Goal: Task Accomplishment & Management: Complete application form

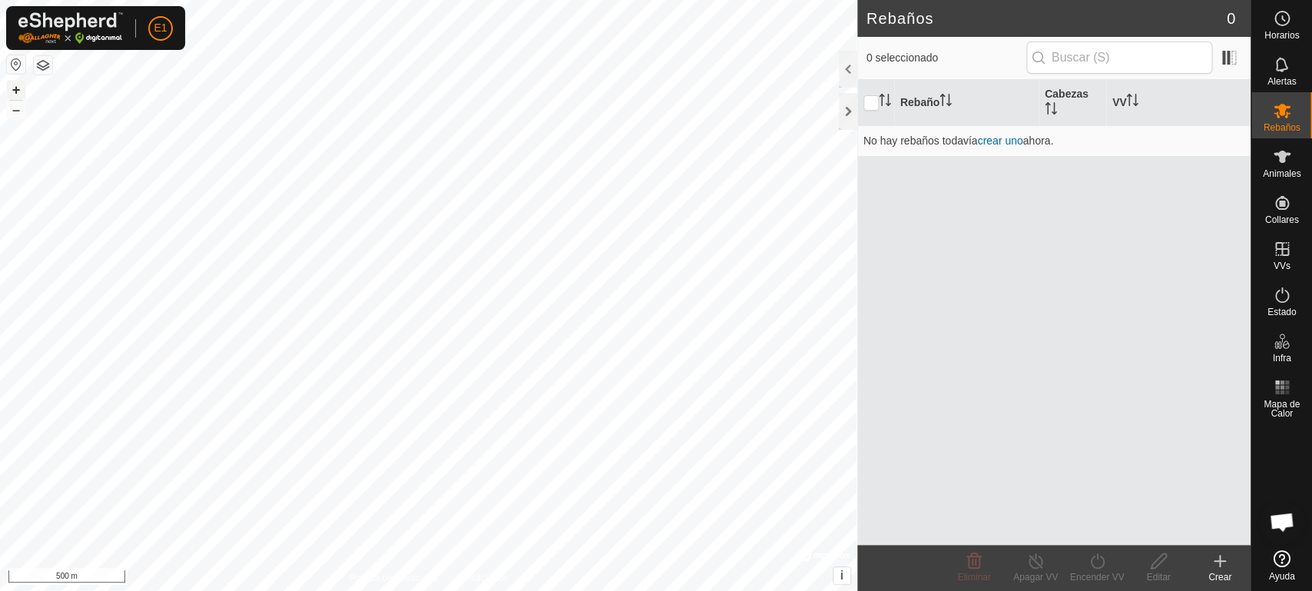
click at [15, 91] on button "+" at bounding box center [16, 90] width 18 height 18
click at [15, 111] on button "–" at bounding box center [16, 110] width 18 height 18
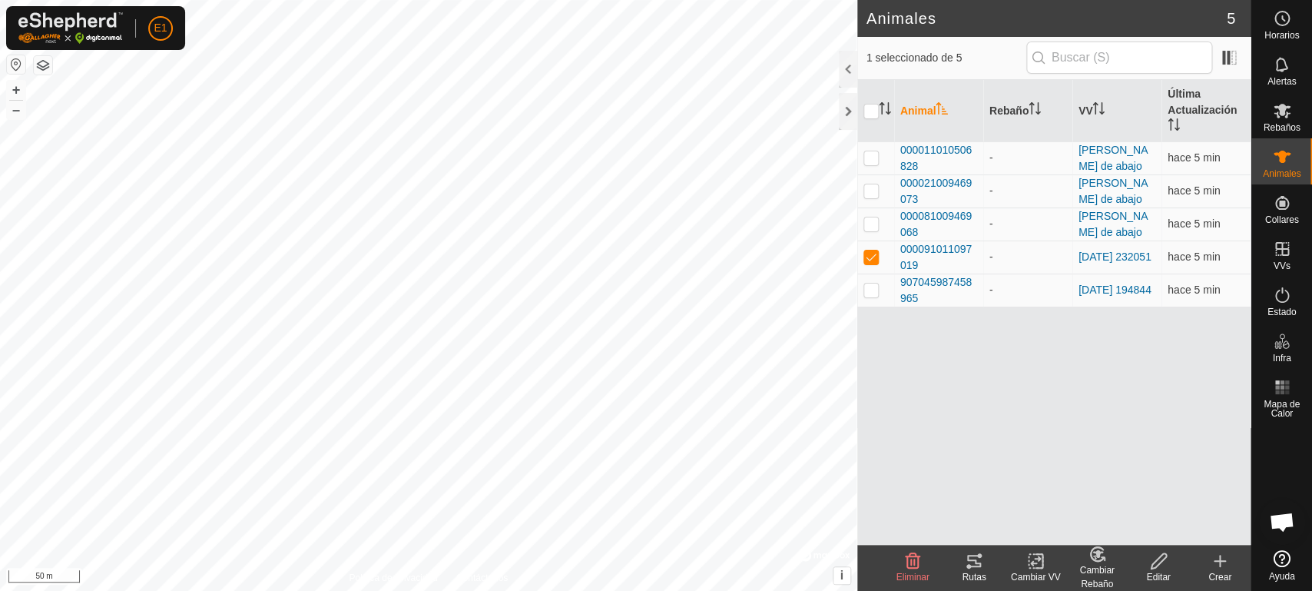
click at [968, 586] on div "Rutas" at bounding box center [974, 568] width 61 height 46
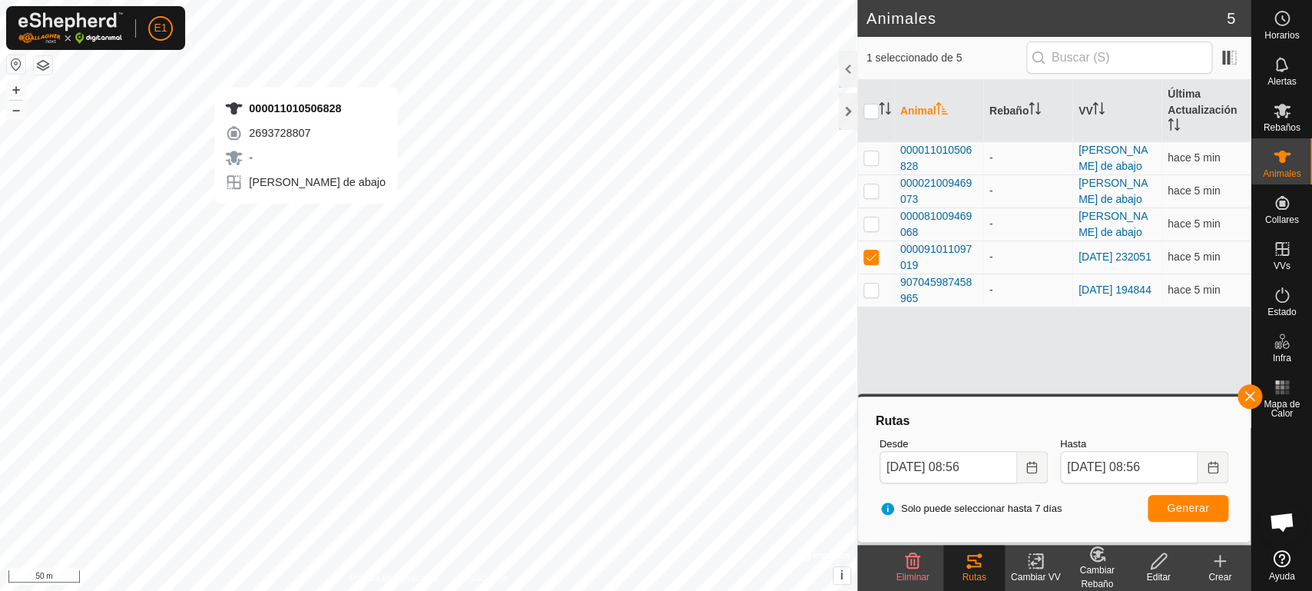
checkbox input "true"
checkbox input "false"
click at [1248, 397] on button "button" at bounding box center [1250, 396] width 25 height 25
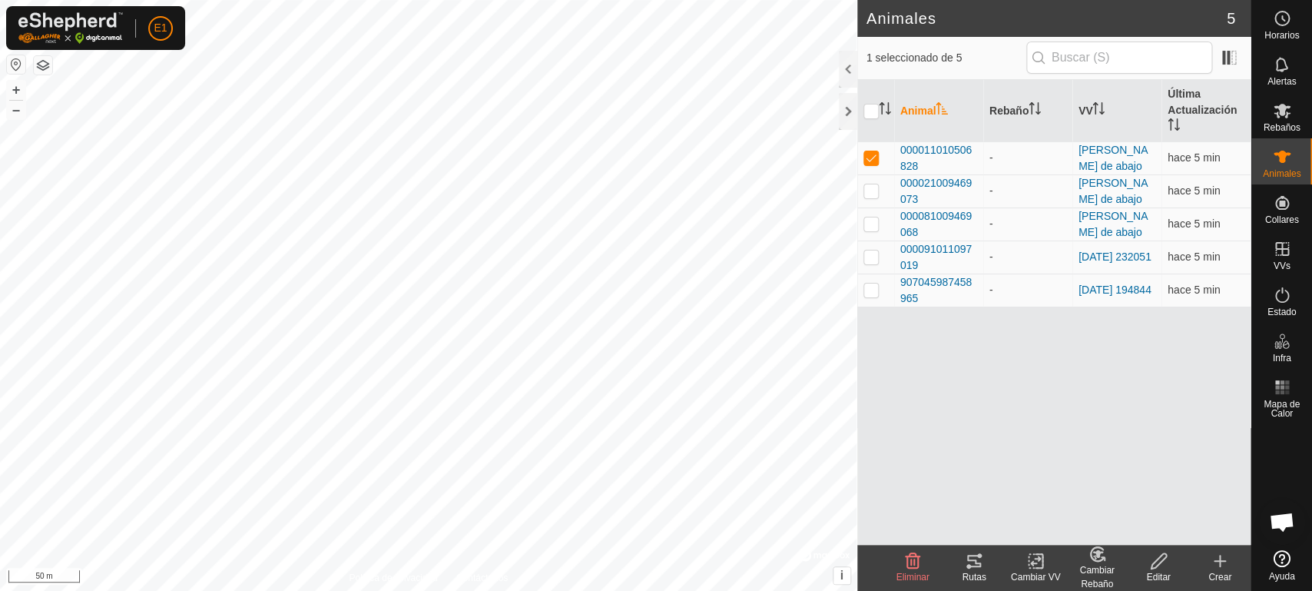
click at [983, 565] on icon at bounding box center [974, 561] width 18 height 18
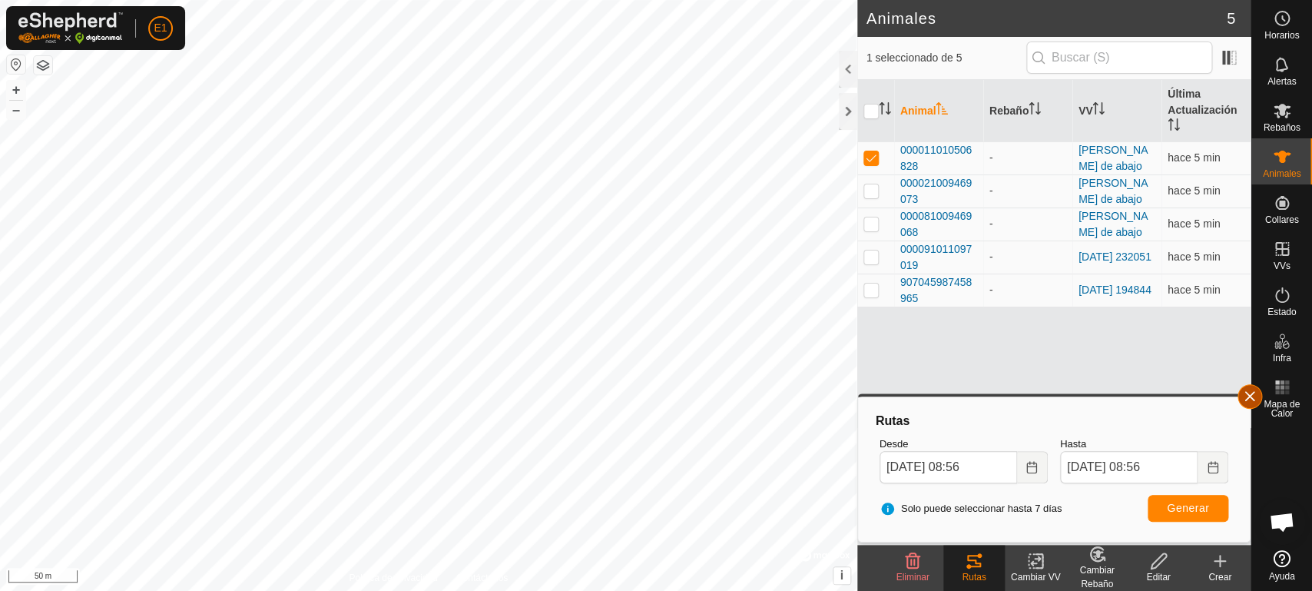
click at [1253, 406] on button "button" at bounding box center [1250, 396] width 25 height 25
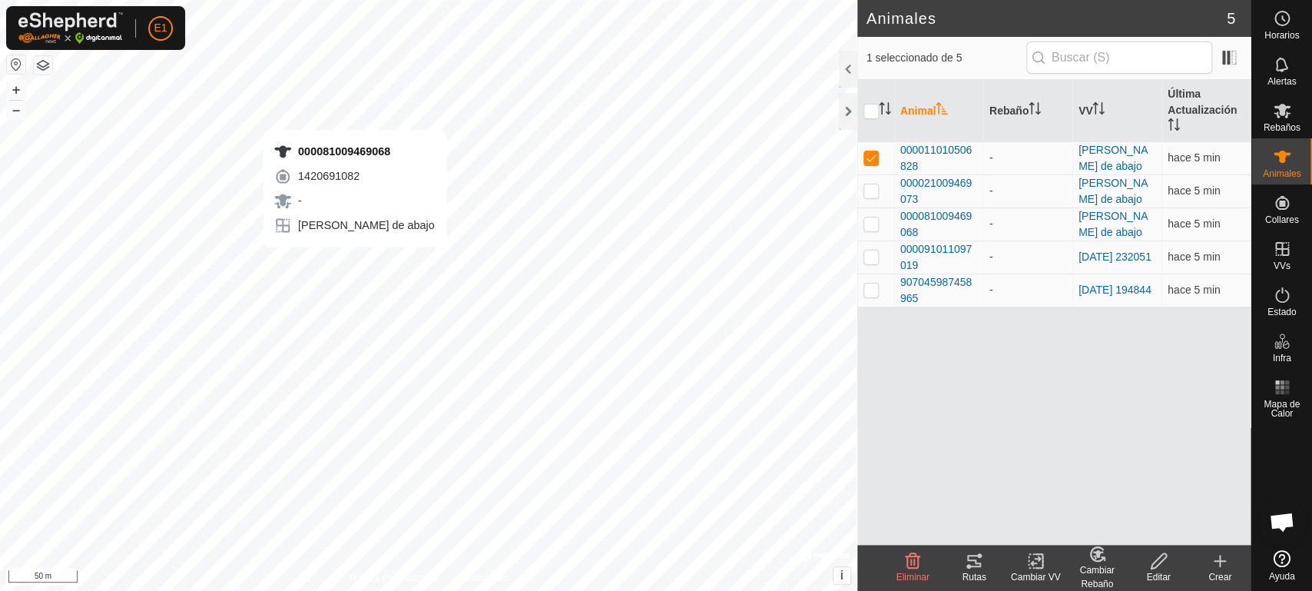
checkbox input "false"
checkbox input "true"
click at [977, 569] on icon at bounding box center [974, 561] width 18 height 18
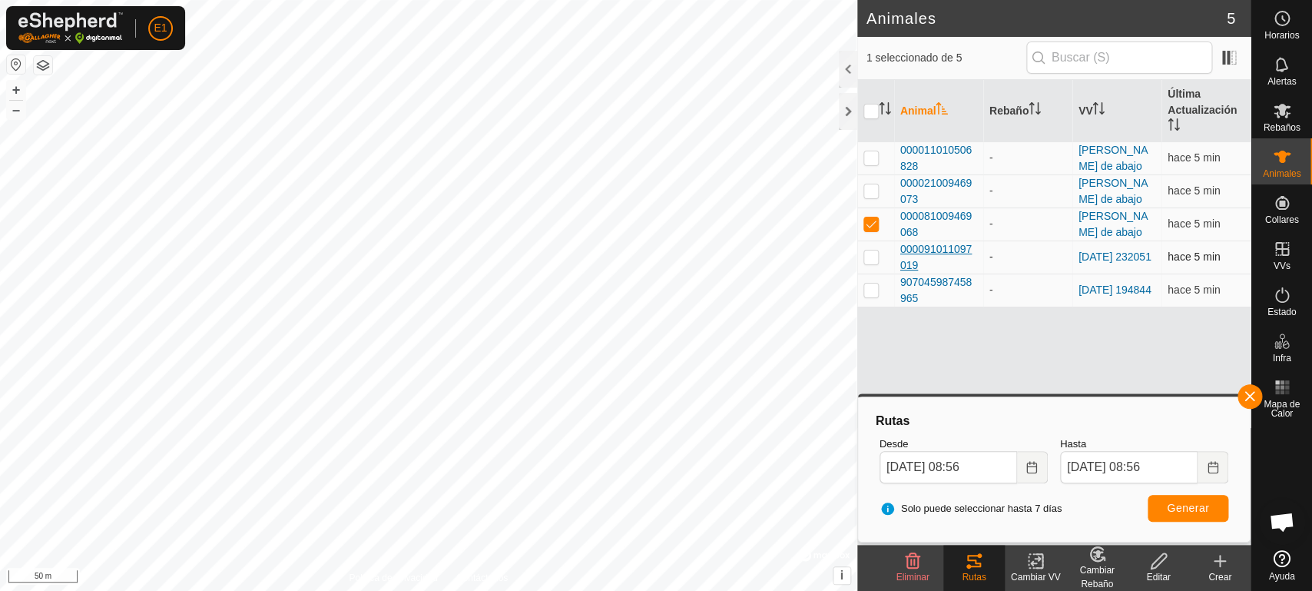
click at [934, 254] on span "000091011097019" at bounding box center [939, 257] width 77 height 32
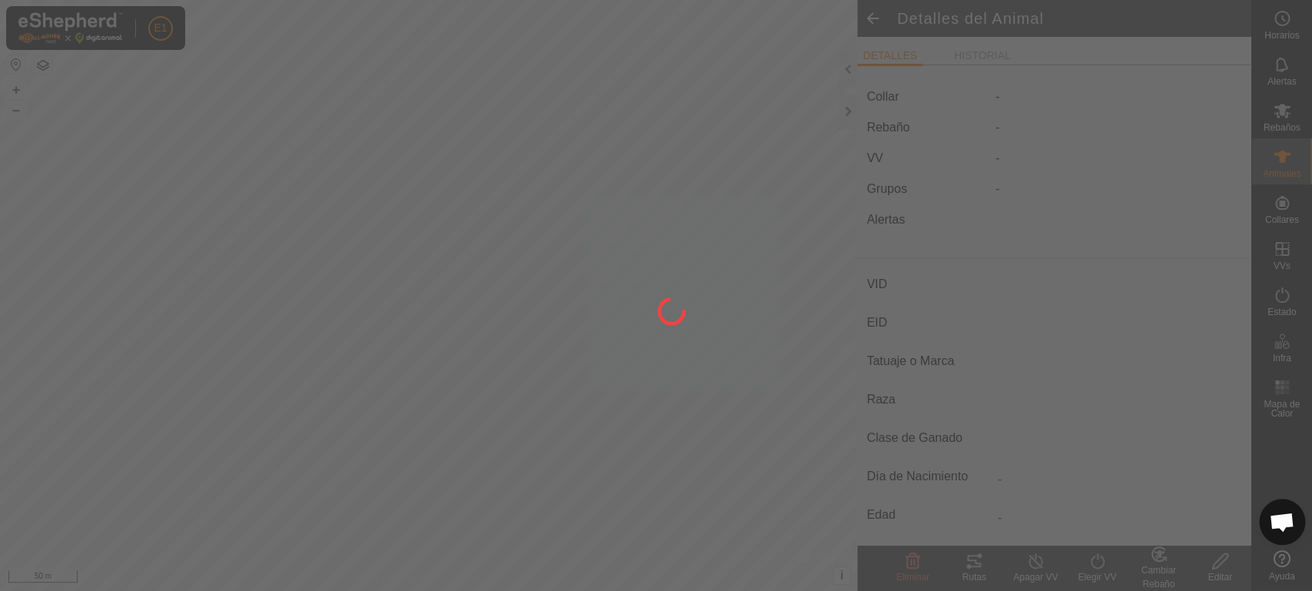
type input "-"
type input "000091011097019"
type input "-"
type input "Avilena"
type input "-"
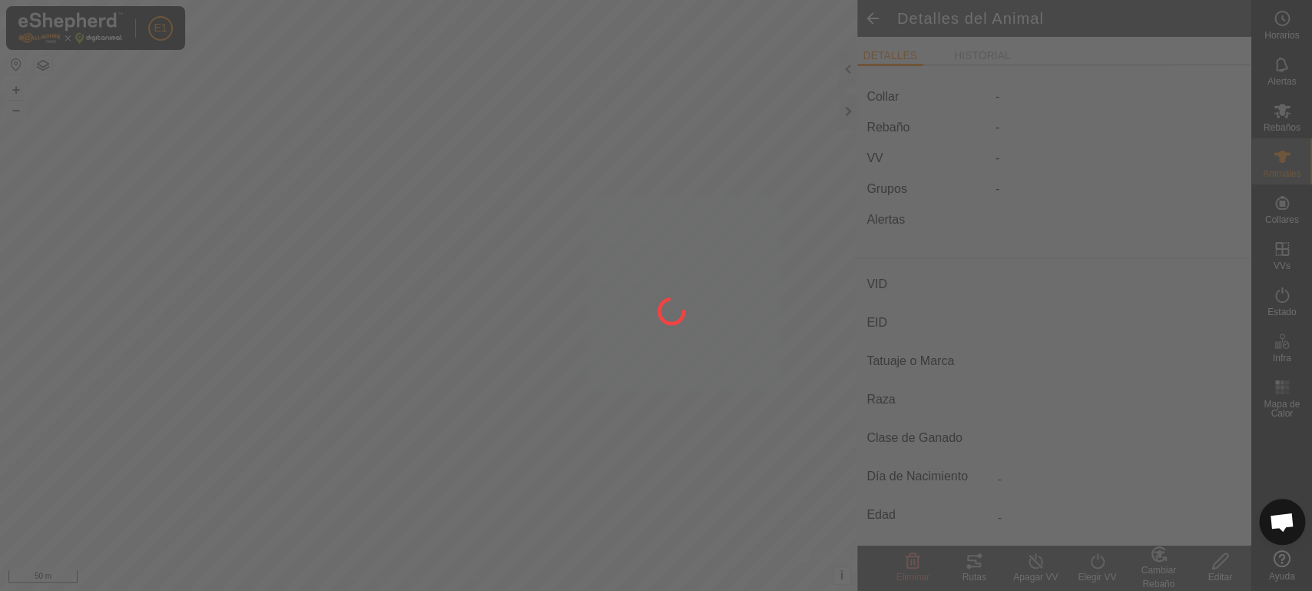
type input "0 kg"
type input "-"
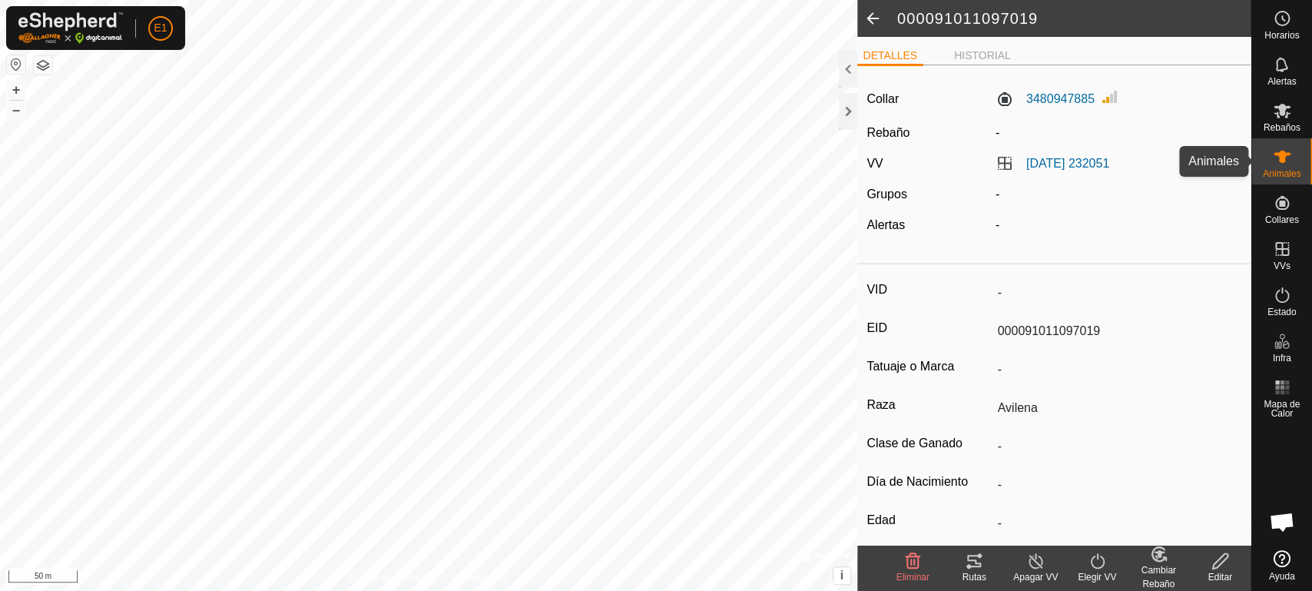
click at [1287, 171] on span "Animales" at bounding box center [1282, 173] width 38 height 9
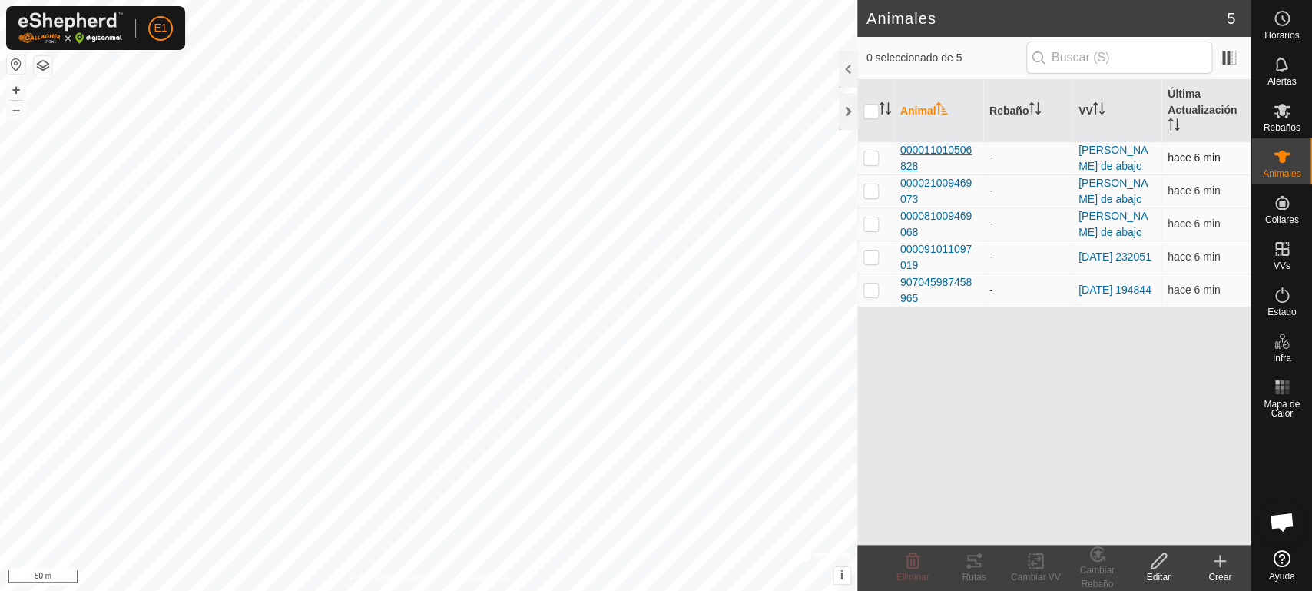
click at [951, 149] on span "000011010506828" at bounding box center [939, 158] width 77 height 32
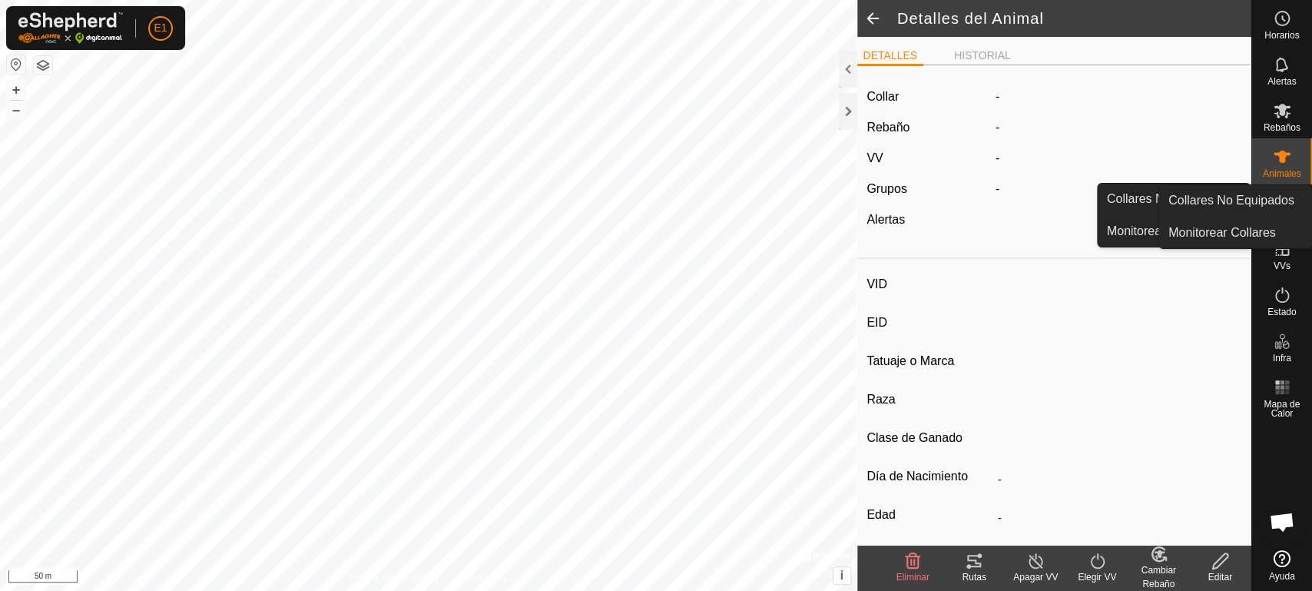
type input "-"
type input "000011010506828"
type input "-"
type input "Cruzada"
type input "-"
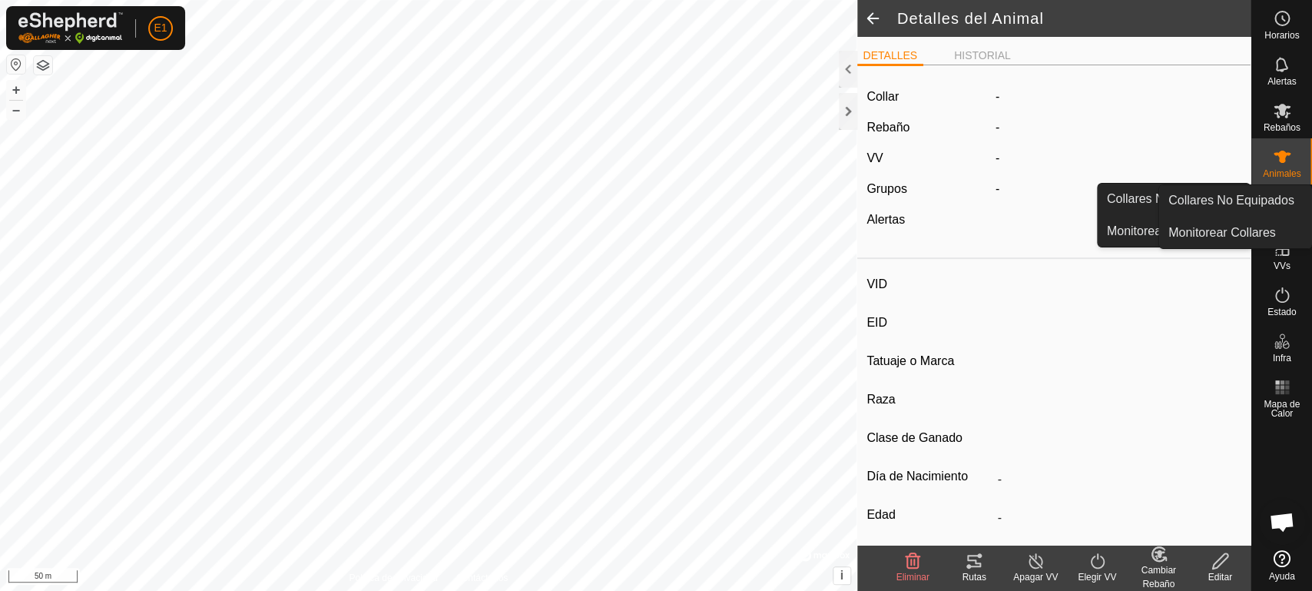
type input "Preñada"
type input "0 kg"
type input "-"
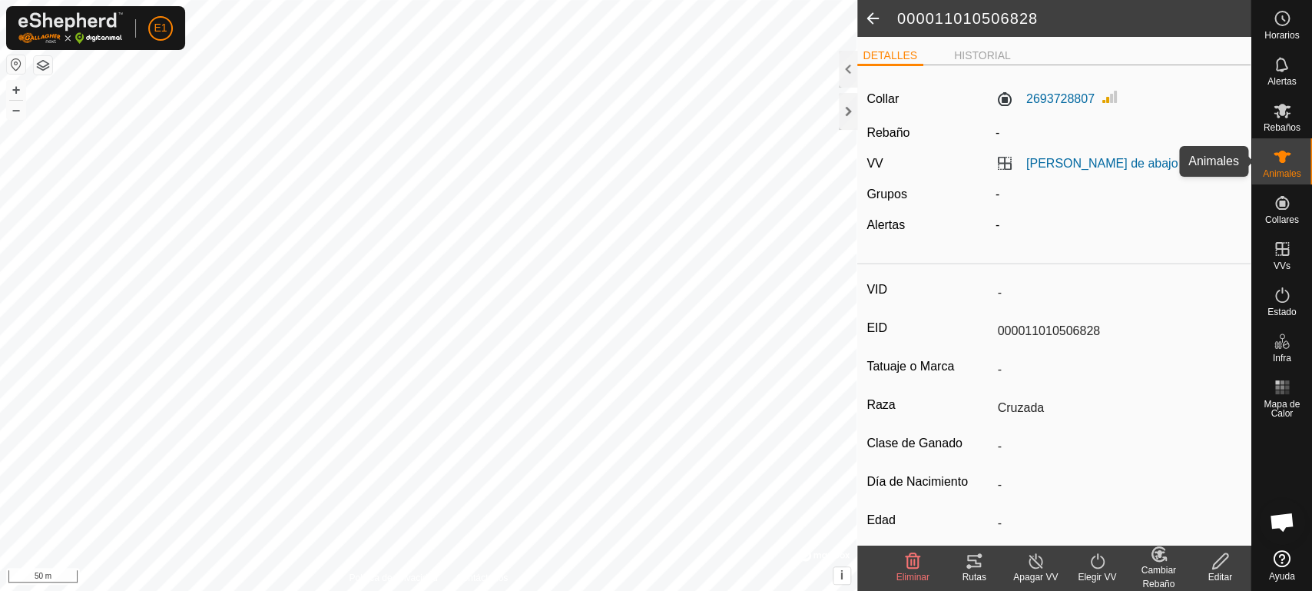
click at [1286, 172] on span "Animales" at bounding box center [1282, 173] width 38 height 9
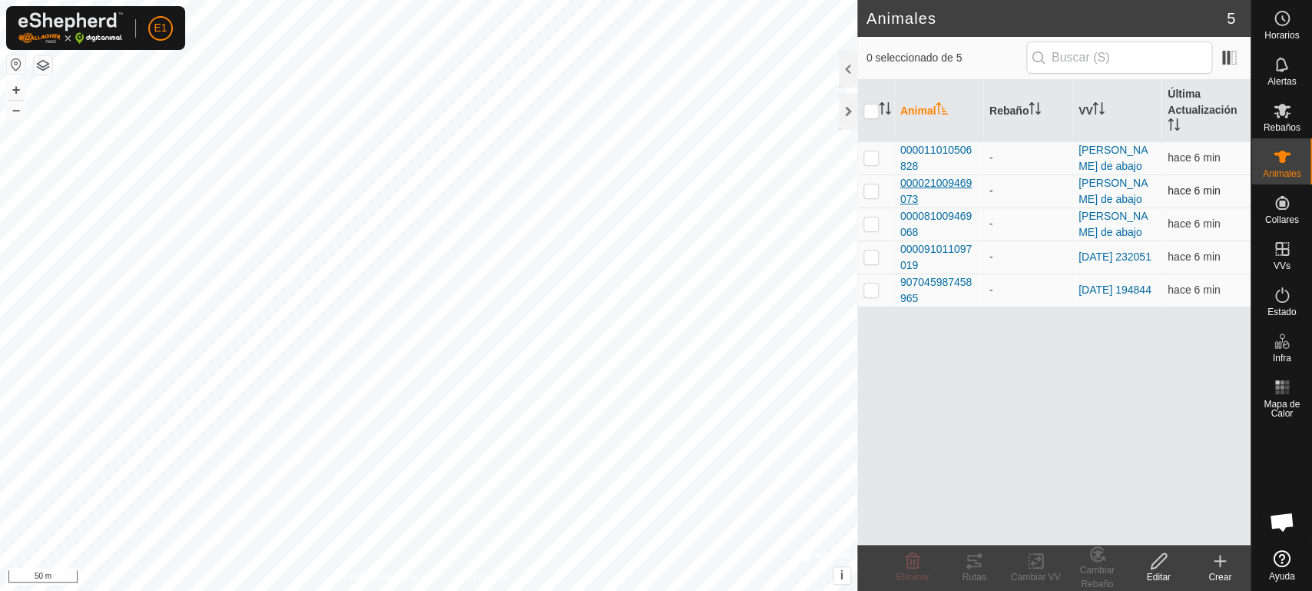
click at [946, 187] on span "000021009469073" at bounding box center [939, 191] width 77 height 32
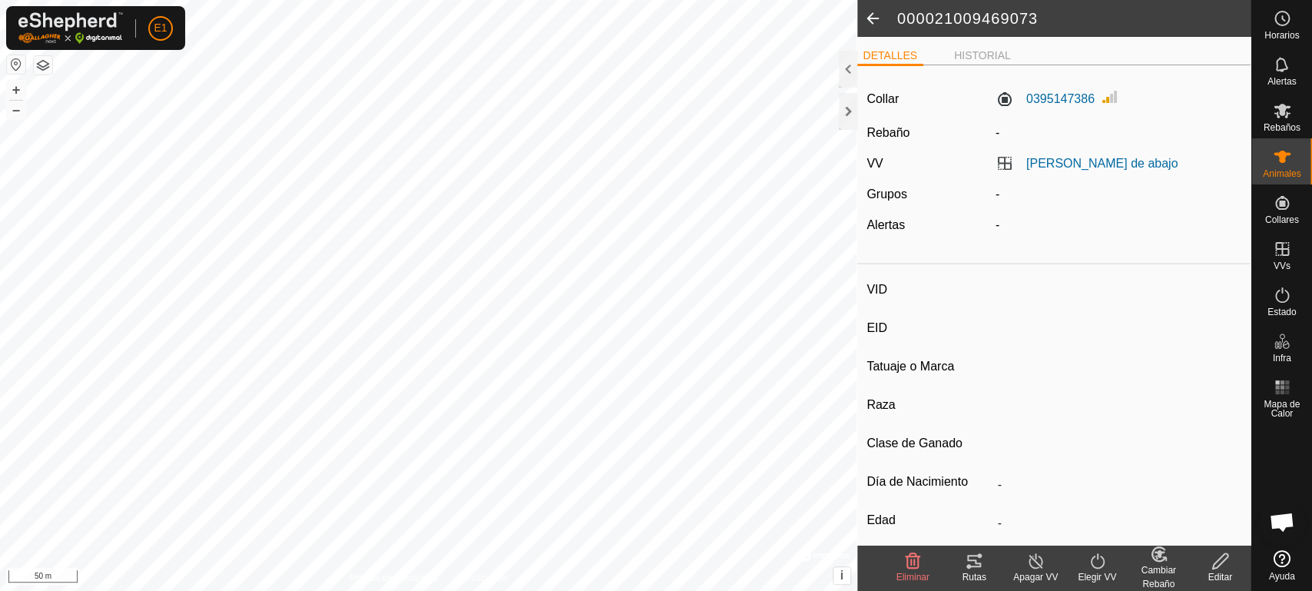
type input "-"
type input "000021009469073"
type input "-"
type input "Cruzada"
type input "-"
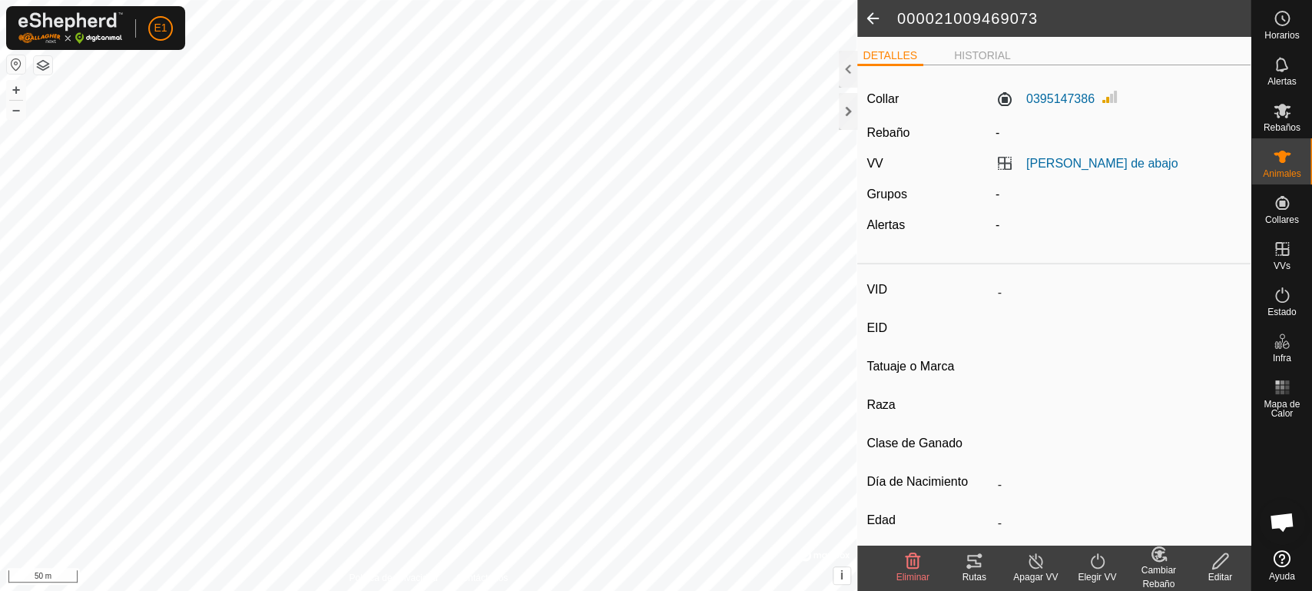
type input "Preñada"
type input "0 kg"
type input "-"
click at [984, 557] on tracks-svg-icon at bounding box center [974, 561] width 61 height 18
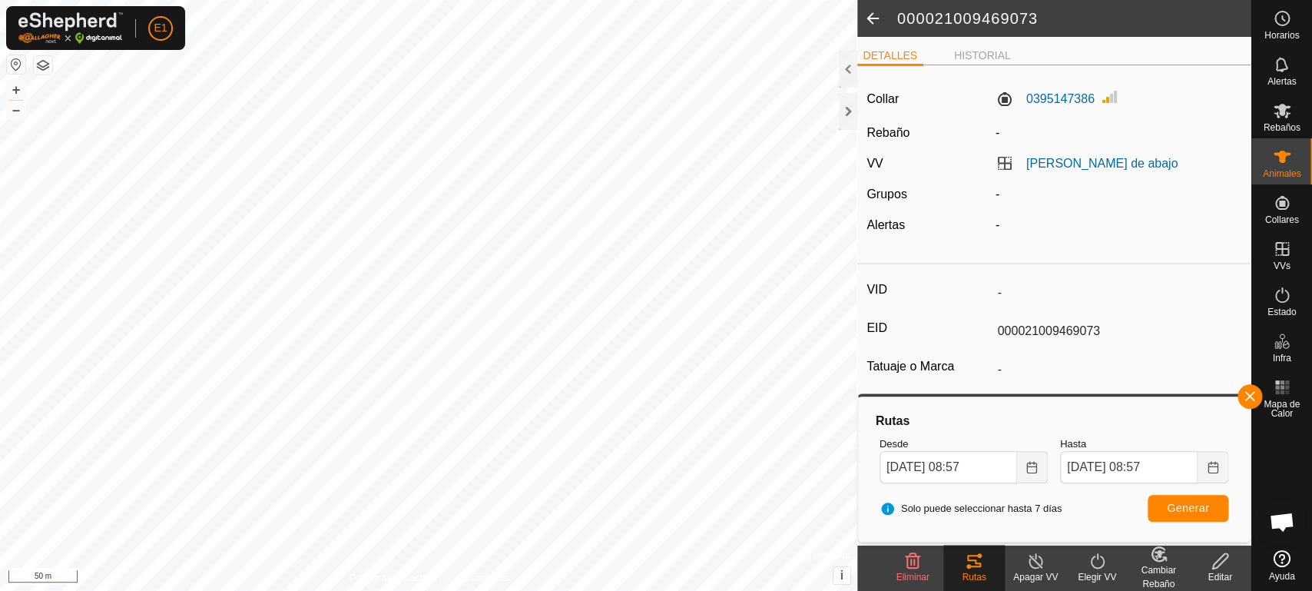
click at [873, 16] on span at bounding box center [873, 18] width 31 height 37
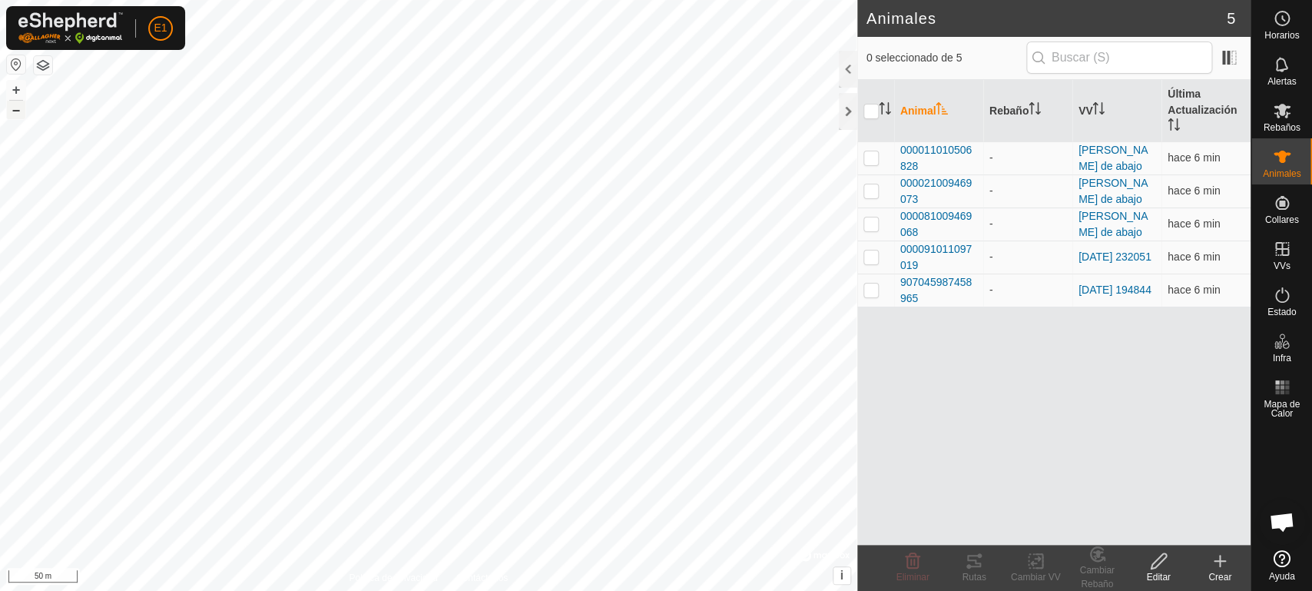
click at [12, 118] on button "–" at bounding box center [16, 110] width 18 height 18
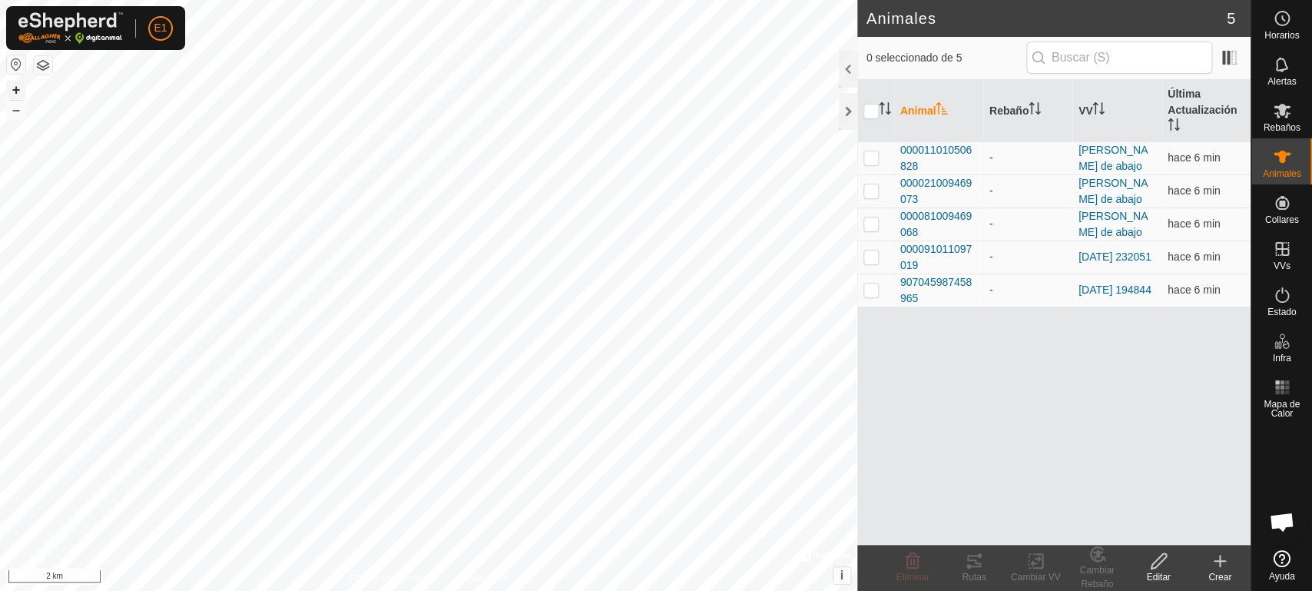
click at [20, 92] on button "+" at bounding box center [16, 90] width 18 height 18
checkbox input "true"
click at [967, 564] on icon at bounding box center [974, 561] width 18 height 18
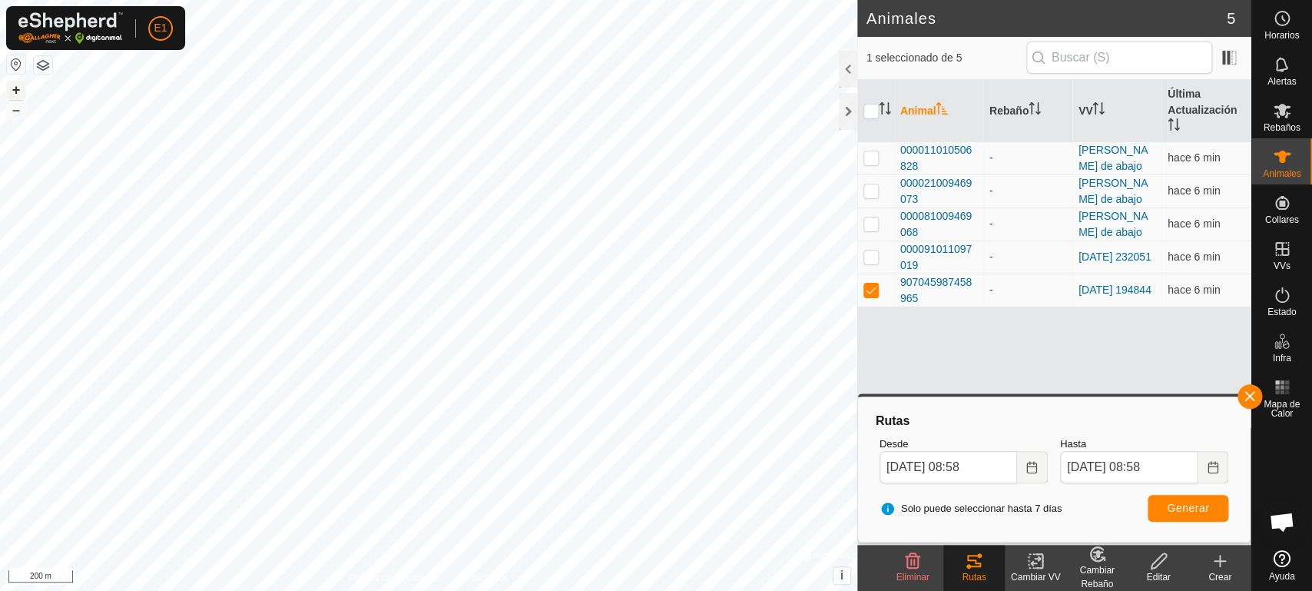
click at [15, 84] on button "+" at bounding box center [16, 90] width 18 height 18
click at [19, 112] on button "–" at bounding box center [16, 110] width 18 height 18
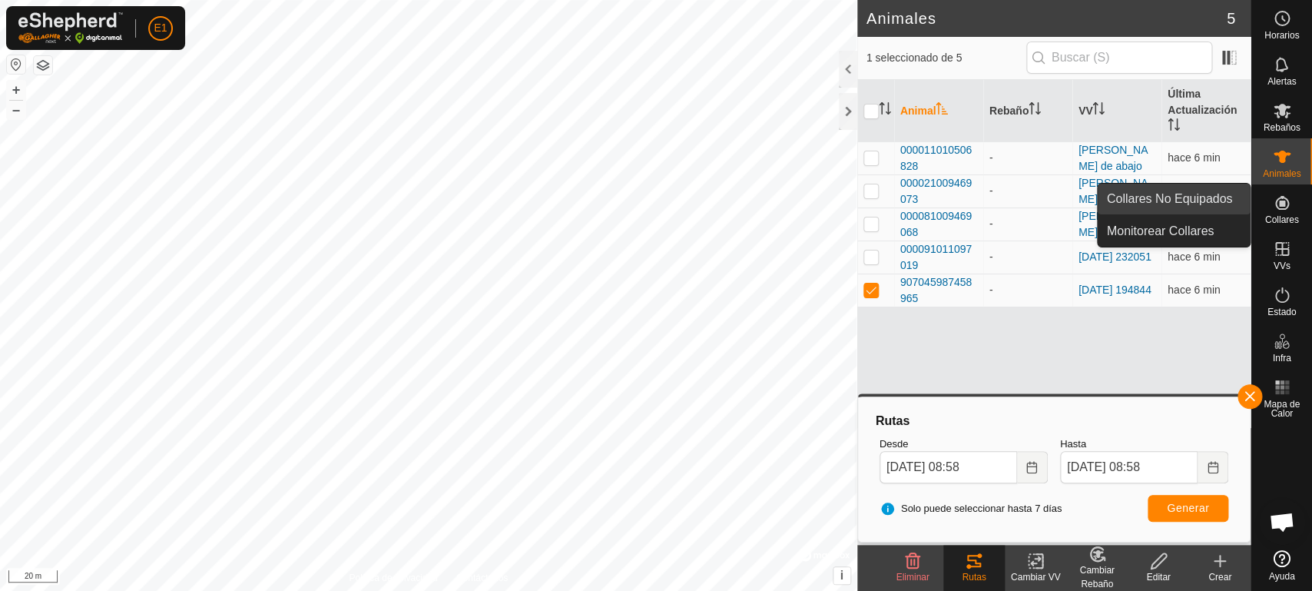
click at [1221, 195] on link "Collares No Equipados" at bounding box center [1174, 199] width 153 height 31
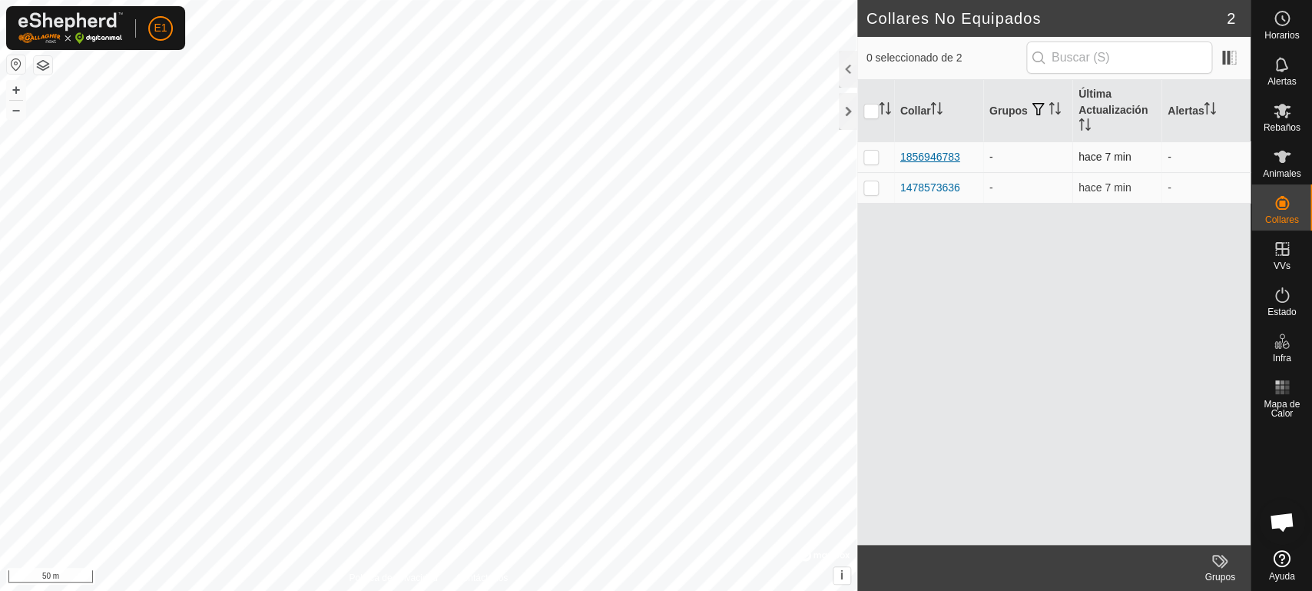
click at [931, 158] on div "1856946783" at bounding box center [931, 157] width 60 height 16
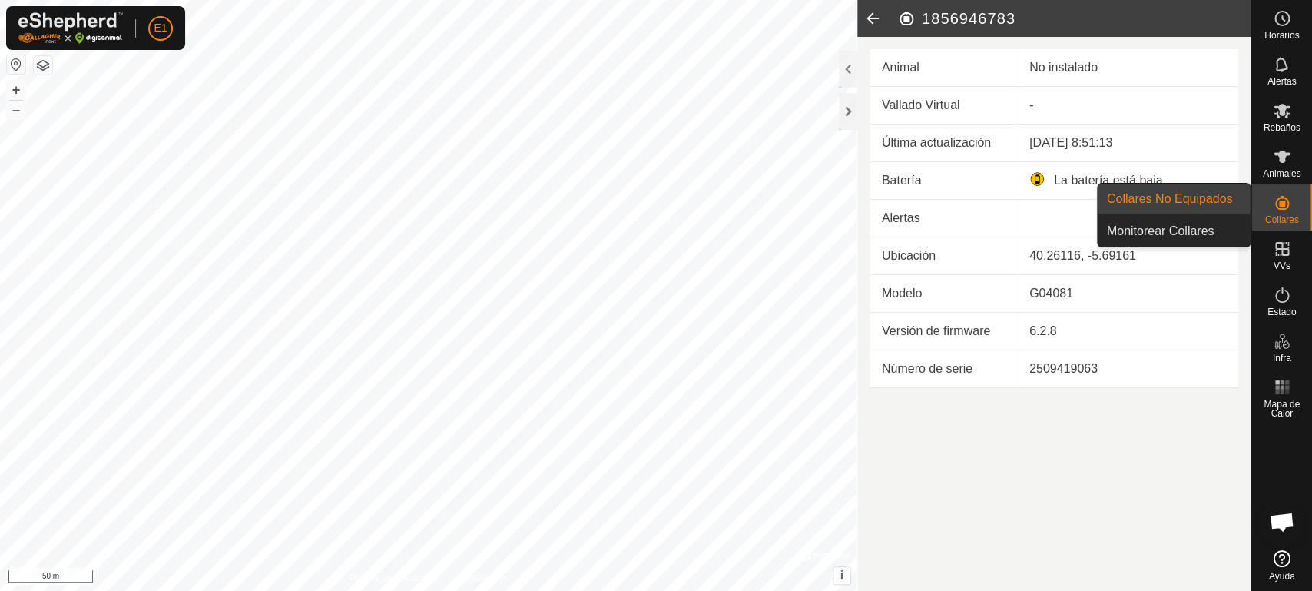
click at [1198, 197] on link "Collares No Equipados" at bounding box center [1174, 199] width 153 height 31
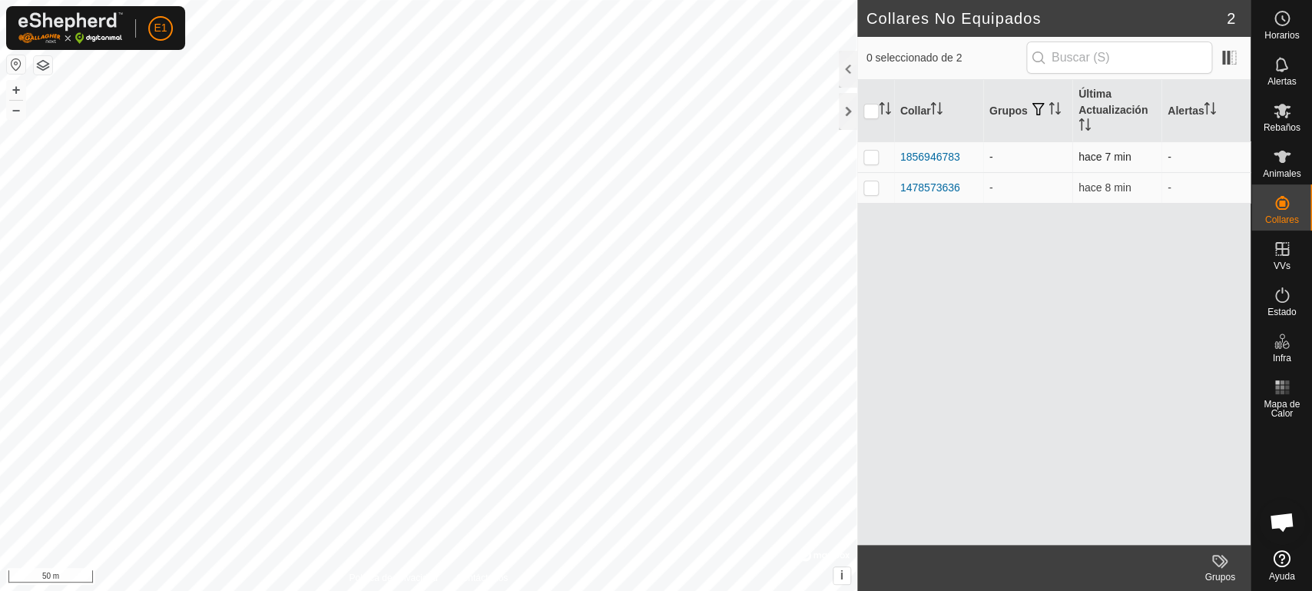
click at [869, 154] on p-checkbox at bounding box center [871, 157] width 15 height 12
checkbox input "true"
click at [942, 160] on div "1856946783" at bounding box center [931, 157] width 60 height 16
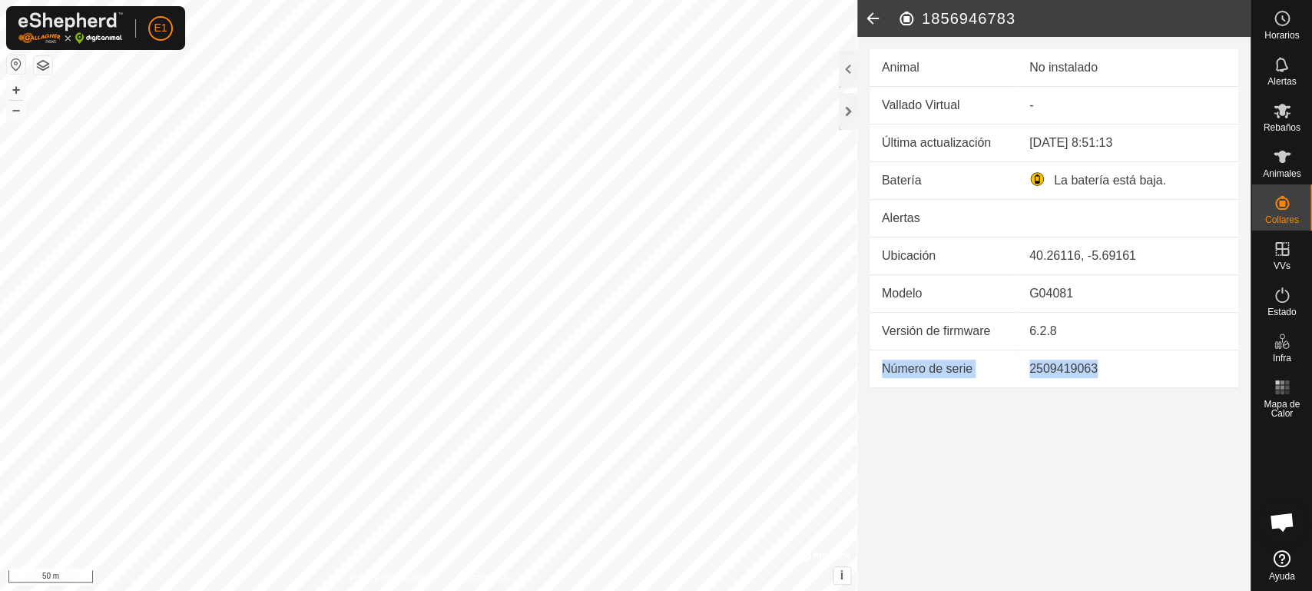
drag, startPoint x: 1105, startPoint y: 321, endPoint x: 1109, endPoint y: 596, distance: 275.1
click at [1109, 388] on div "Última actualización [DATE] 8:51:13 Batería La batería está baja. Alertas Ubica…" at bounding box center [1054, 256] width 369 height 264
click at [1288, 154] on icon at bounding box center [1282, 157] width 17 height 12
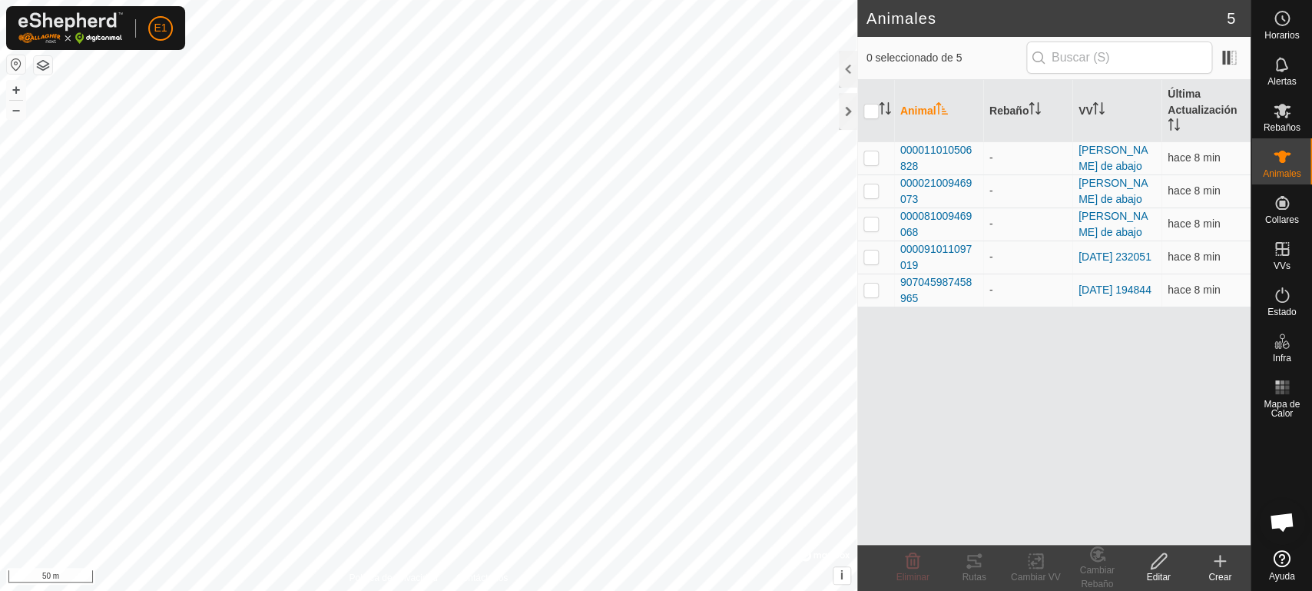
click at [1215, 572] on div "Crear" at bounding box center [1220, 577] width 61 height 14
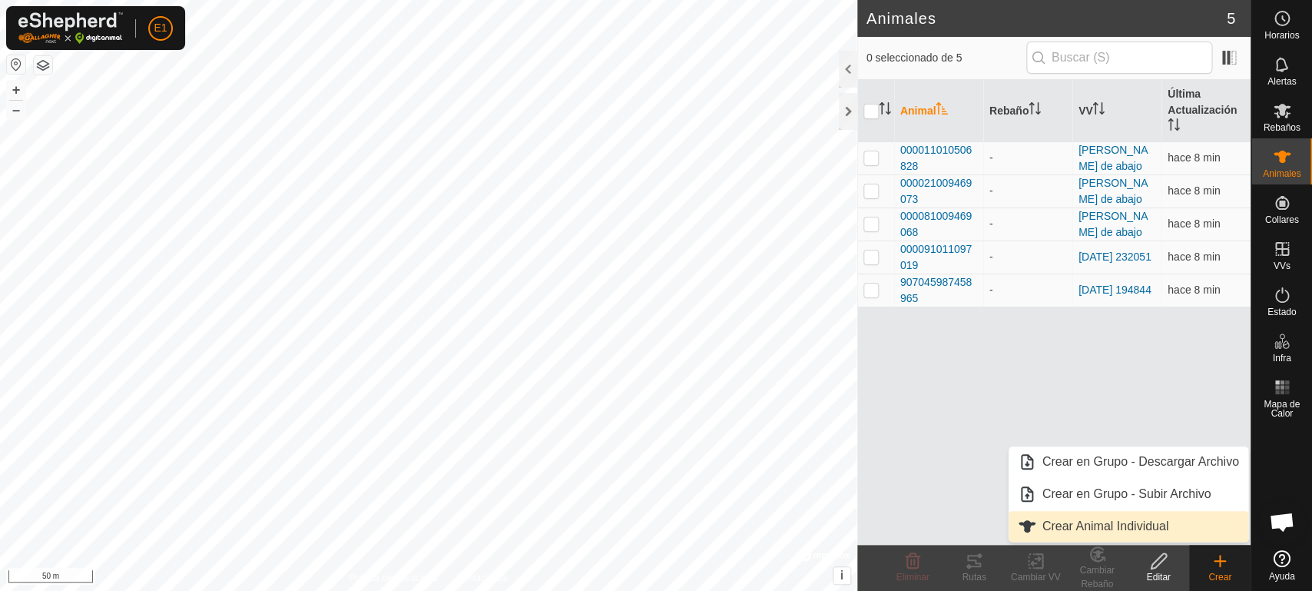
click at [1140, 526] on link "Crear Animal Individual" at bounding box center [1129, 526] width 240 height 31
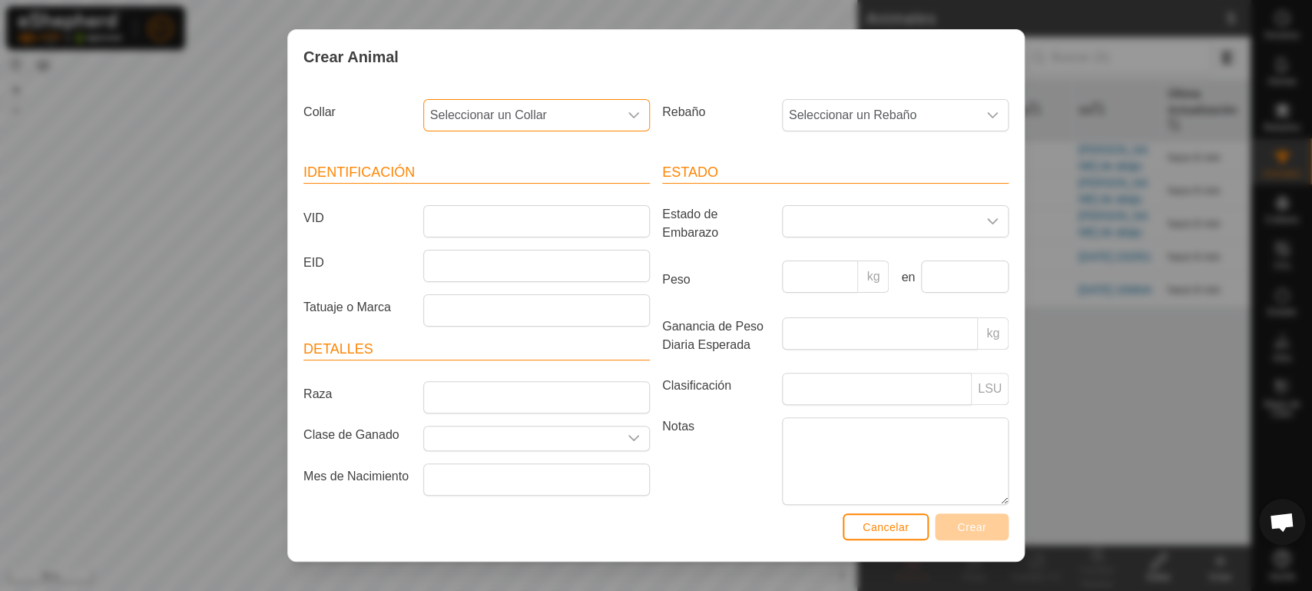
click at [550, 128] on span "Seleccionar un Collar" at bounding box center [521, 115] width 194 height 31
click at [557, 217] on li "1856946783" at bounding box center [535, 227] width 220 height 31
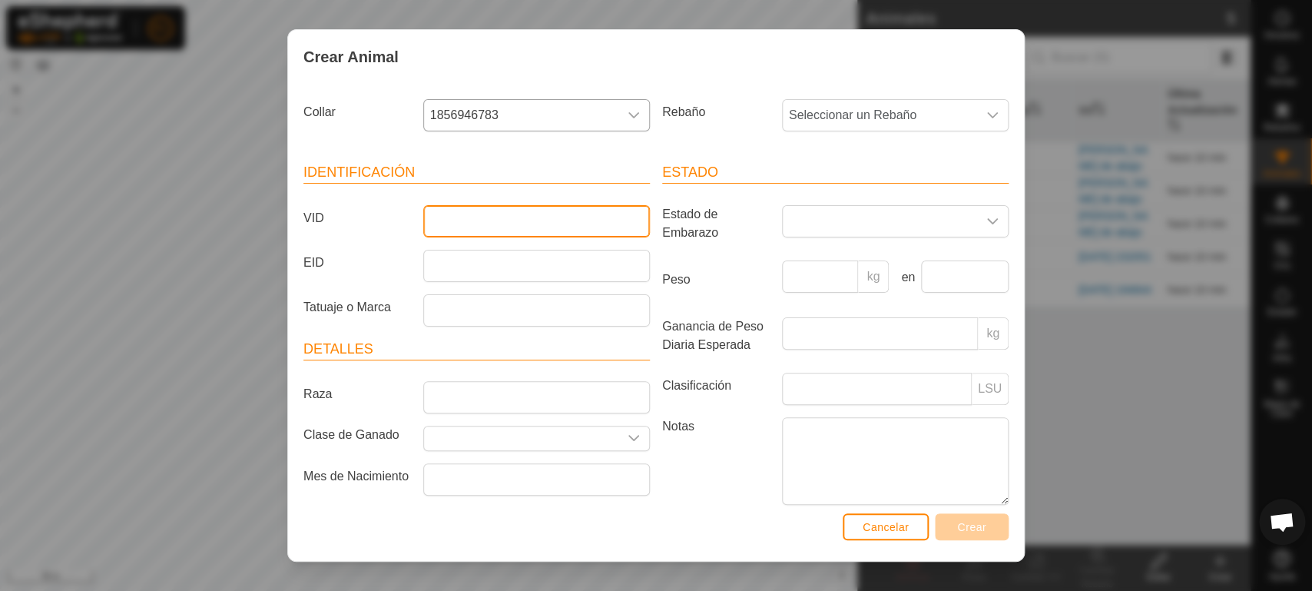
click at [512, 218] on input "VID" at bounding box center [536, 221] width 227 height 32
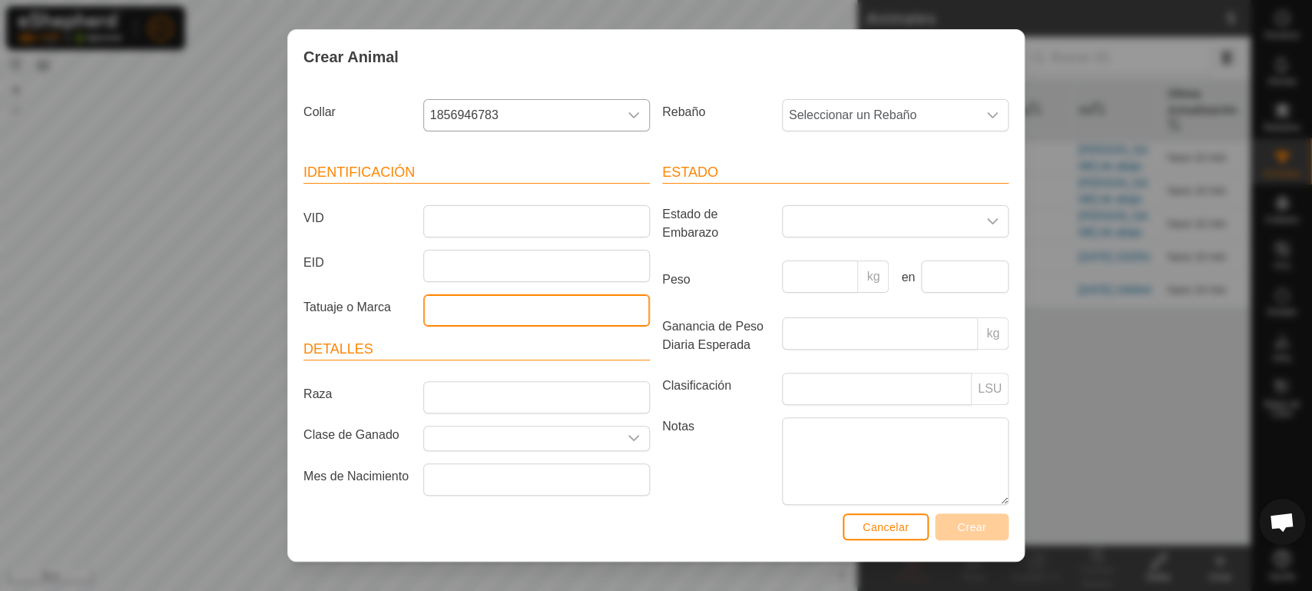
click at [519, 312] on input "Tatuaje o Marca" at bounding box center [536, 310] width 227 height 32
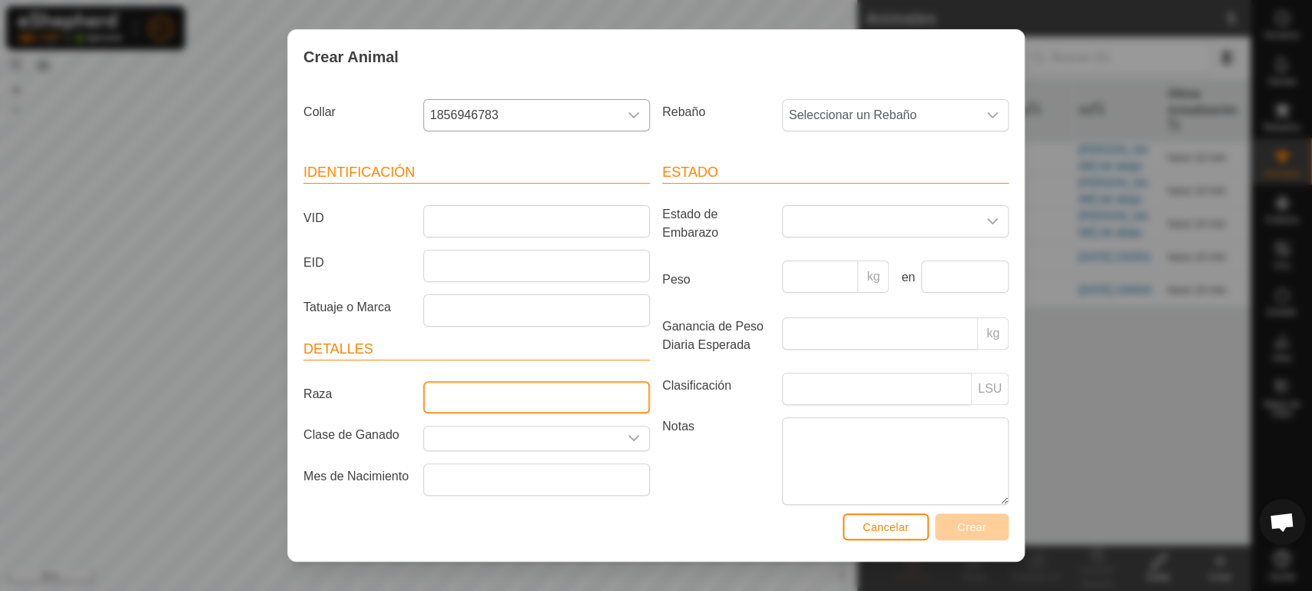
click at [491, 396] on input "Raza" at bounding box center [536, 397] width 227 height 32
type input "cruzada"
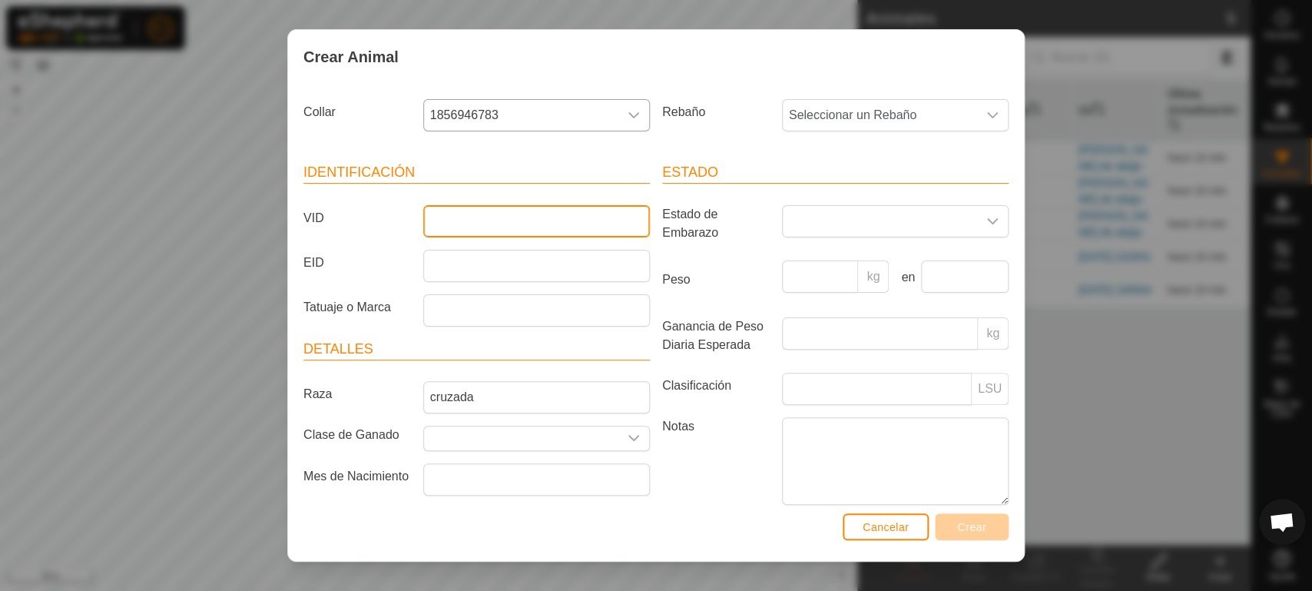
click at [475, 217] on input "VID" at bounding box center [536, 221] width 227 height 32
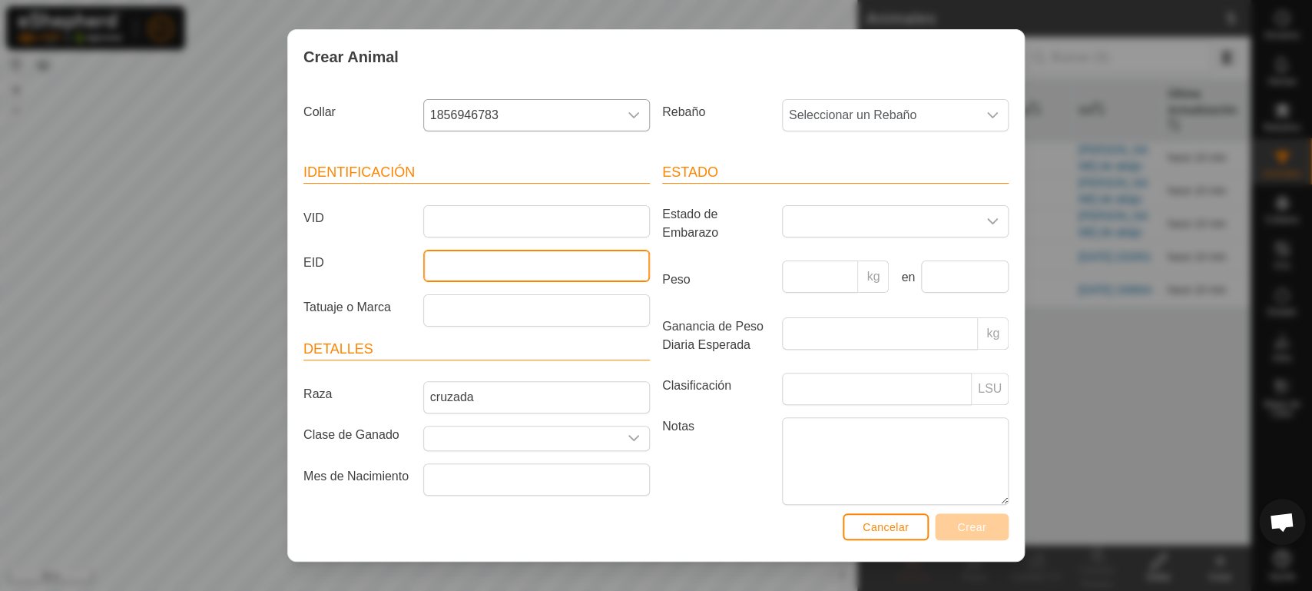
click at [463, 264] on input "EID" at bounding box center [536, 266] width 227 height 32
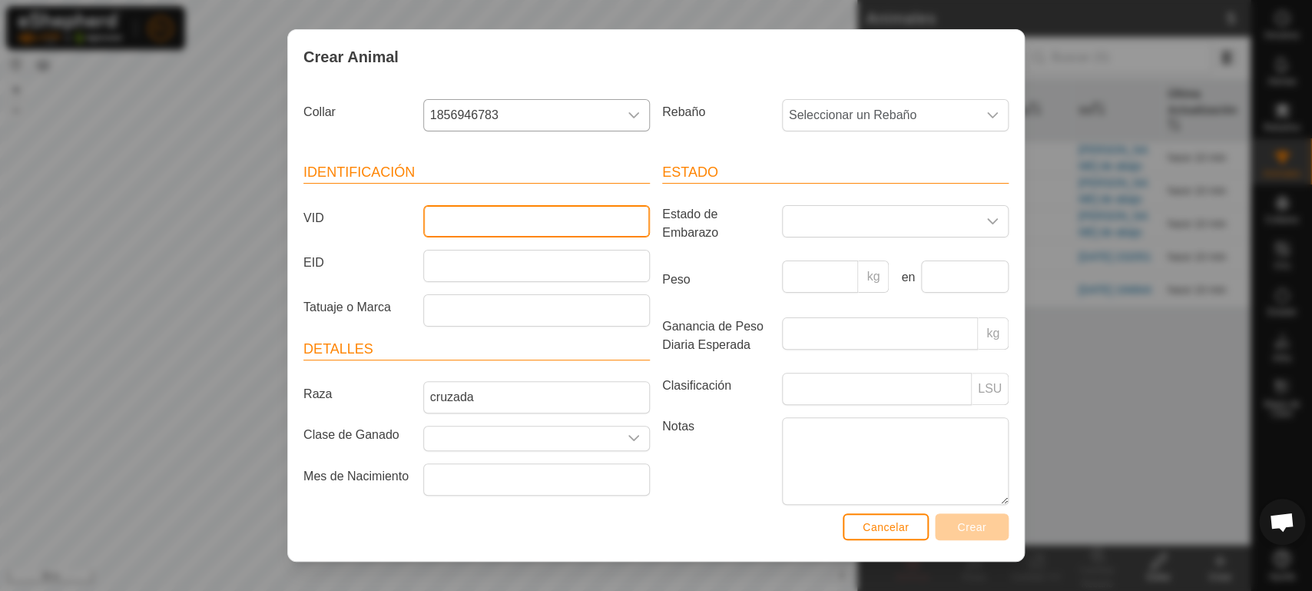
click at [454, 211] on input "VID" at bounding box center [536, 221] width 227 height 32
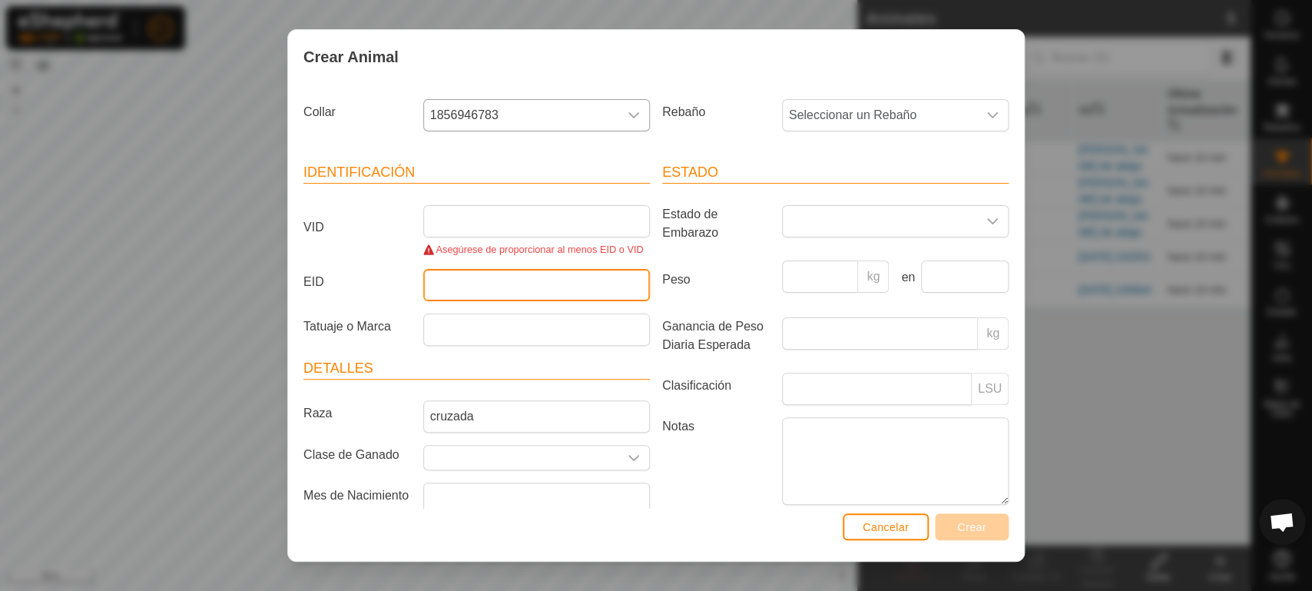
click at [463, 290] on input "EID" at bounding box center [536, 285] width 227 height 32
type input "e"
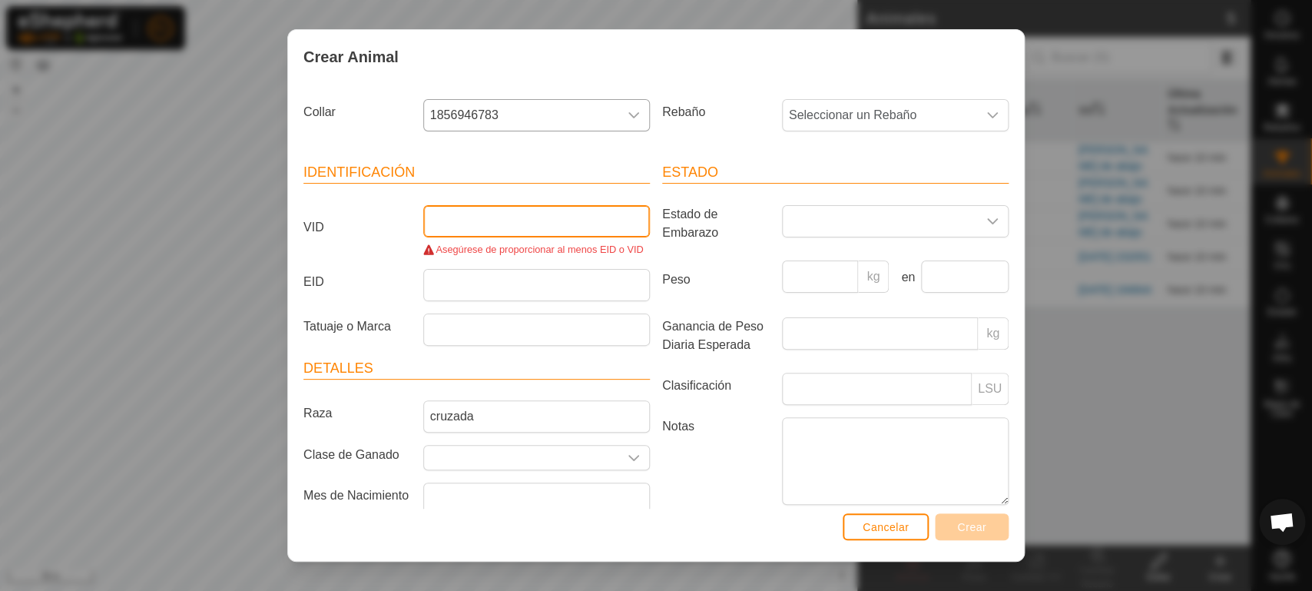
click at [492, 218] on input "VID" at bounding box center [536, 221] width 227 height 32
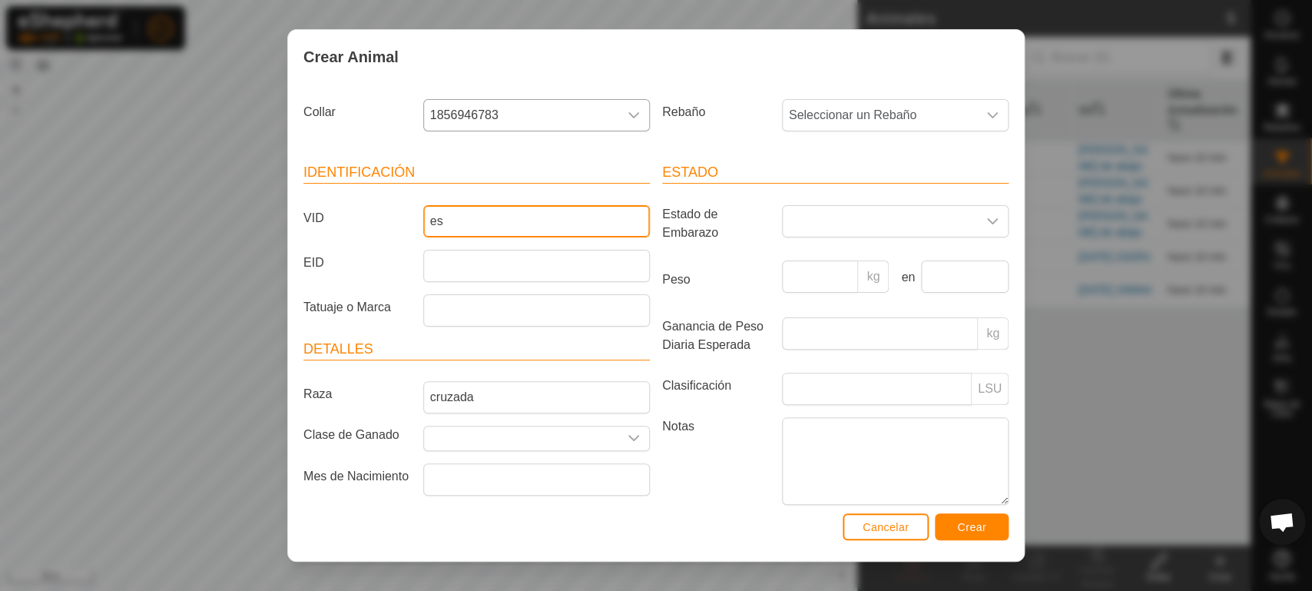
type input "e"
type input "ES091011097008"
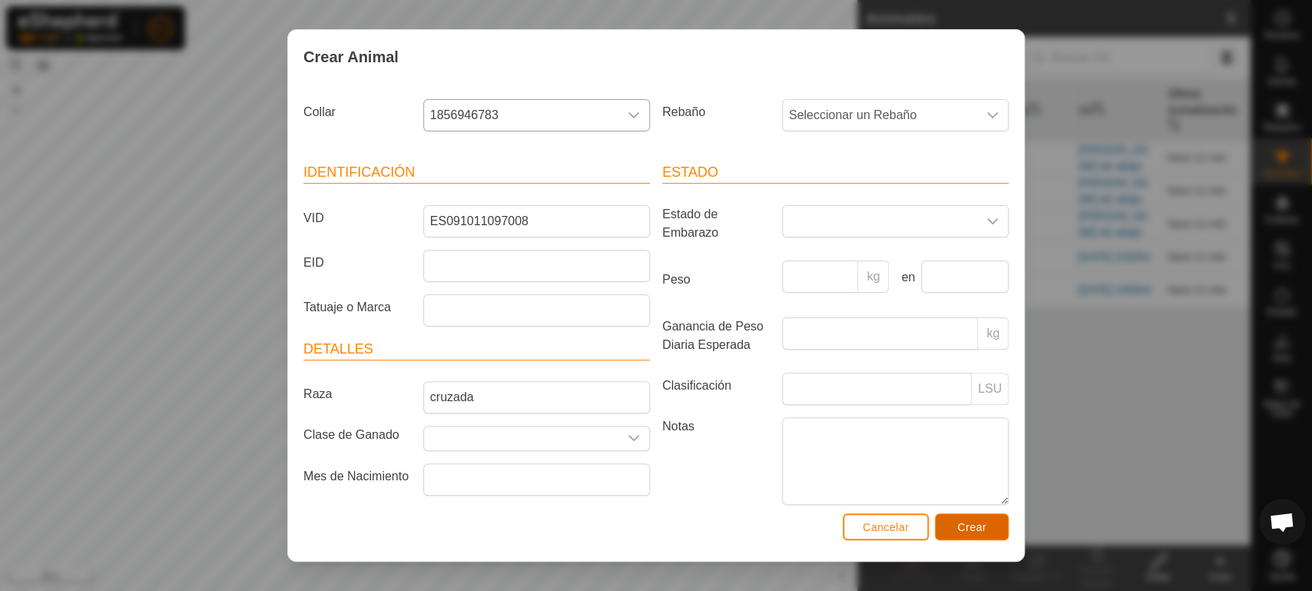
click at [965, 526] on span "Crear" at bounding box center [971, 527] width 29 height 12
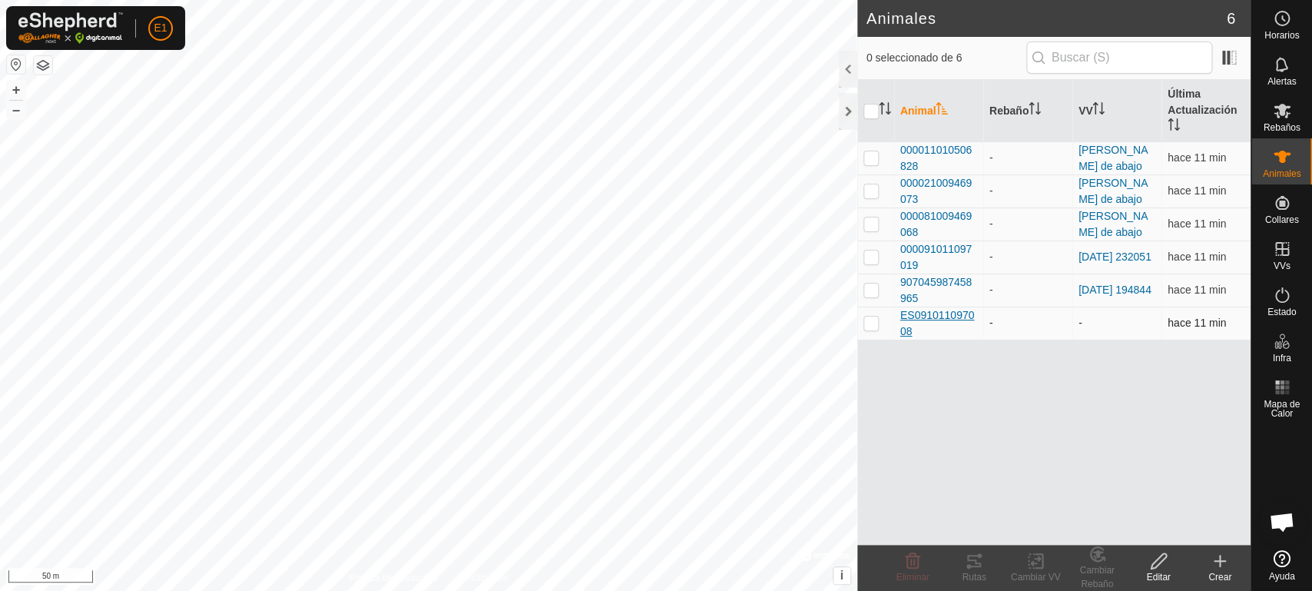
click at [944, 325] on span "ES091011097008" at bounding box center [939, 323] width 77 height 32
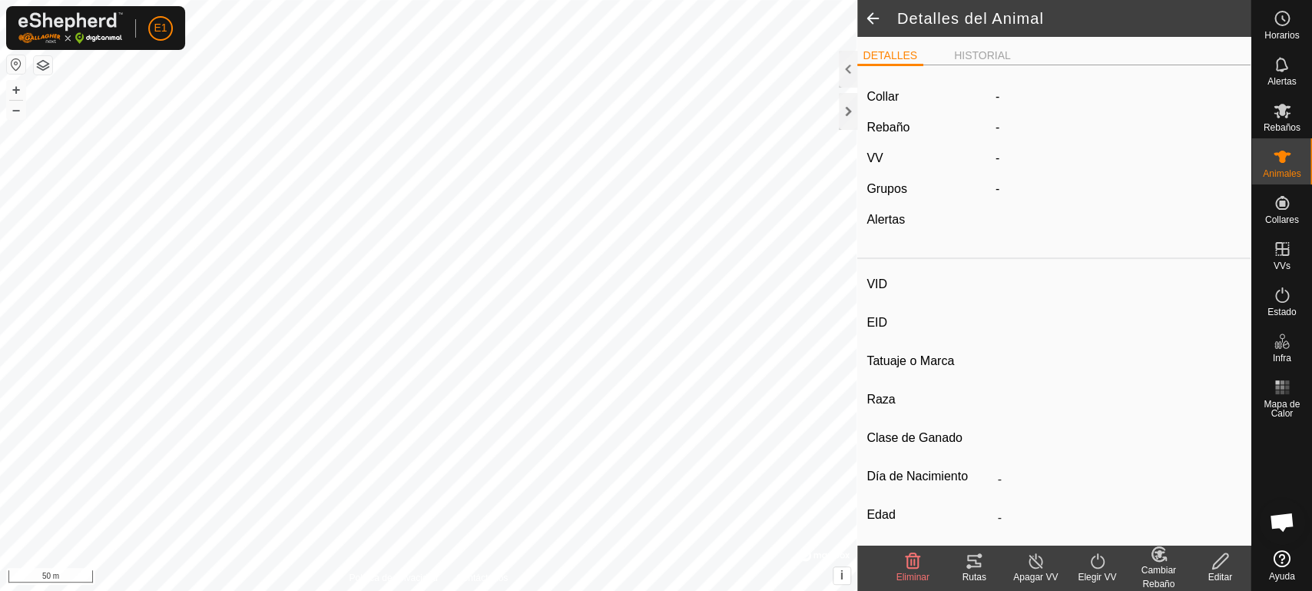
type input "ES091011097008"
type input "-"
type input "cruzada"
type input "-"
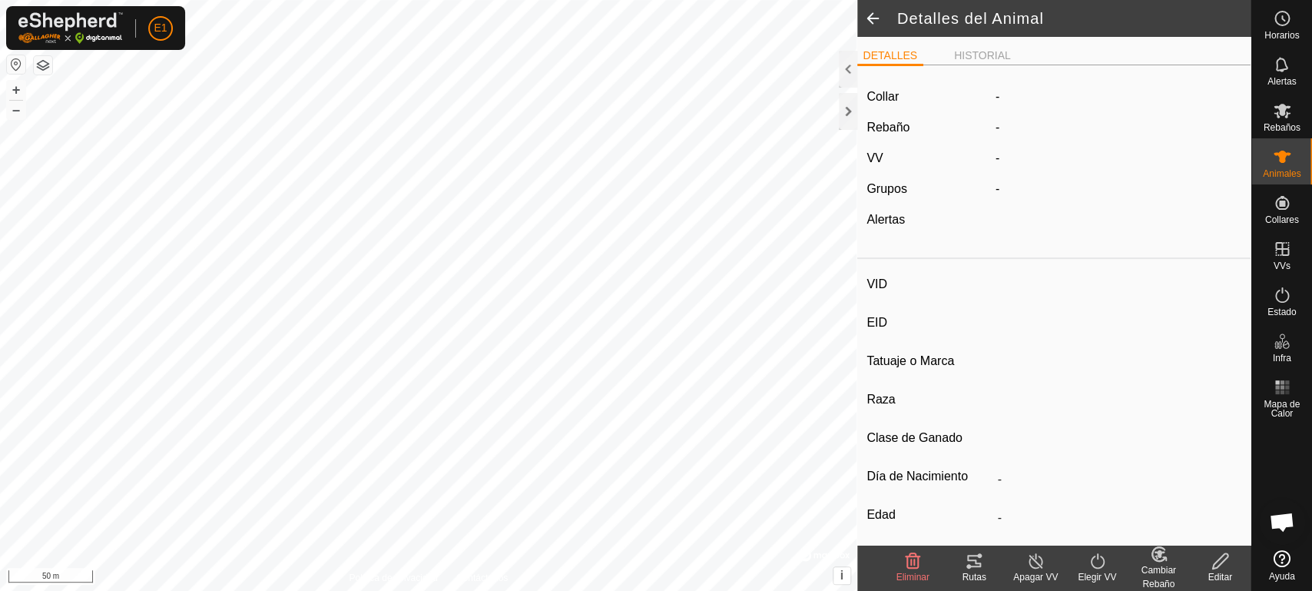
type input "0 kg"
type input "-"
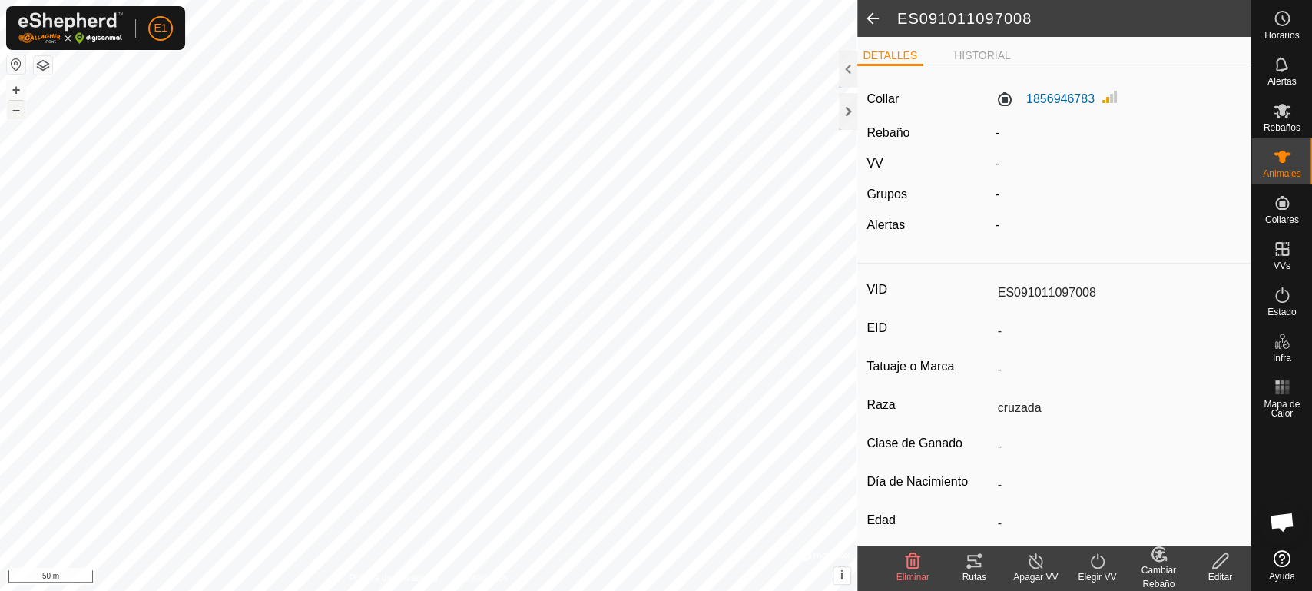
click at [22, 111] on button "–" at bounding box center [16, 110] width 18 height 18
click at [1109, 579] on div "Elegir VV" at bounding box center [1097, 577] width 61 height 14
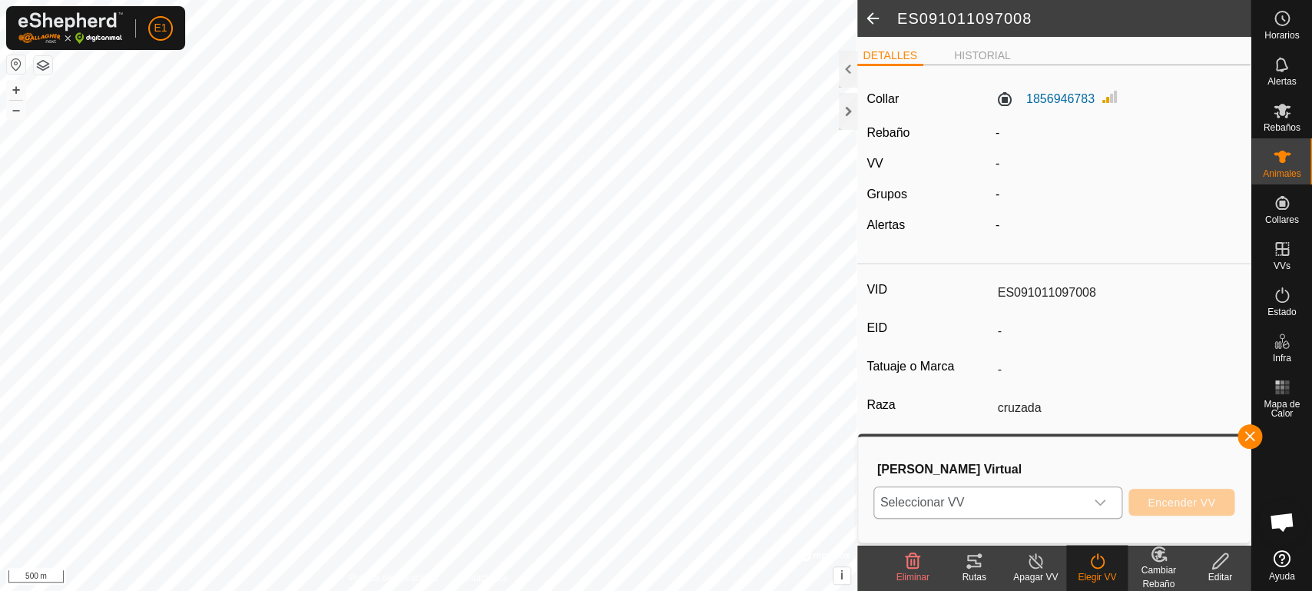
click at [1105, 503] on icon "dropdown trigger" at bounding box center [1100, 502] width 12 height 12
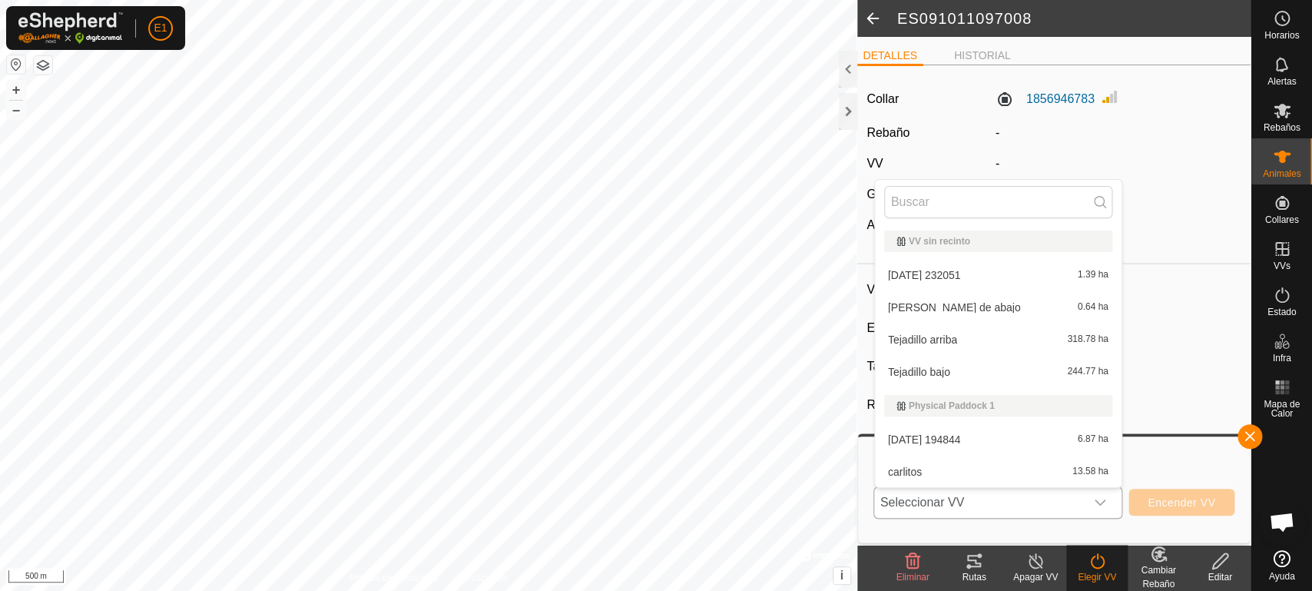
click at [936, 307] on li "[PERSON_NAME] de abajo 0.64 ha" at bounding box center [998, 307] width 247 height 31
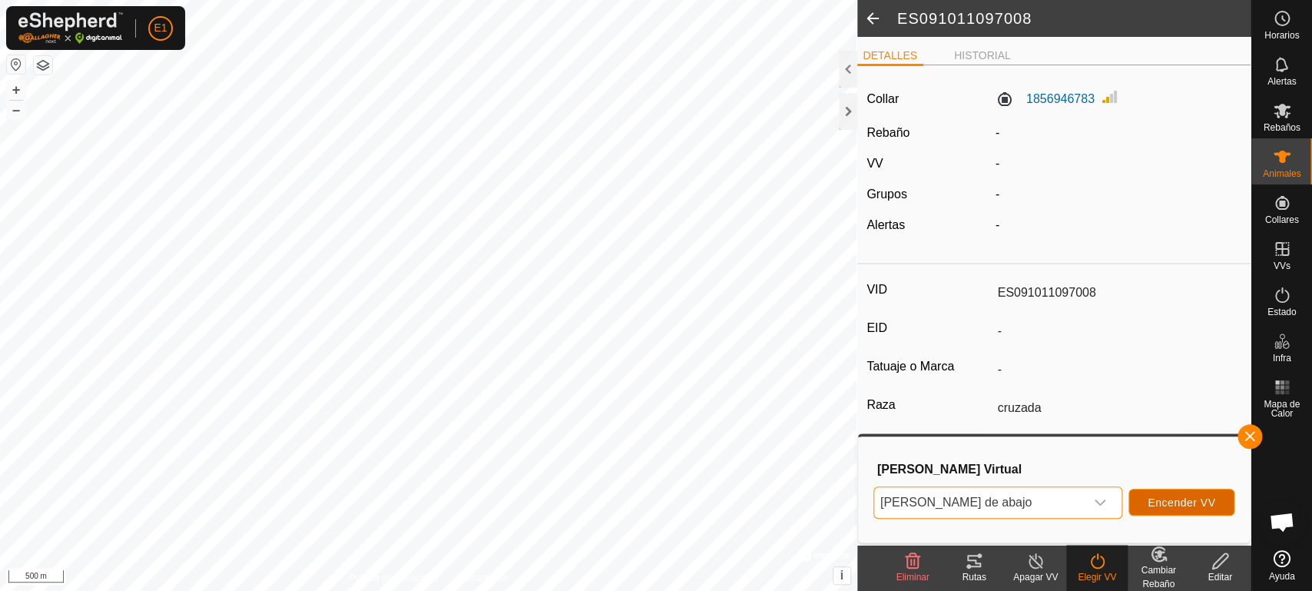
click at [1186, 508] on span "Encender VV" at bounding box center [1182, 502] width 68 height 12
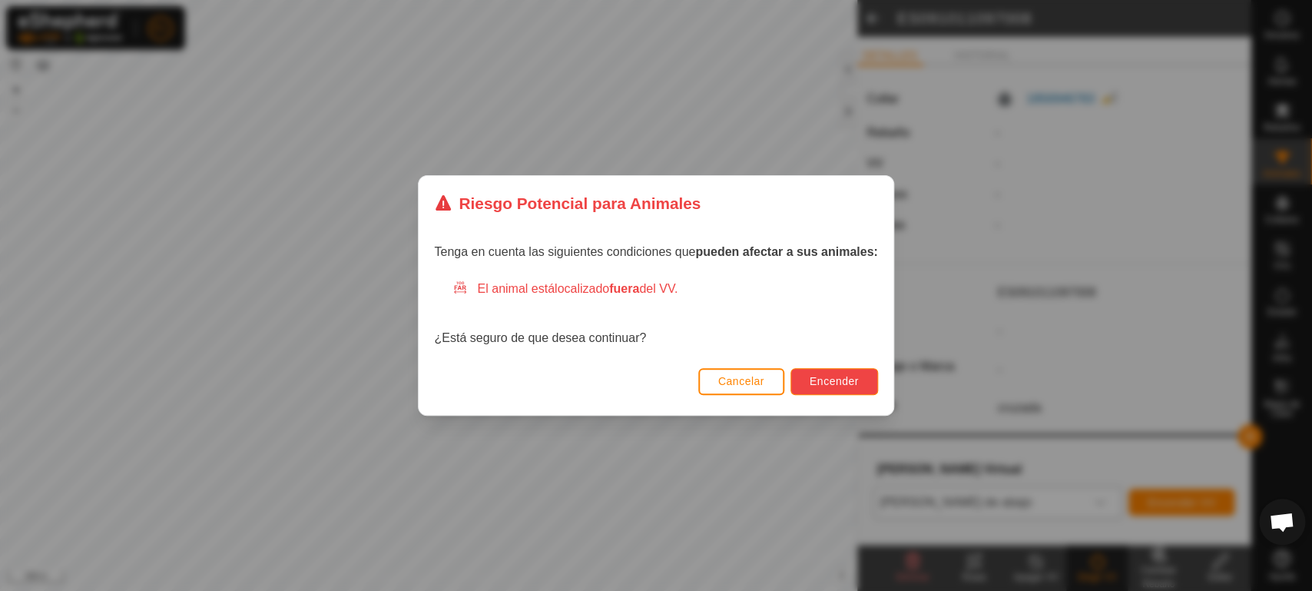
click at [841, 387] on span "Encender" at bounding box center [834, 381] width 49 height 12
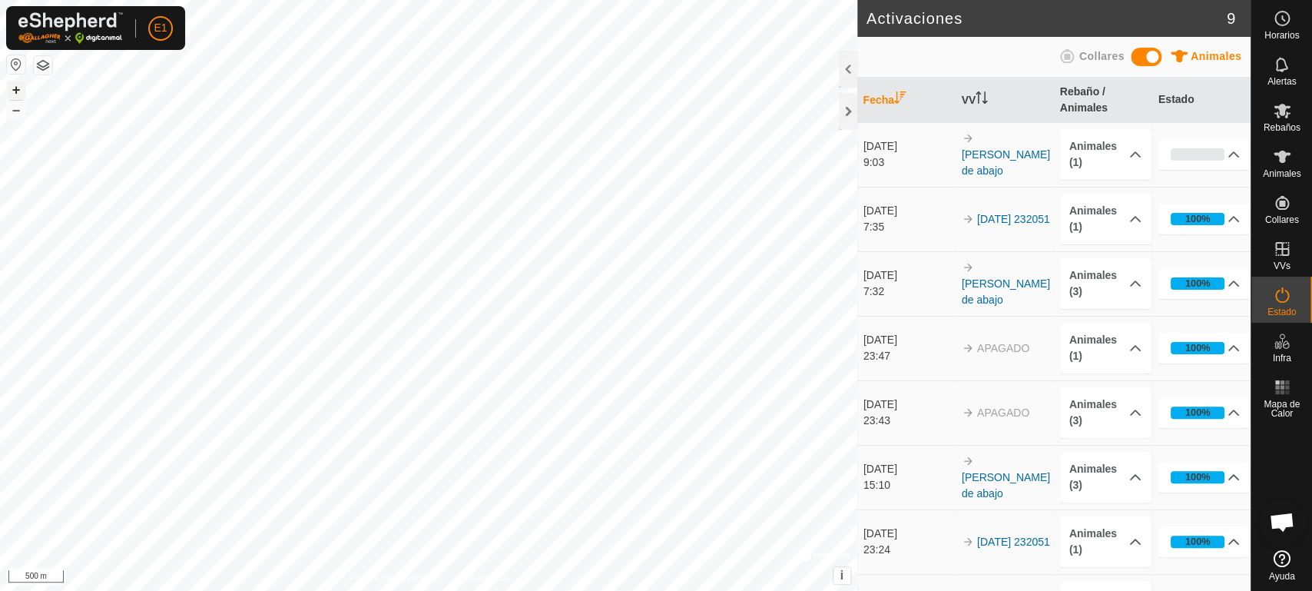
click at [15, 91] on button "+" at bounding box center [16, 90] width 18 height 18
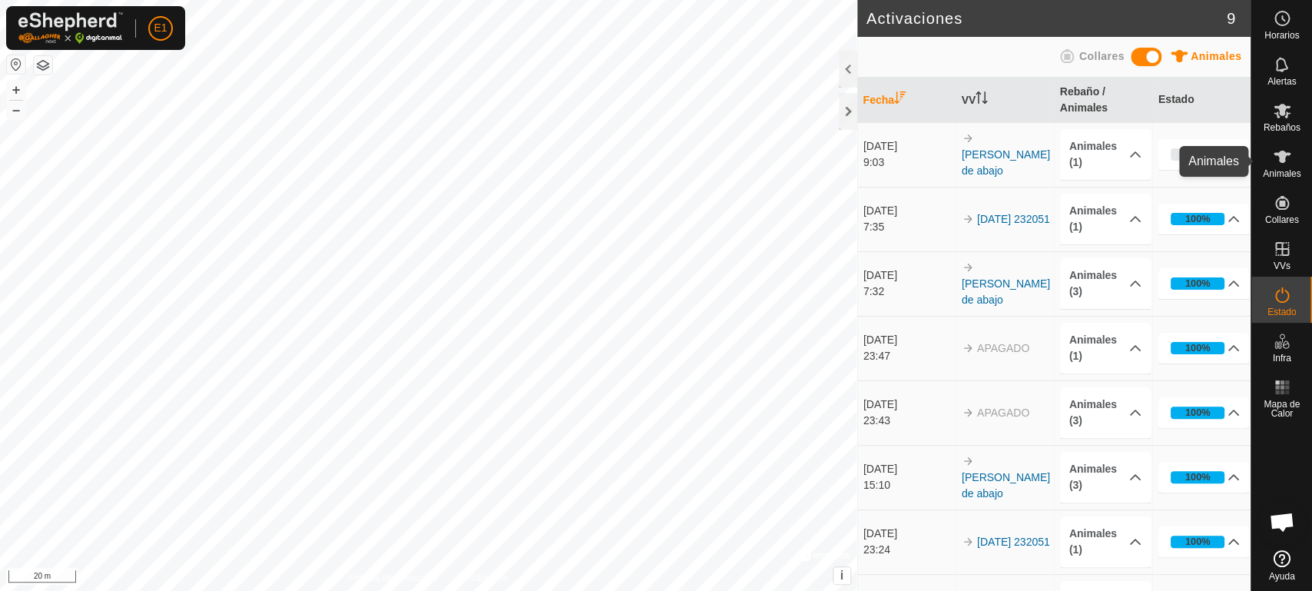
click at [1282, 165] on icon at bounding box center [1282, 157] width 18 height 18
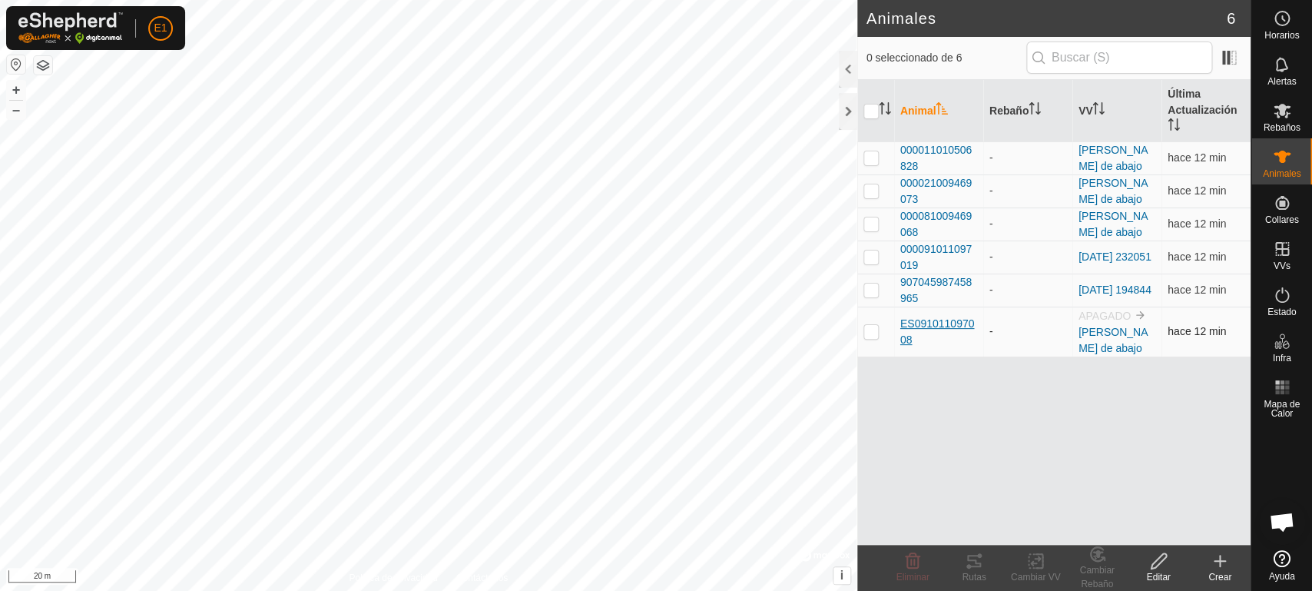
click at [940, 317] on span "ES091011097008" at bounding box center [939, 332] width 77 height 32
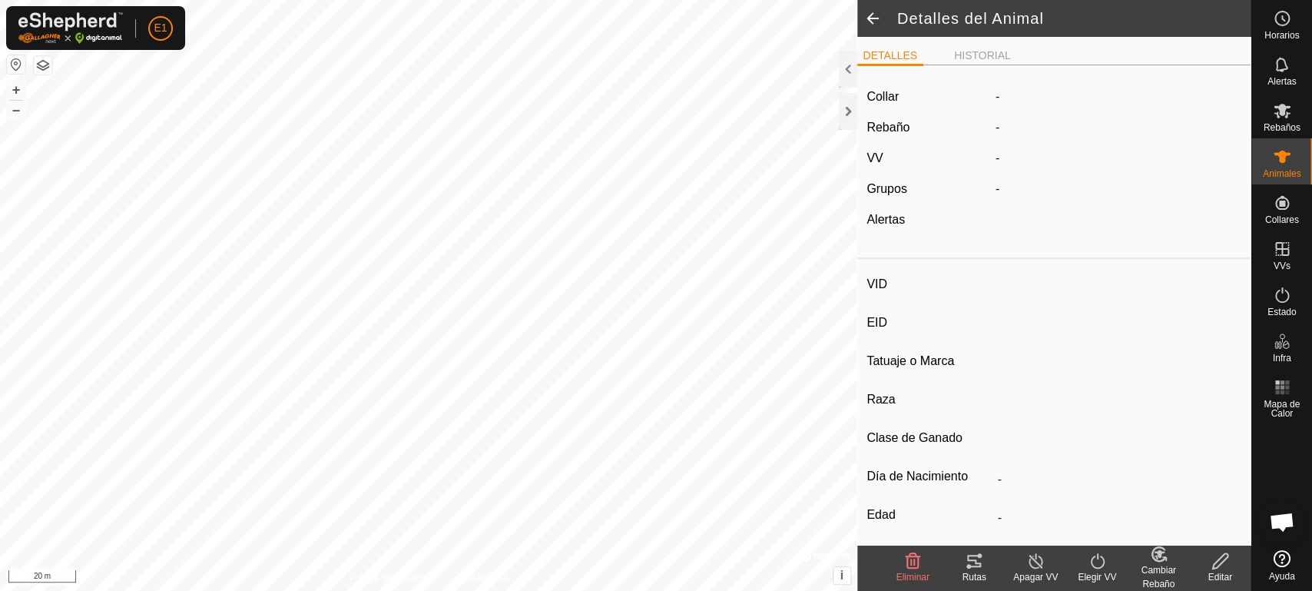
type input "ES091011097008"
type input "-"
type input "cruzada"
type input "-"
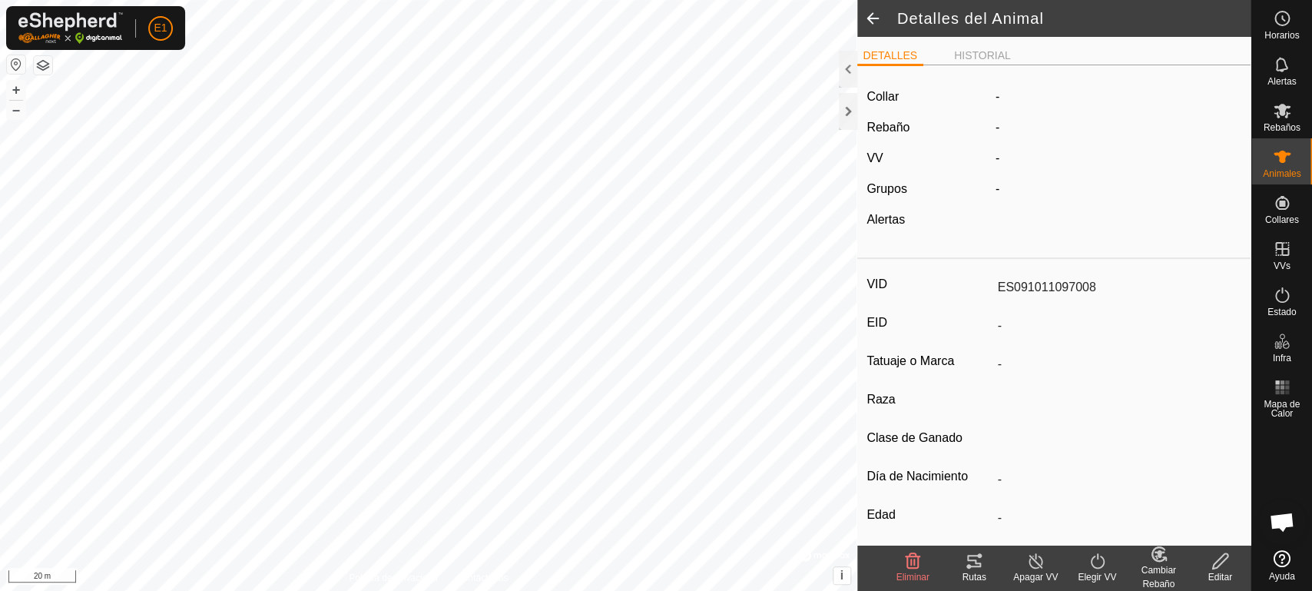
type input "0 kg"
type input "-"
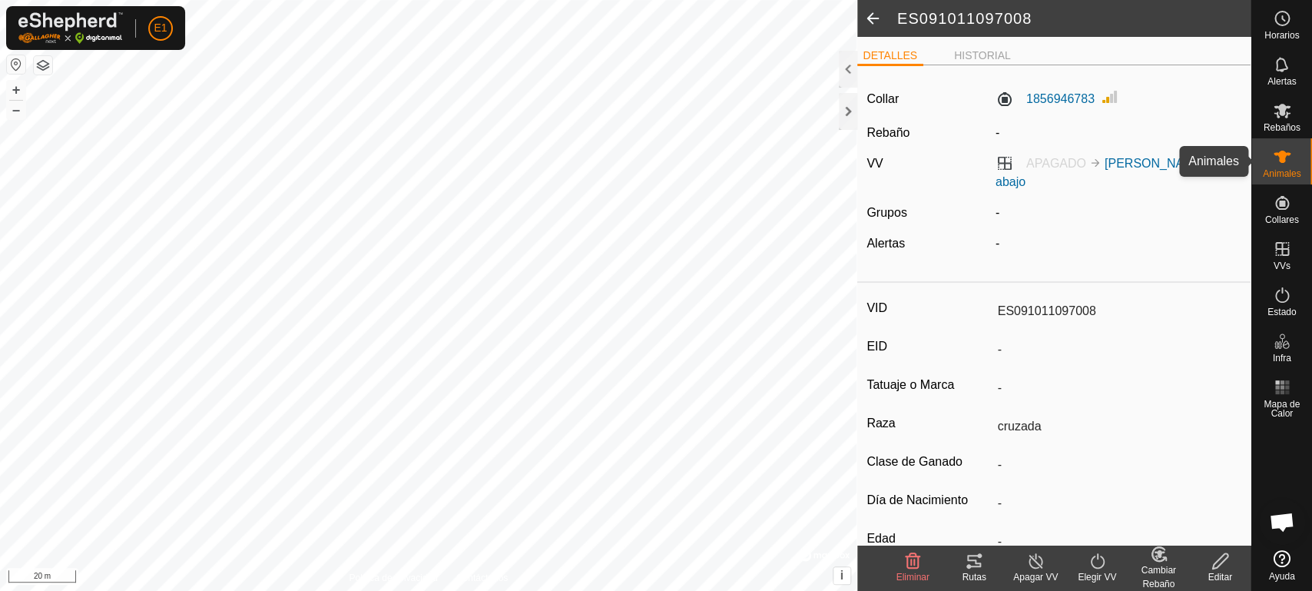
click at [1282, 168] on es-animals-svg-icon at bounding box center [1283, 156] width 28 height 25
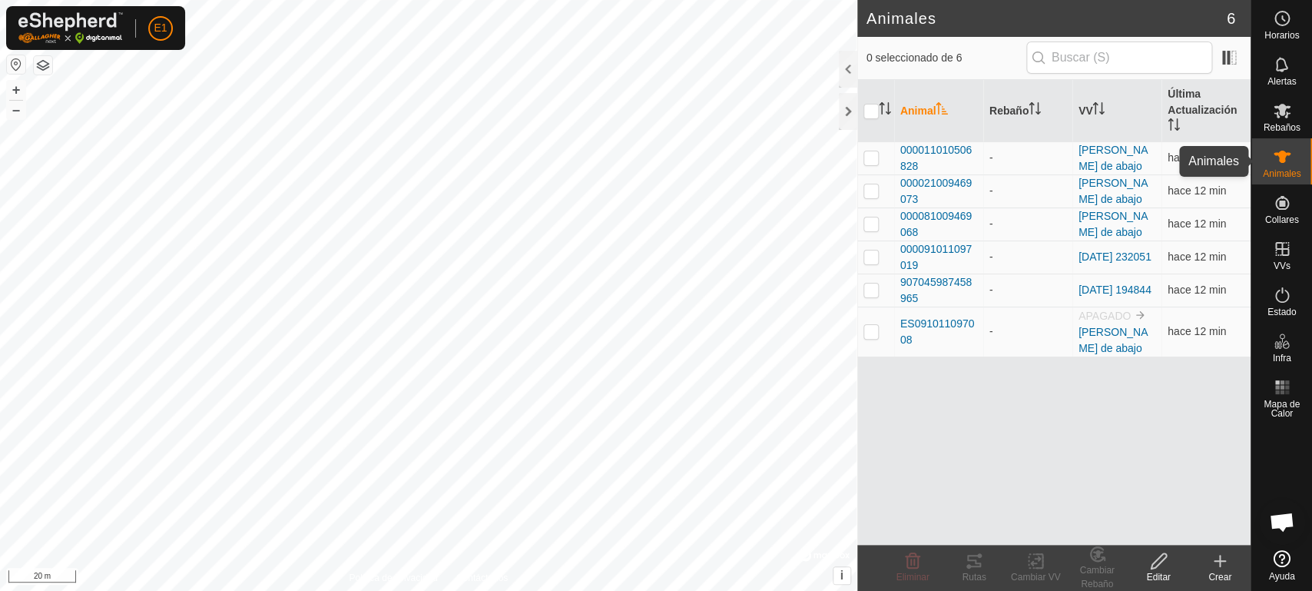
click at [1292, 161] on es-animals-svg-icon at bounding box center [1283, 156] width 28 height 25
click at [1217, 579] on div "Crear" at bounding box center [1220, 577] width 61 height 14
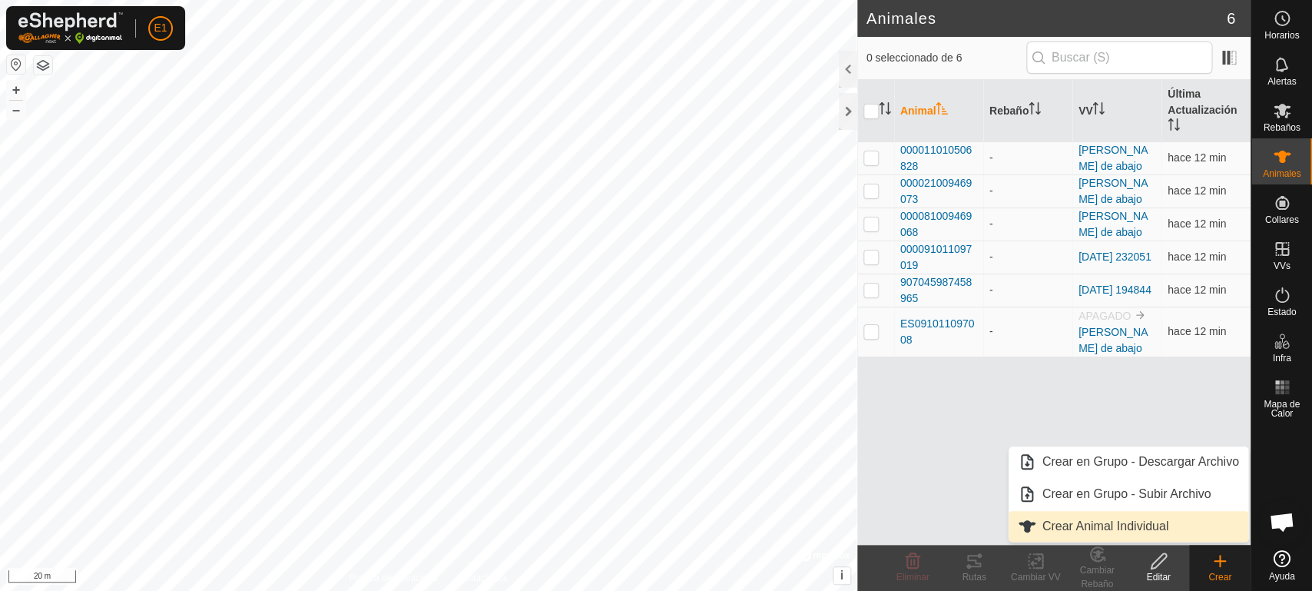
click at [1123, 521] on link "Crear Animal Individual" at bounding box center [1129, 526] width 240 height 31
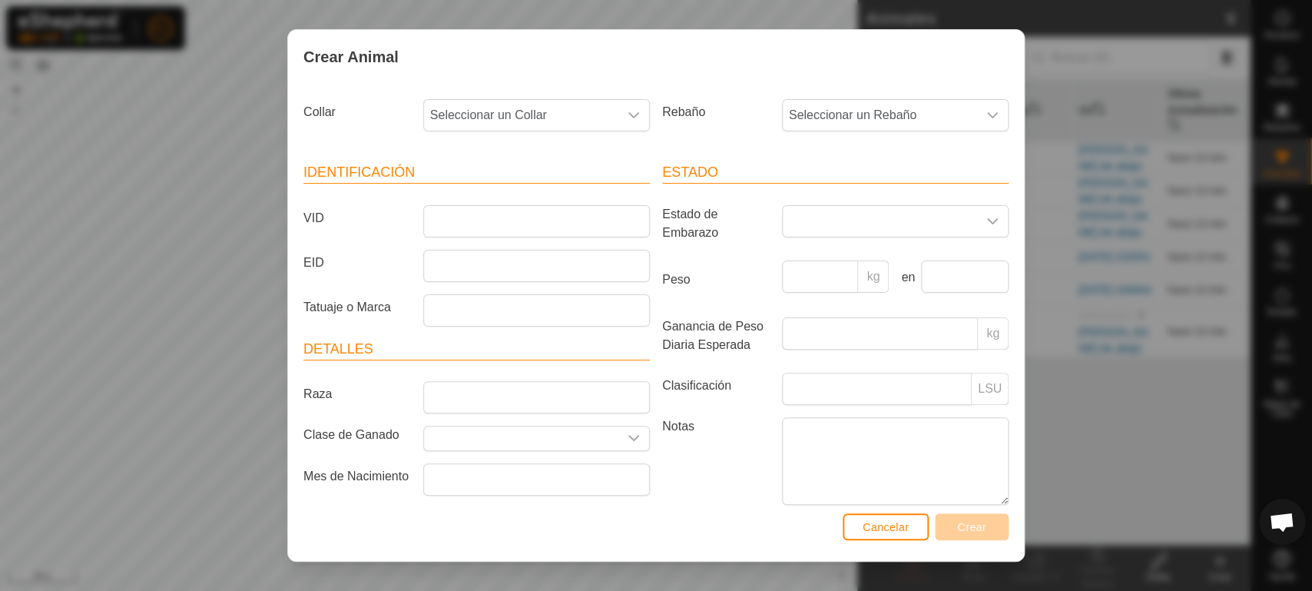
click at [550, 144] on div "Collar Seleccionar un Collar" at bounding box center [476, 121] width 359 height 57
click at [552, 110] on span "Seleccionar un Collar" at bounding box center [521, 115] width 194 height 31
click at [500, 231] on li "1478573636" at bounding box center [535, 227] width 220 height 31
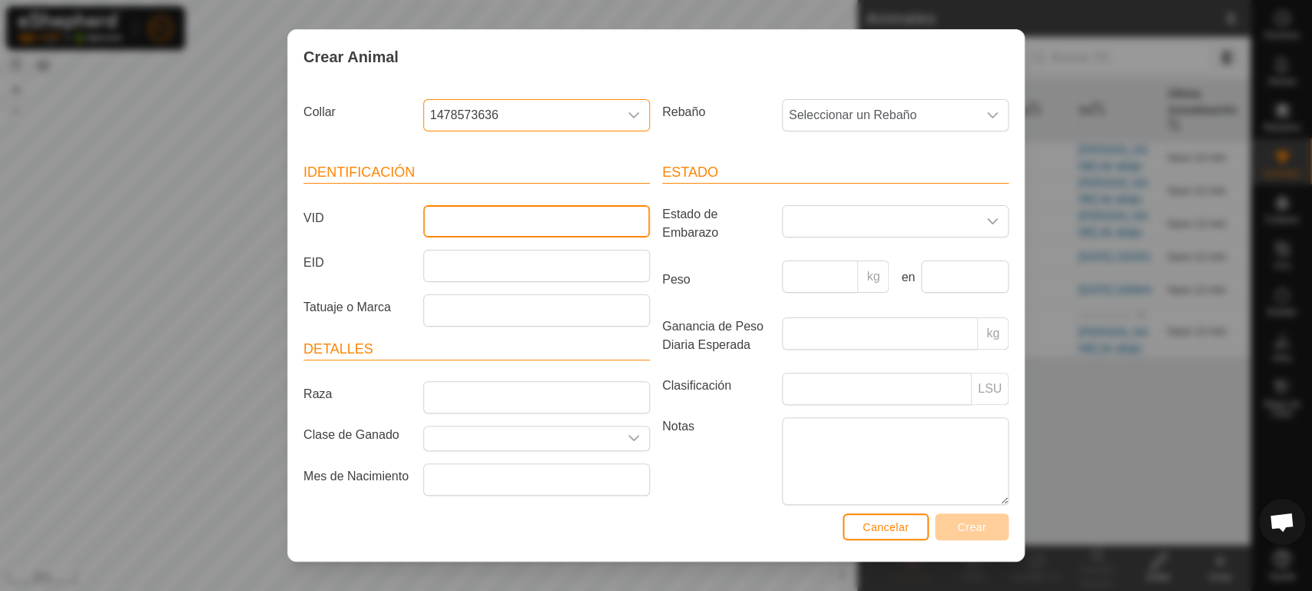
click at [500, 231] on input "VID" at bounding box center [536, 221] width 227 height 32
type input "ES001011097009"
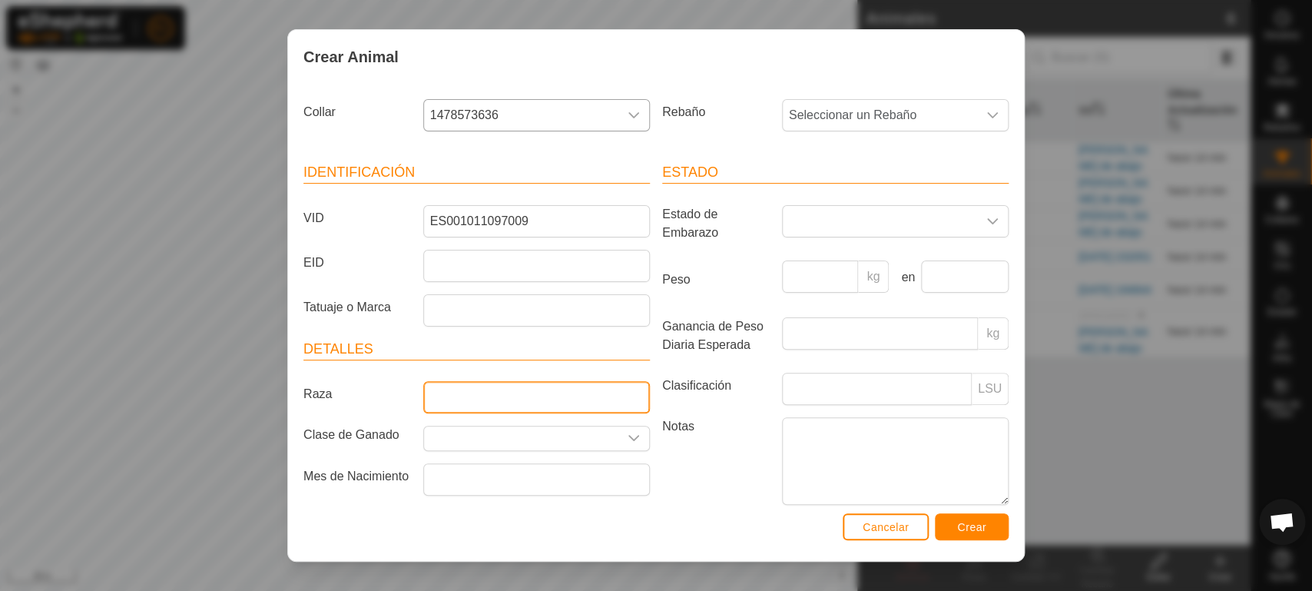
click at [479, 403] on input "Raza" at bounding box center [536, 397] width 227 height 32
type input "CRUZADA"
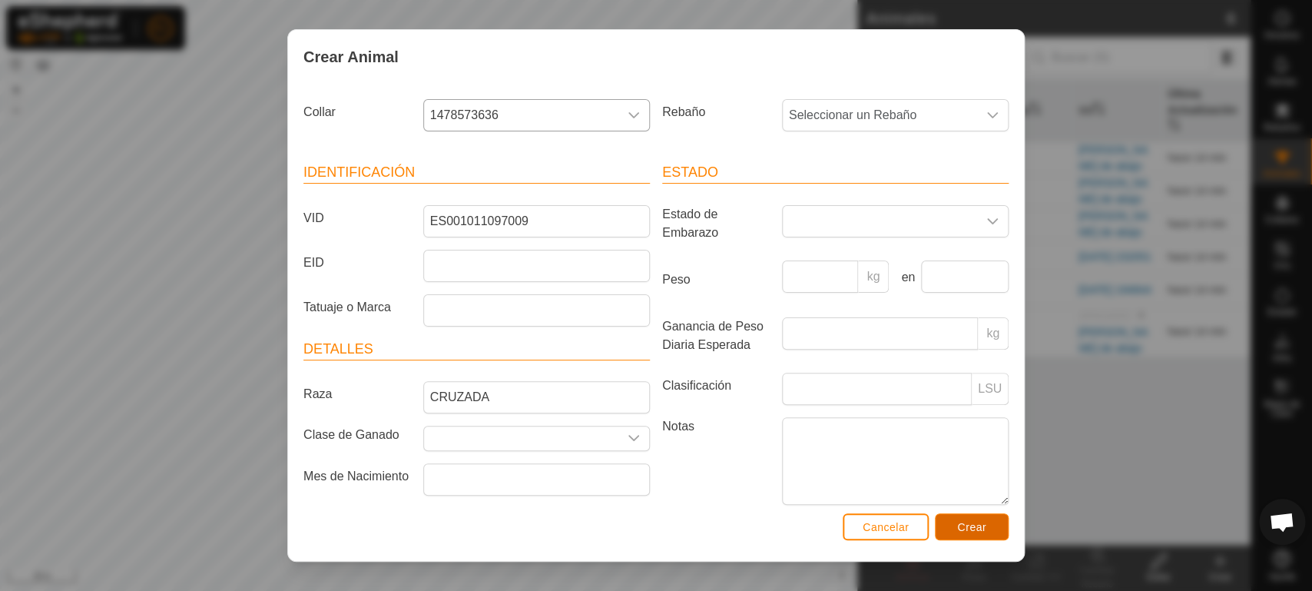
click at [979, 523] on span "Crear" at bounding box center [971, 527] width 29 height 12
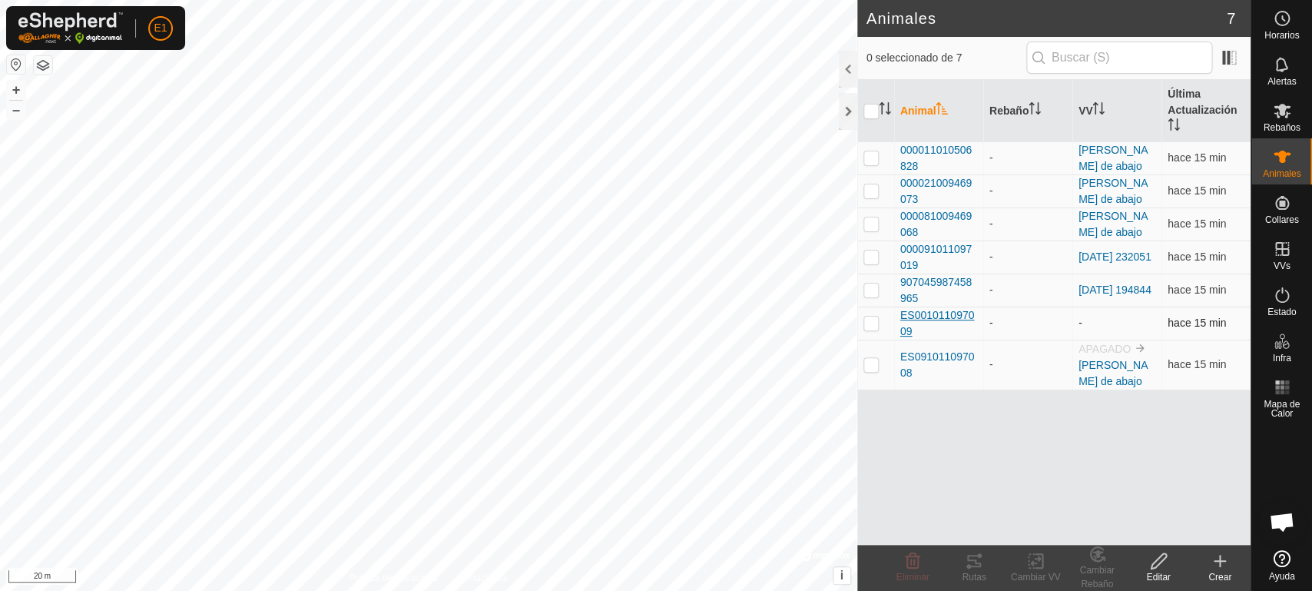
click at [933, 316] on span "ES001011097009" at bounding box center [939, 323] width 77 height 32
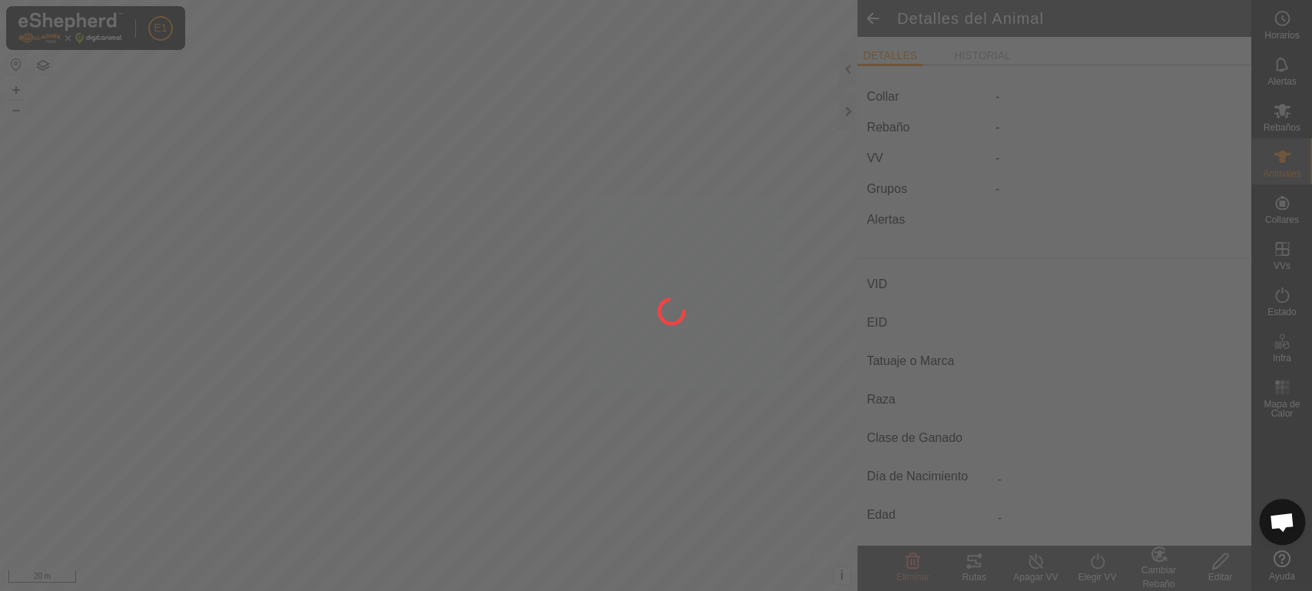
type input "ES001011097009"
type input "-"
type input "CRUZADA"
type input "-"
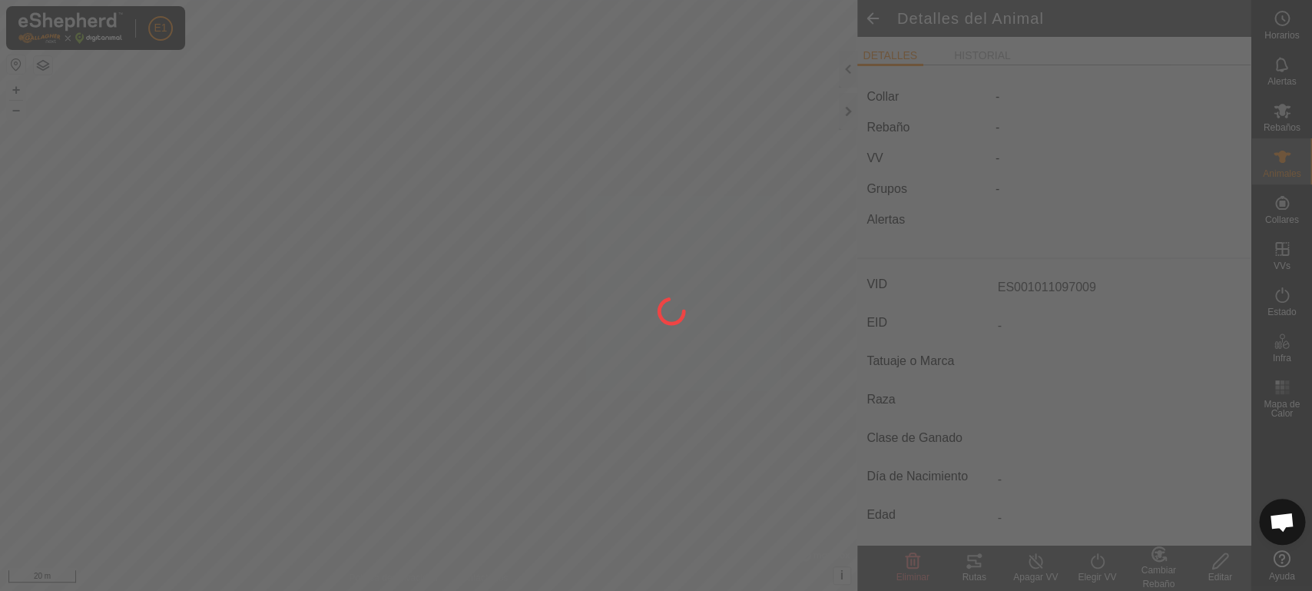
type input "0 kg"
type input "-"
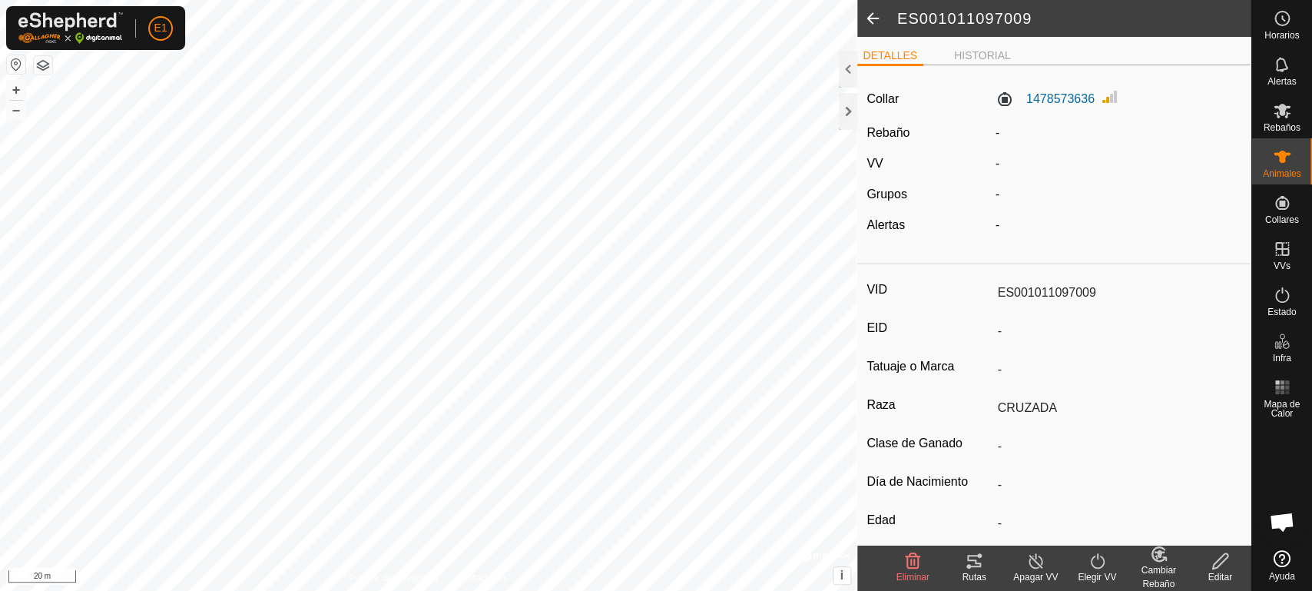
click at [1103, 568] on icon at bounding box center [1097, 561] width 19 height 18
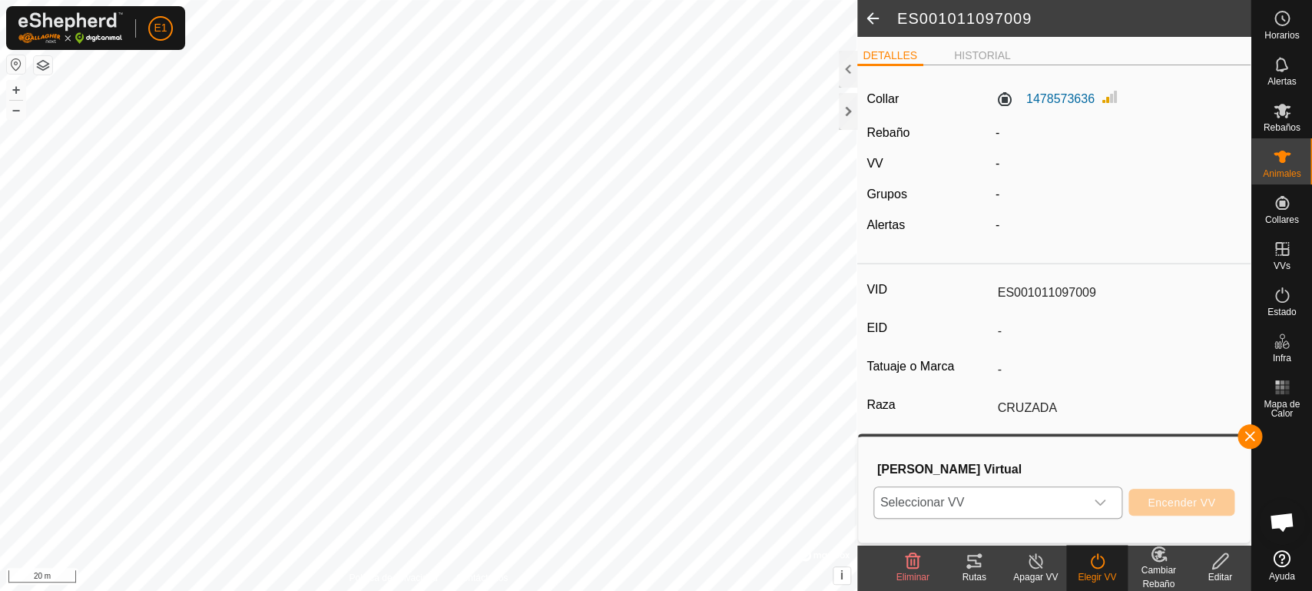
click at [1110, 511] on div "dropdown trigger" at bounding box center [1100, 502] width 31 height 31
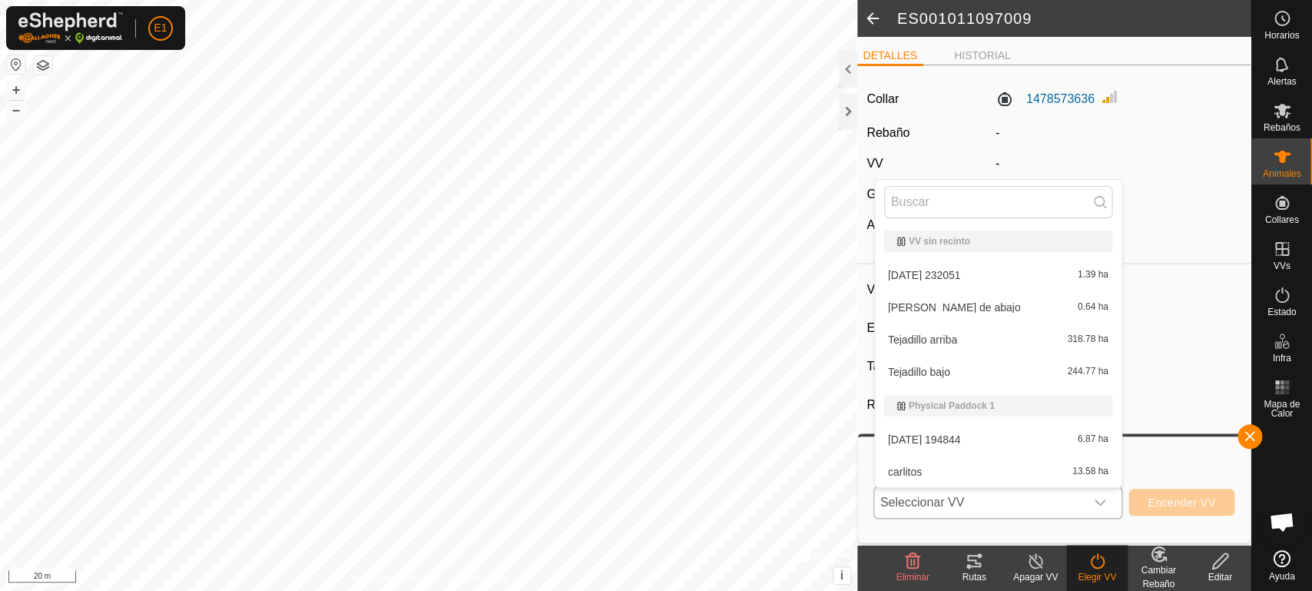
click at [949, 307] on li "[PERSON_NAME] de abajo 0.64 ha" at bounding box center [998, 307] width 247 height 31
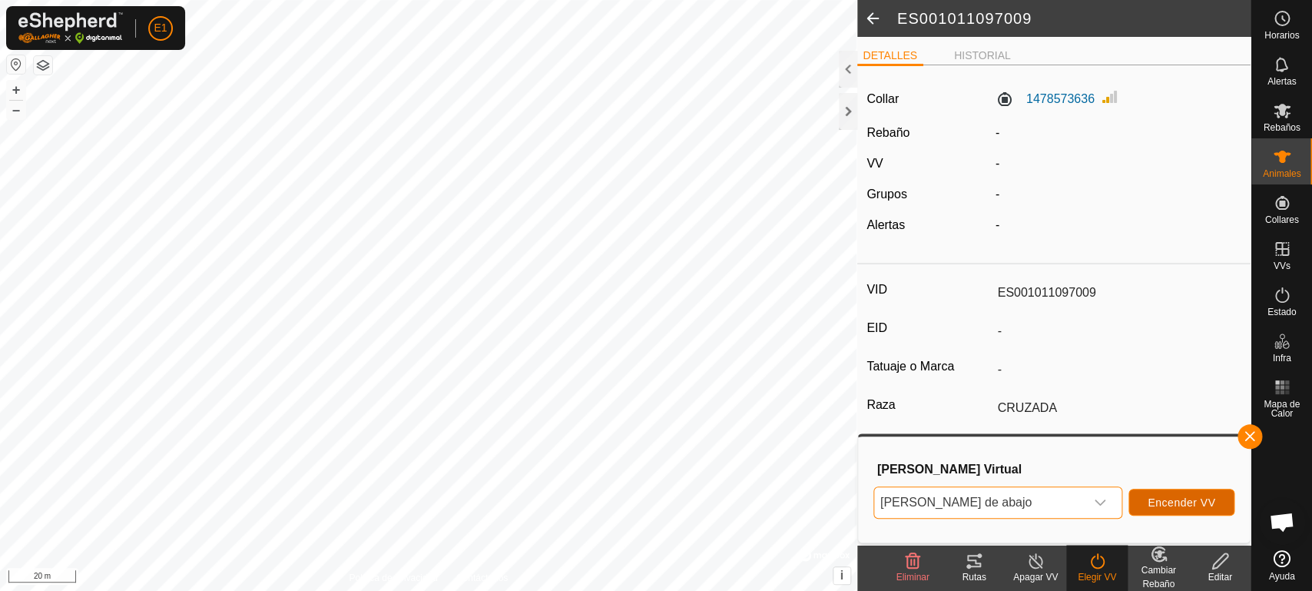
click at [1176, 496] on button "Encender VV" at bounding box center [1182, 502] width 106 height 27
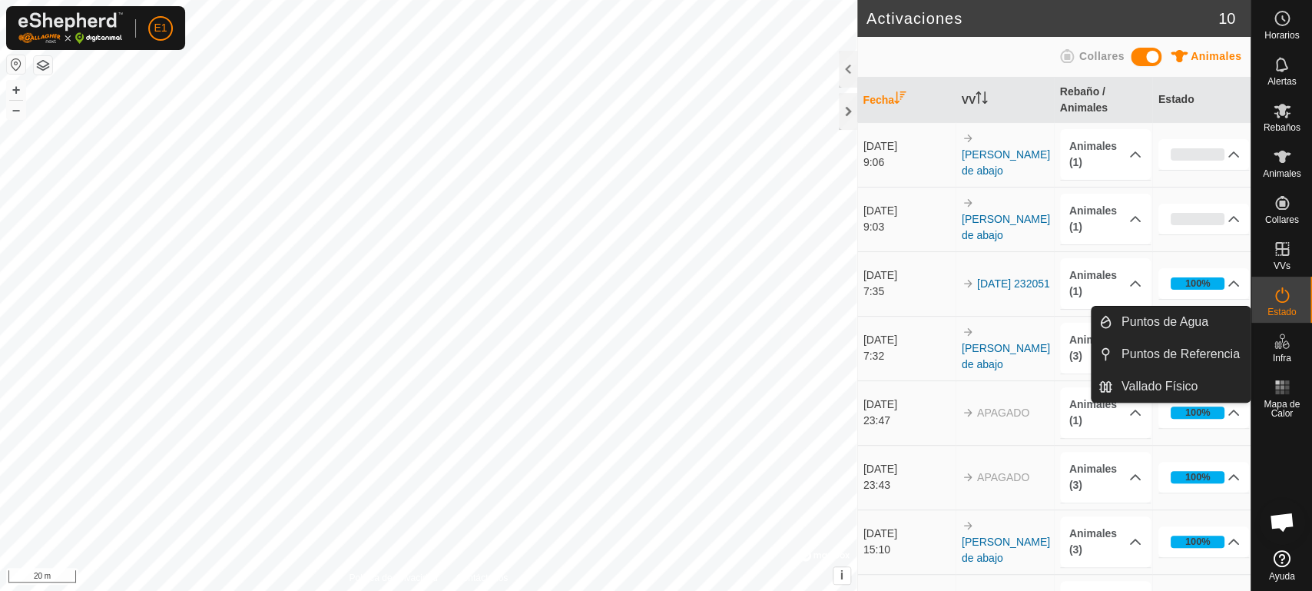
click at [1276, 350] on span "Puntos de Referencia" at bounding box center [1239, 365] width 113 height 37
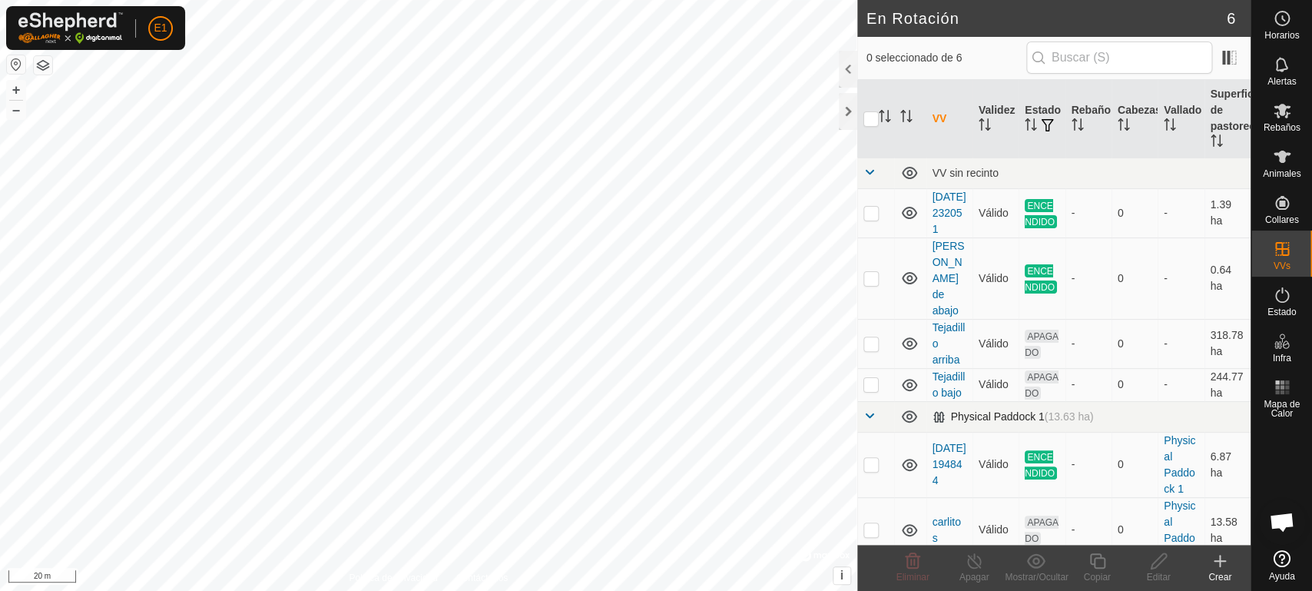
checkbox input "true"
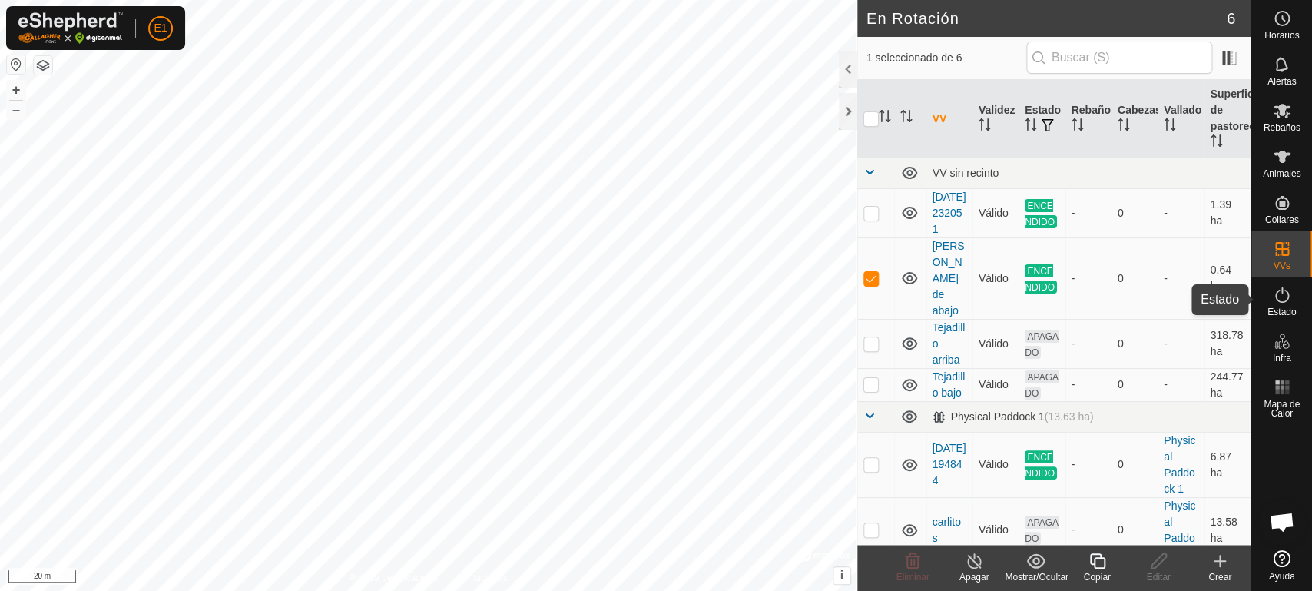
click at [1287, 308] on span "Estado" at bounding box center [1282, 311] width 28 height 9
click at [1286, 172] on span "Animales" at bounding box center [1282, 173] width 38 height 9
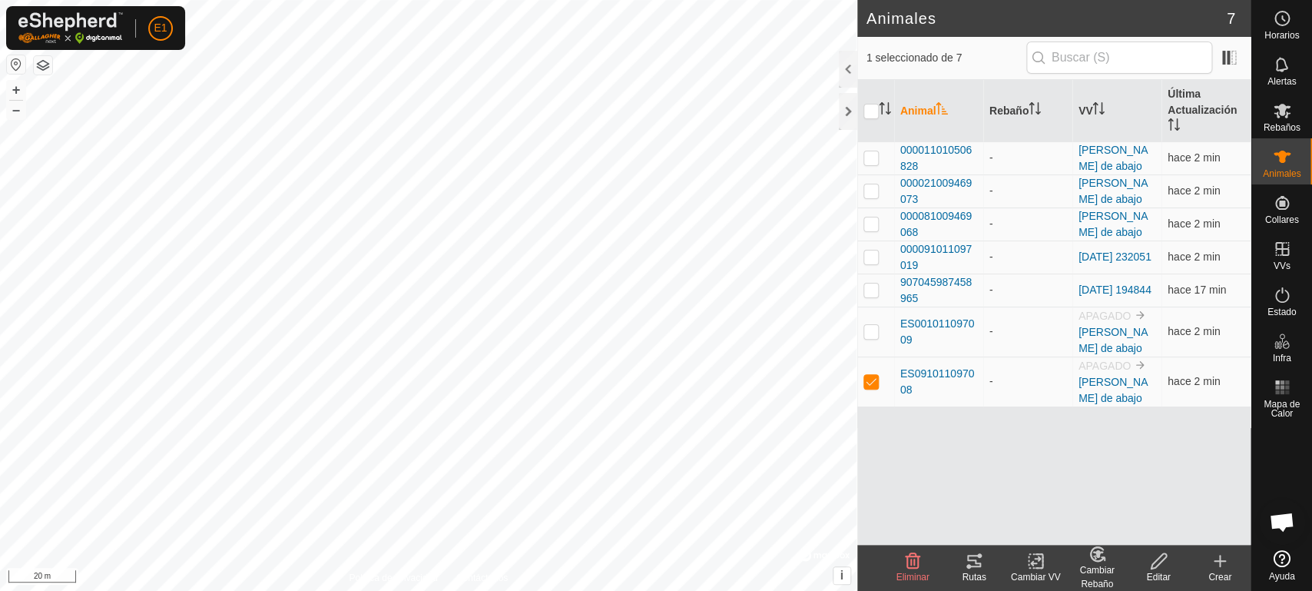
click at [980, 564] on icon at bounding box center [974, 561] width 14 height 12
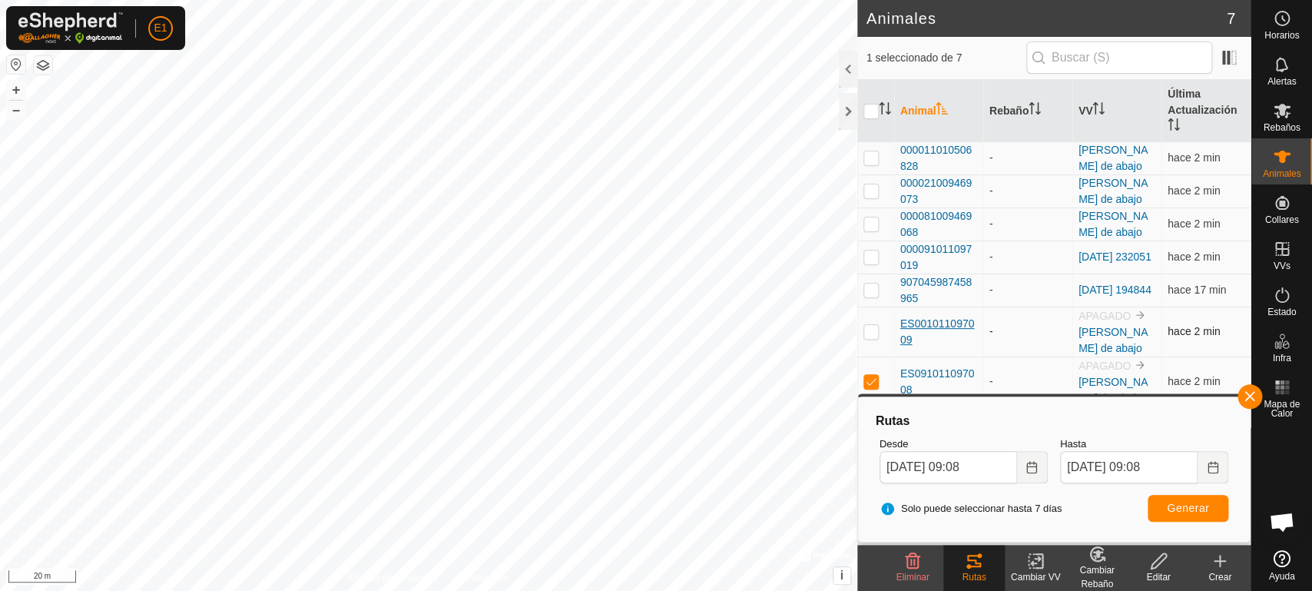
click at [908, 321] on span "ES001011097009" at bounding box center [939, 332] width 77 height 32
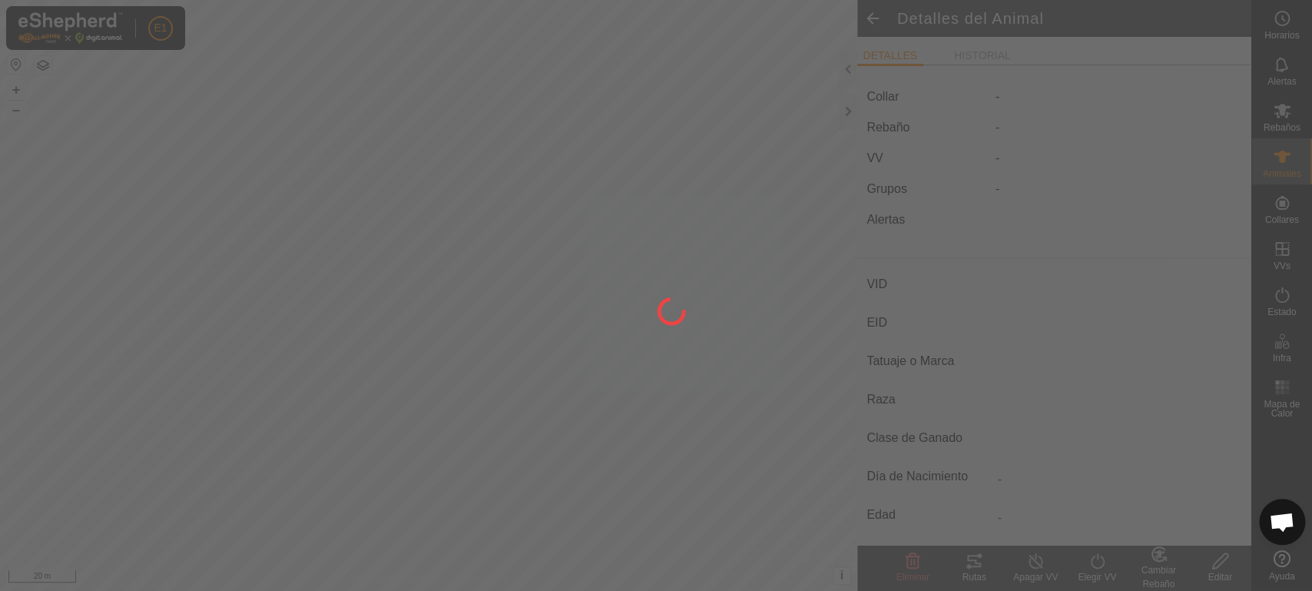
type input "ES001011097009"
type input "-"
type input "CRUZADA"
type input "-"
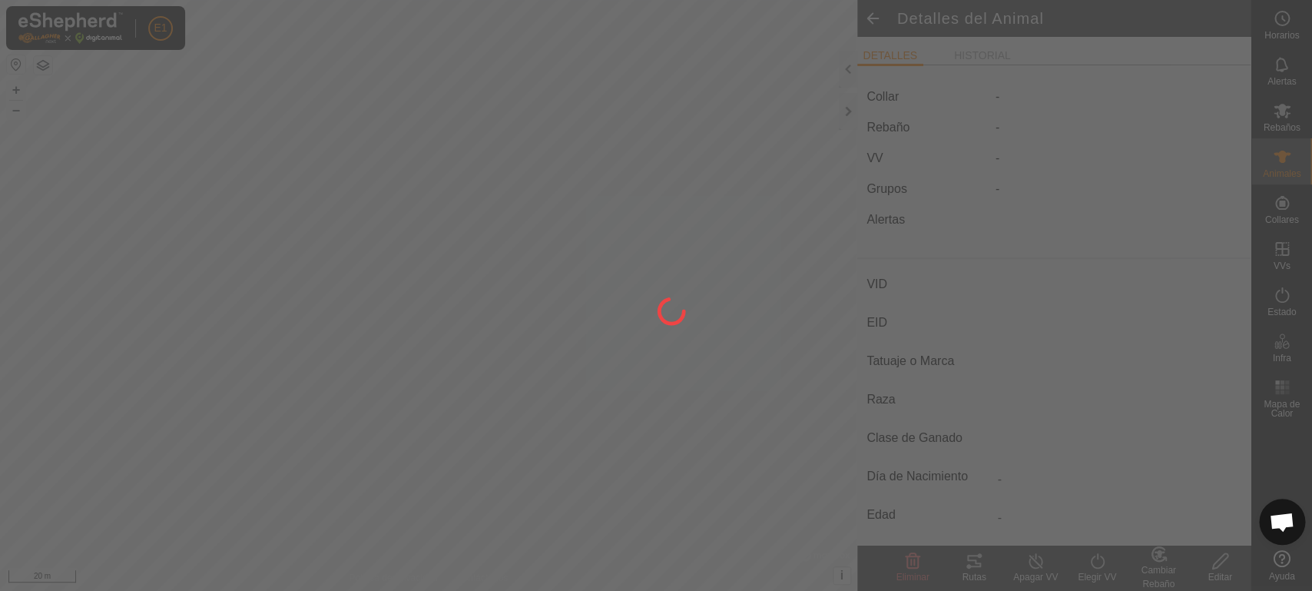
type input "0 kg"
type input "-"
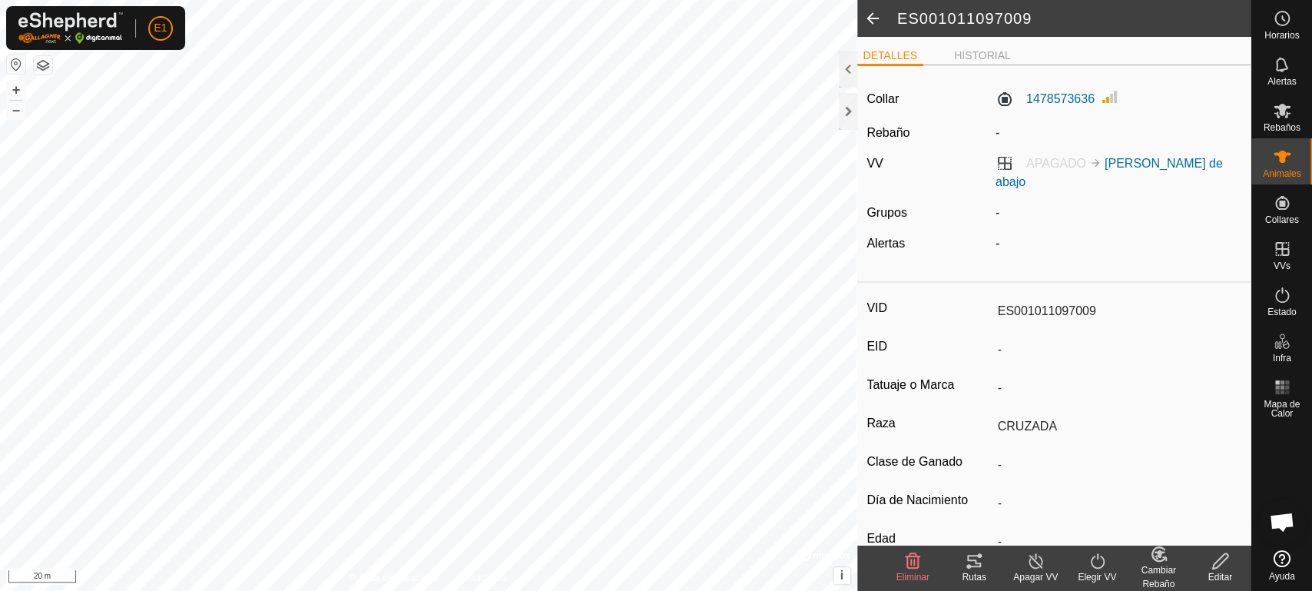
click at [980, 569] on icon at bounding box center [974, 561] width 18 height 18
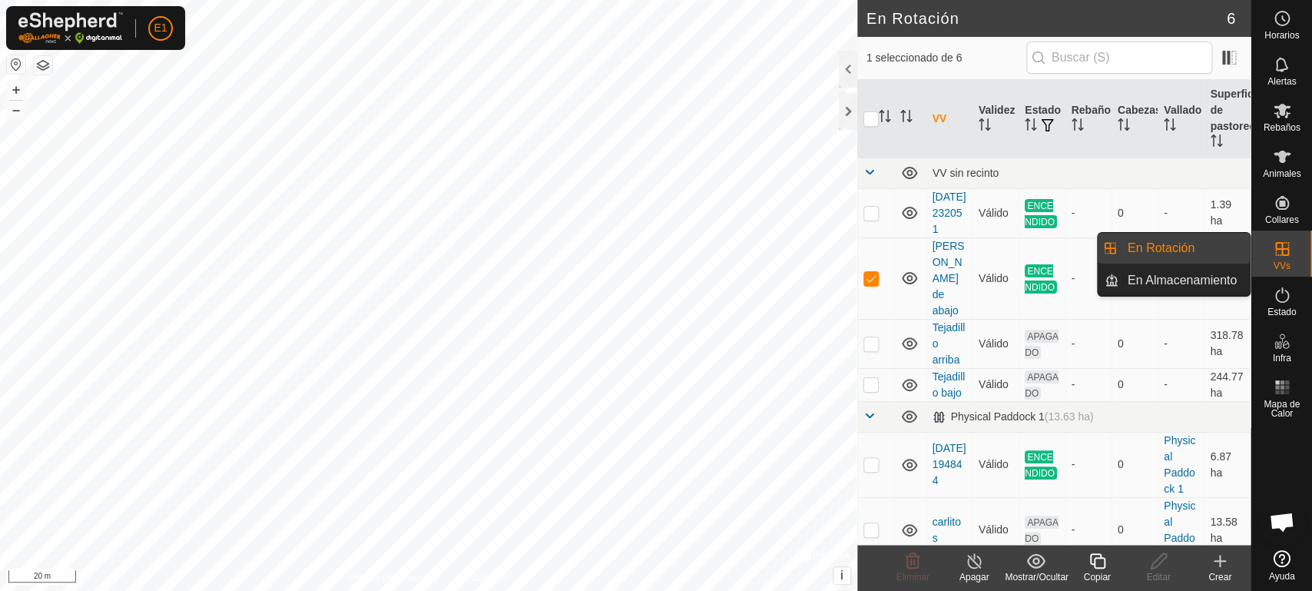
click at [1184, 253] on link "En Rotación" at bounding box center [1184, 248] width 131 height 31
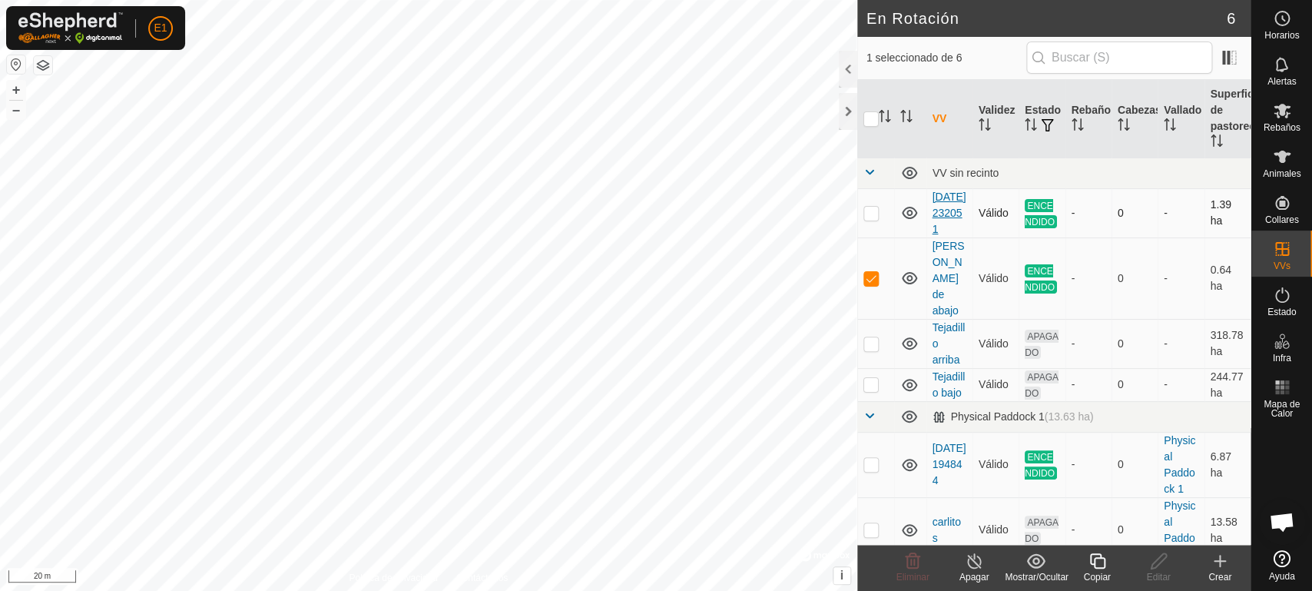
click at [937, 215] on link "[DATE] 232051" at bounding box center [950, 213] width 34 height 45
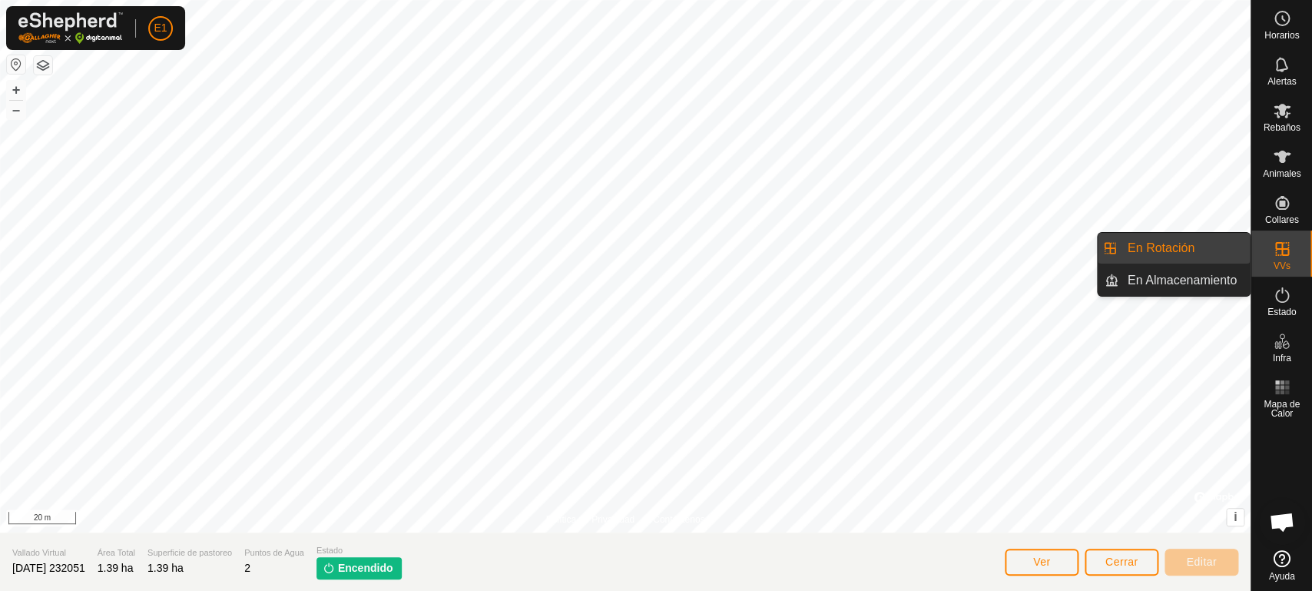
click at [1244, 248] on link "En Rotación" at bounding box center [1184, 248] width 131 height 31
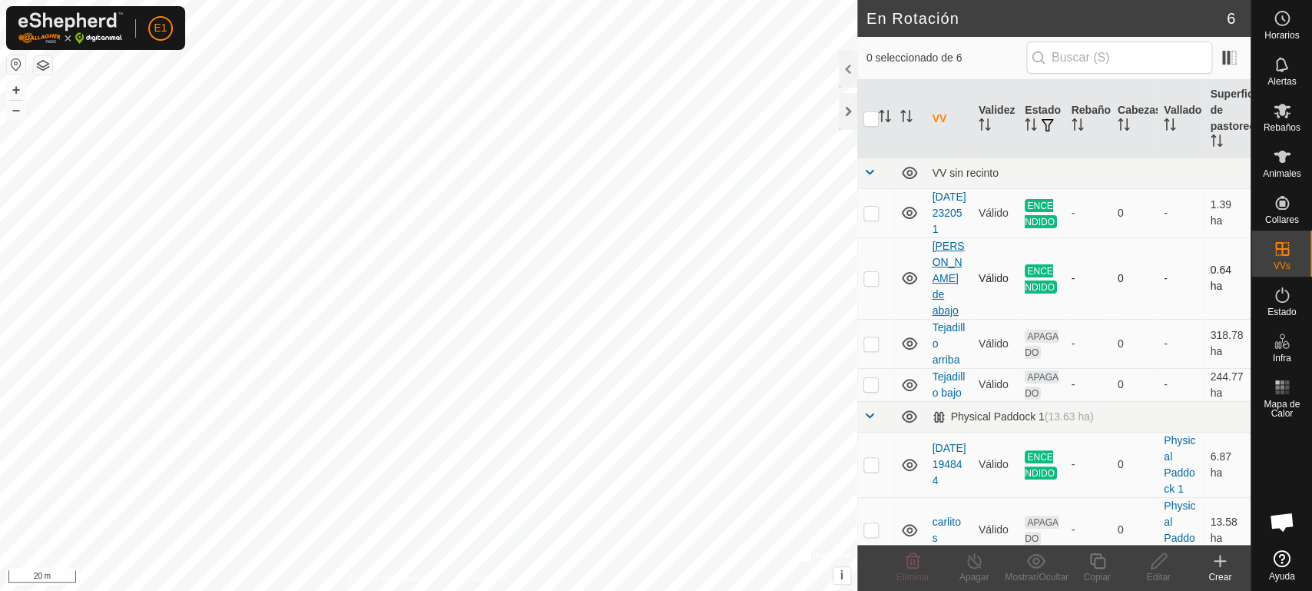
click at [941, 292] on link "[PERSON_NAME] de abajo" at bounding box center [949, 278] width 32 height 77
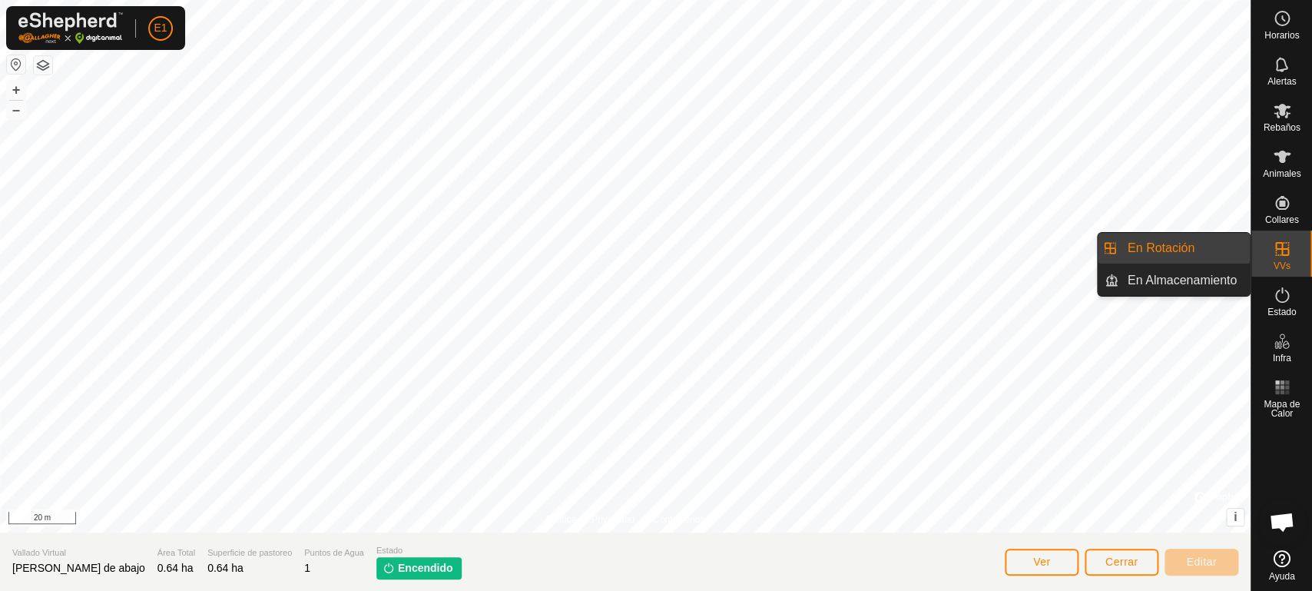
click at [1200, 248] on link "En Rotación" at bounding box center [1184, 248] width 131 height 31
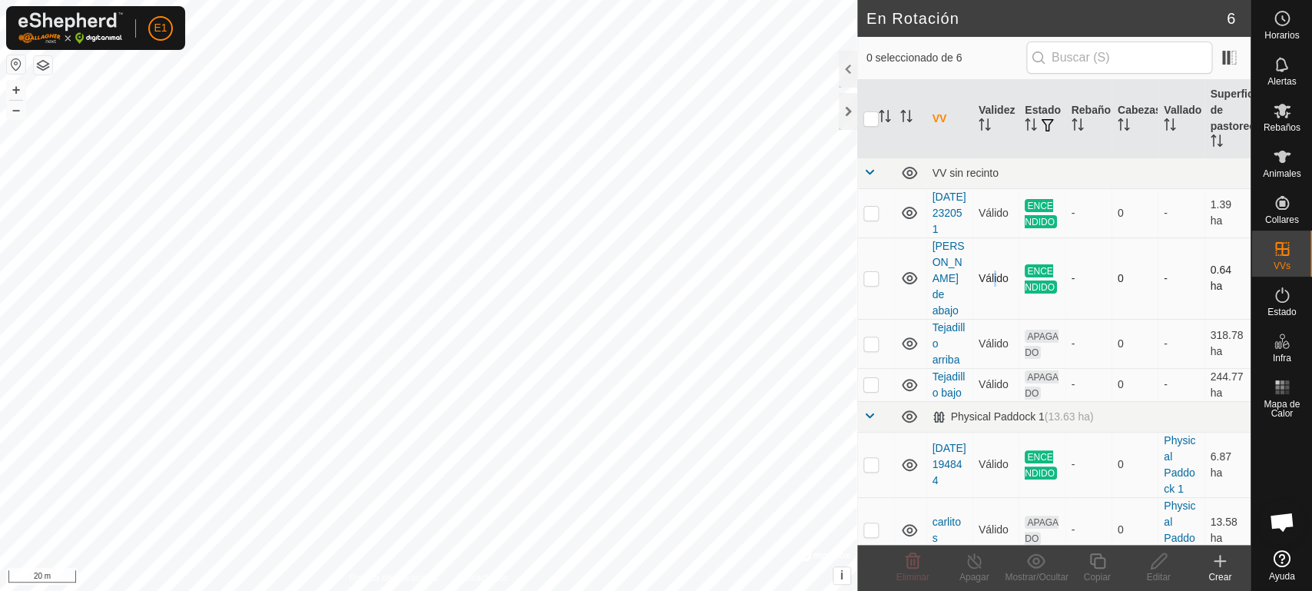
drag, startPoint x: 991, startPoint y: 293, endPoint x: 990, endPoint y: 279, distance: 13.9
click at [990, 279] on td "Válido" at bounding box center [996, 277] width 46 height 81
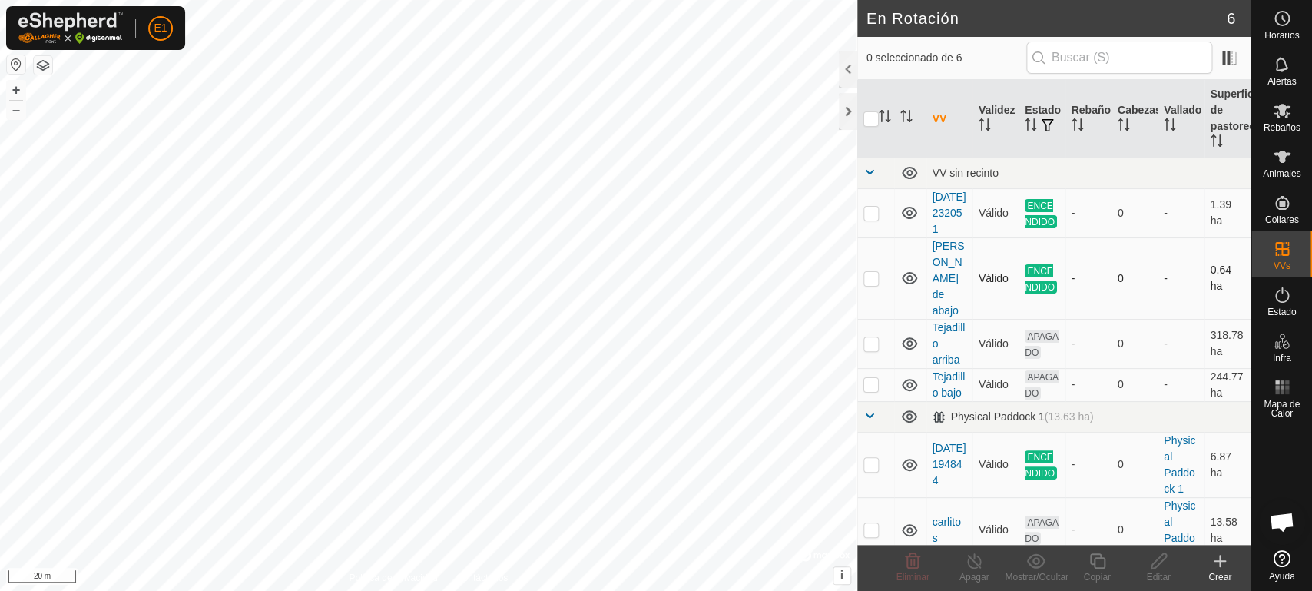
click at [990, 279] on td "Válido" at bounding box center [996, 277] width 46 height 81
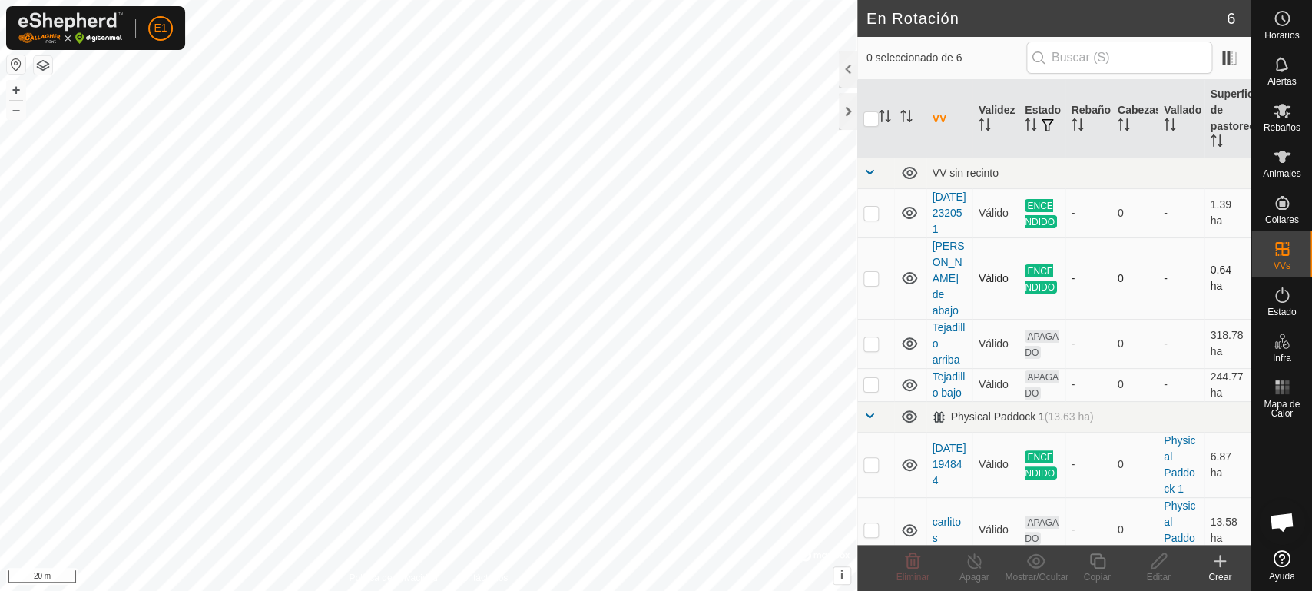
drag, startPoint x: 990, startPoint y: 279, endPoint x: 987, endPoint y: 298, distance: 19.5
click at [987, 298] on td "Válido" at bounding box center [996, 277] width 46 height 81
drag, startPoint x: 987, startPoint y: 298, endPoint x: 1006, endPoint y: 252, distance: 49.7
click at [1006, 252] on tbody "VV sin recinto 2025-09-10 232051 Válido ENCENDIDO - 0 - 1.39 ha Prado de abajo …" at bounding box center [1054, 360] width 393 height 405
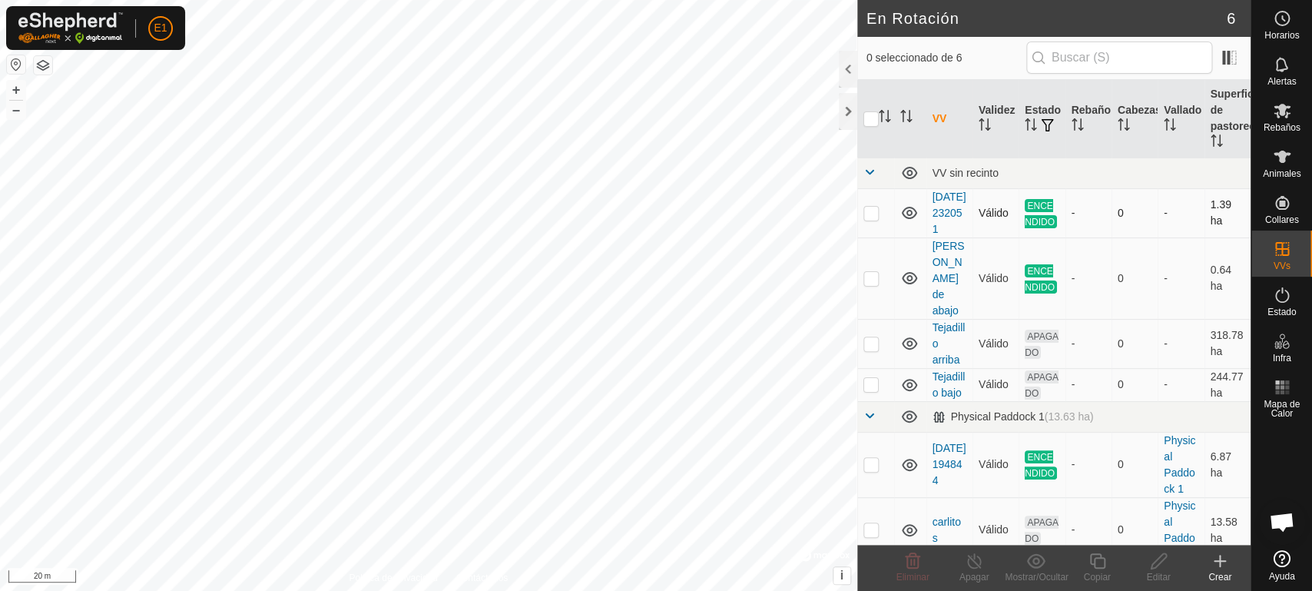
click at [1006, 237] on td "Válido" at bounding box center [996, 212] width 46 height 49
drag, startPoint x: 1000, startPoint y: 291, endPoint x: 964, endPoint y: 198, distance: 99.7
click at [964, 198] on tbody "VV sin recinto 2025-09-10 232051 Válido ENCENDIDO - 0 - 1.39 ha Prado de abajo …" at bounding box center [1054, 360] width 393 height 405
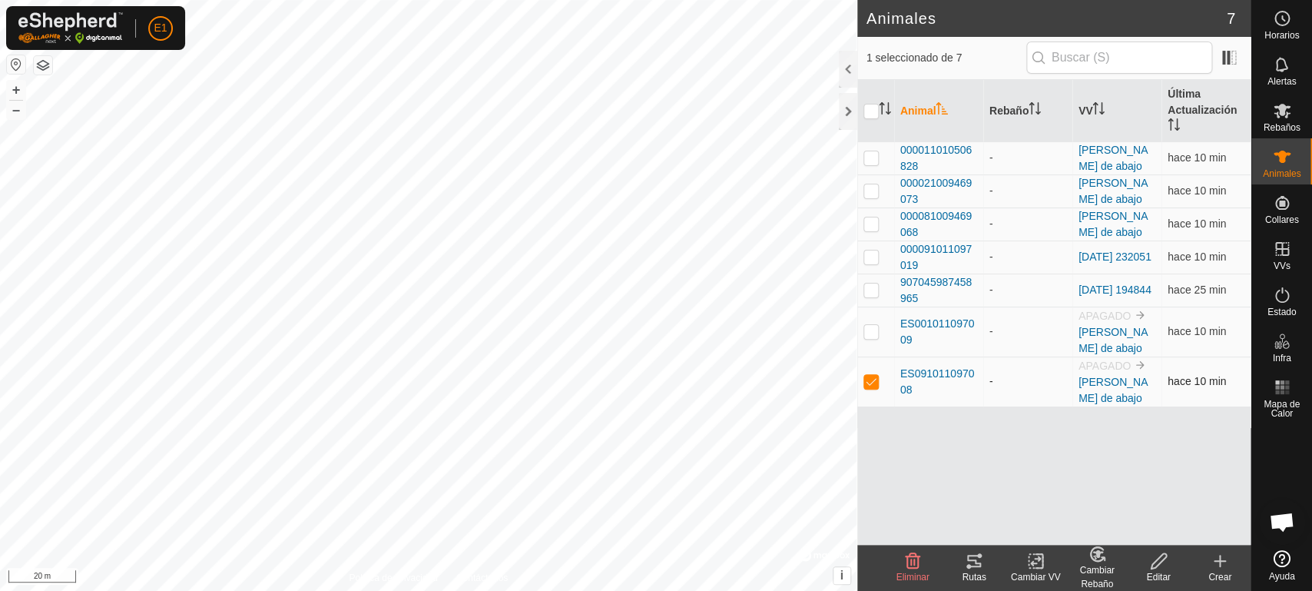
click at [1115, 360] on span "APAGADO" at bounding box center [1105, 366] width 52 height 12
click at [1202, 535] on div "Animal Rebaño VV Última Actualización 000011010506828 - Prado de abajo hace 10 …" at bounding box center [1054, 312] width 393 height 465
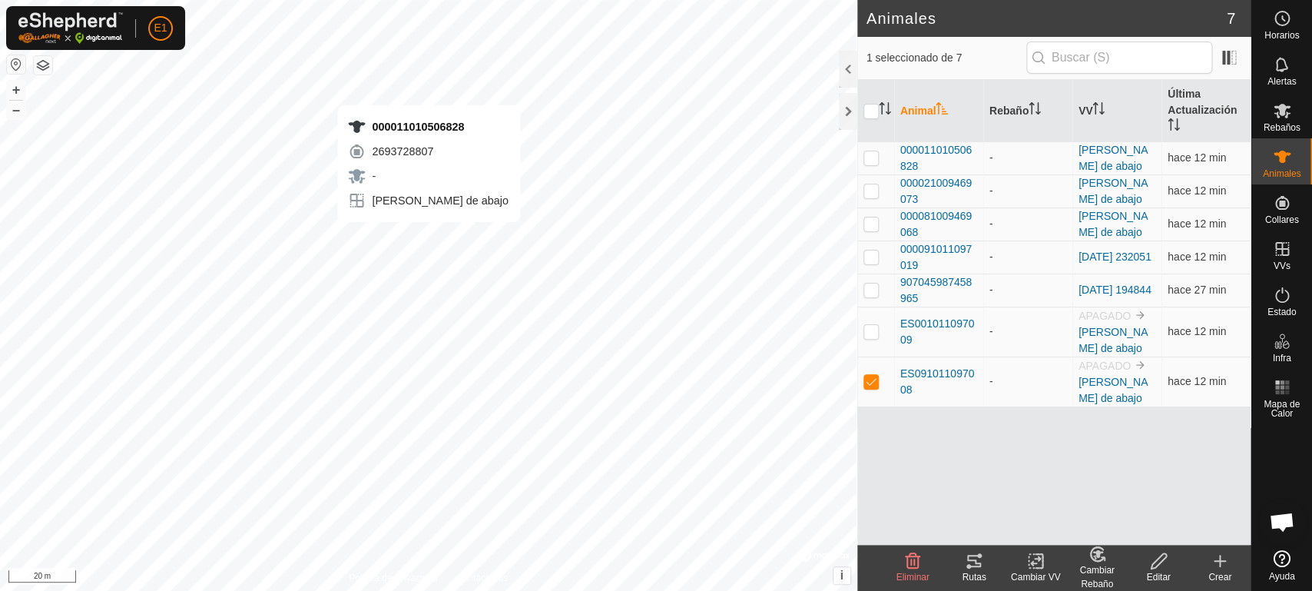
checkbox input "true"
checkbox input "false"
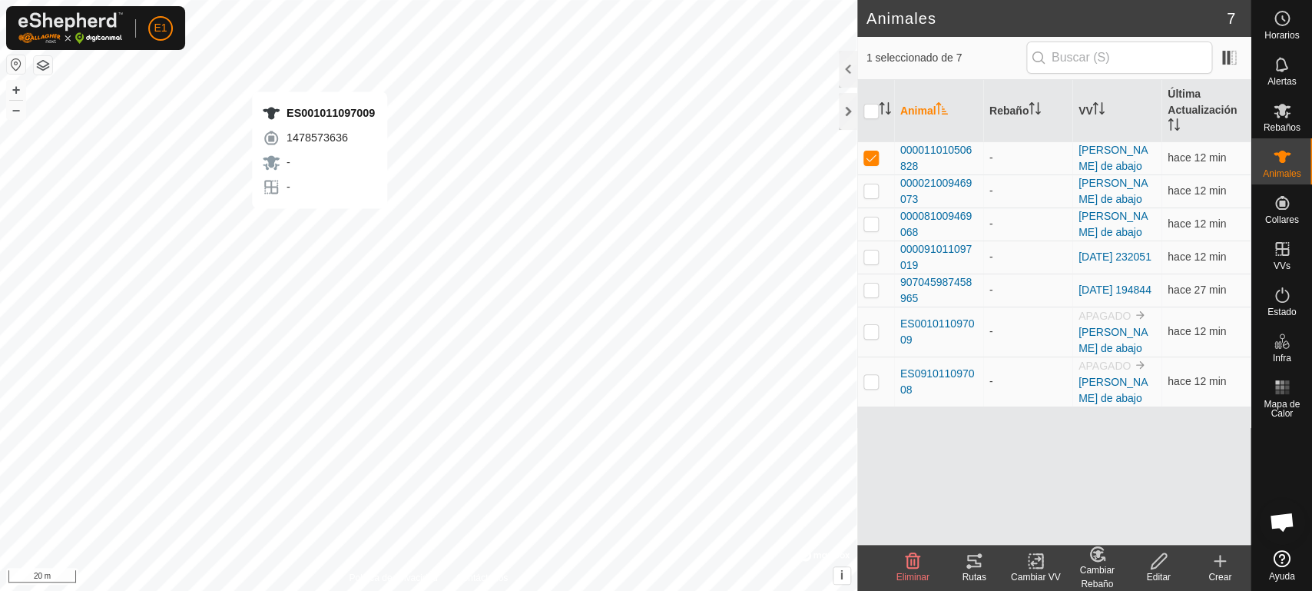
checkbox input "false"
checkbox input "true"
checkbox input "false"
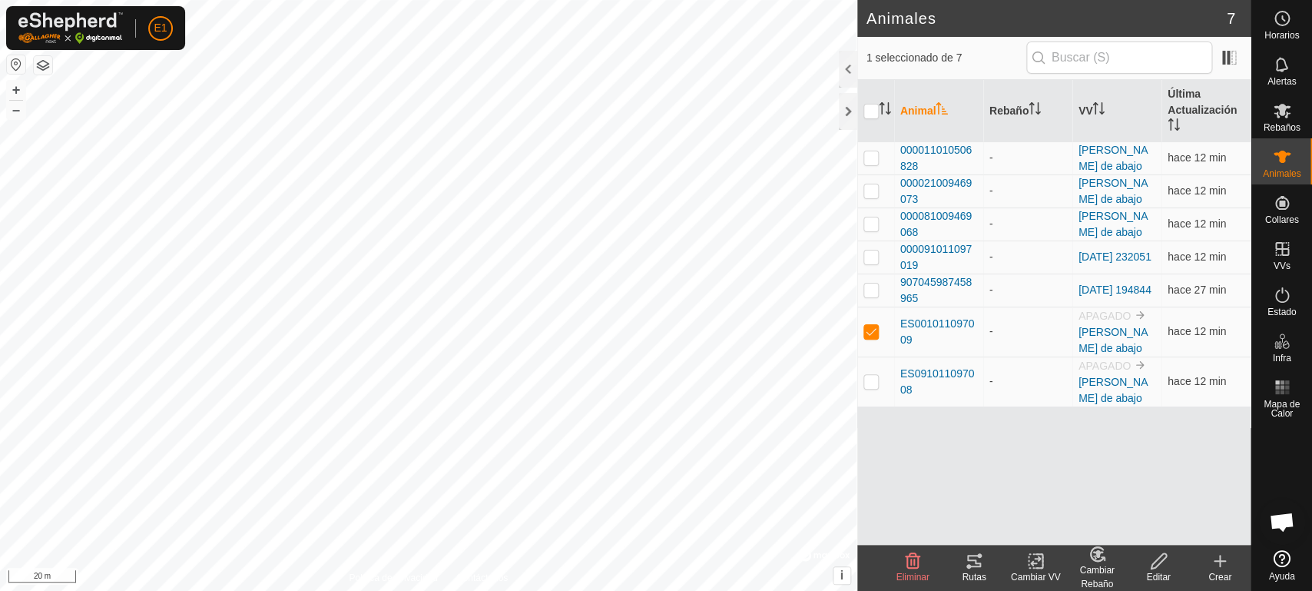
click at [978, 567] on icon at bounding box center [974, 561] width 18 height 18
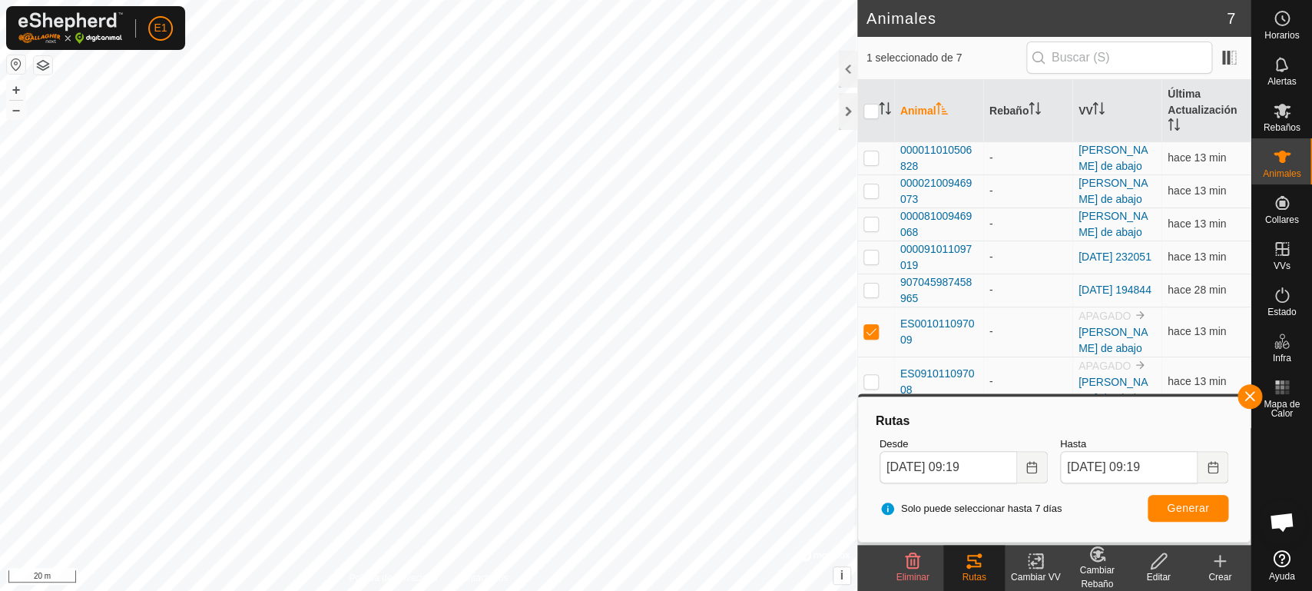
click at [1253, 393] on button "button" at bounding box center [1250, 396] width 25 height 25
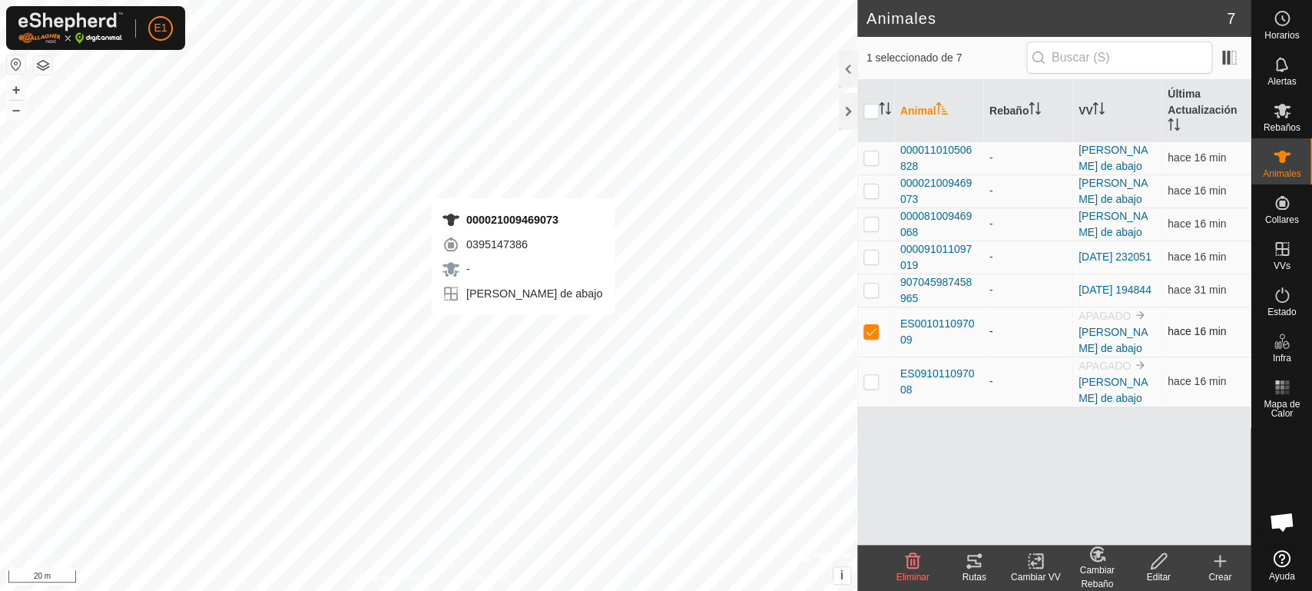
checkbox input "true"
checkbox input "false"
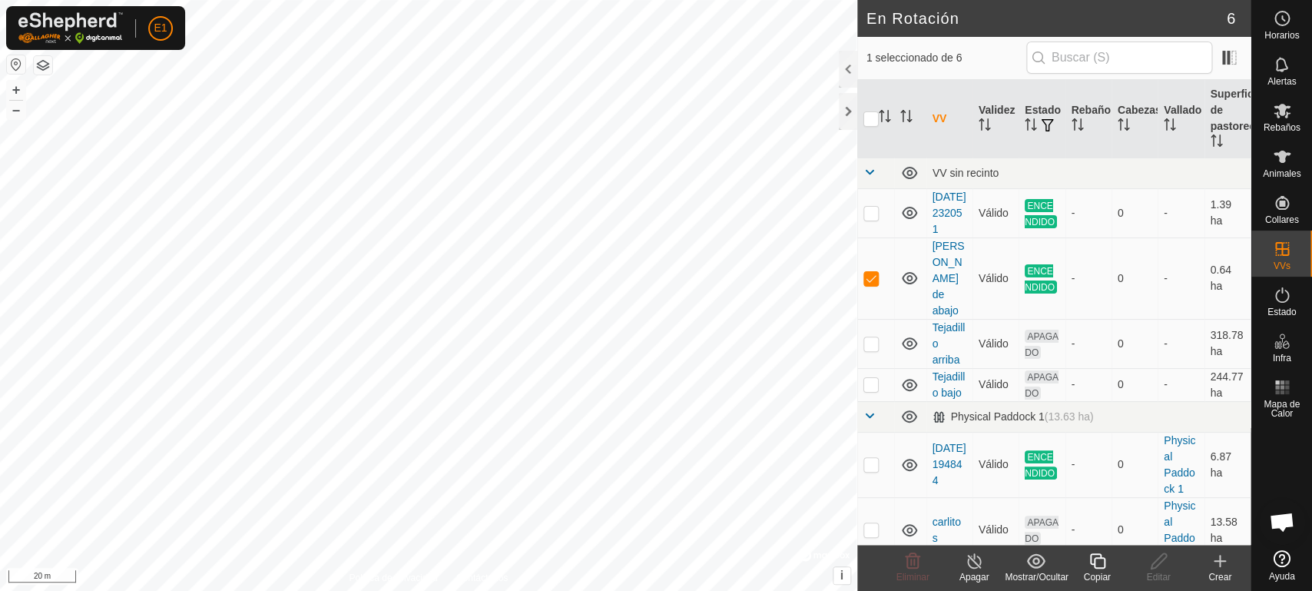
checkbox input "true"
checkbox input "false"
checkbox input "true"
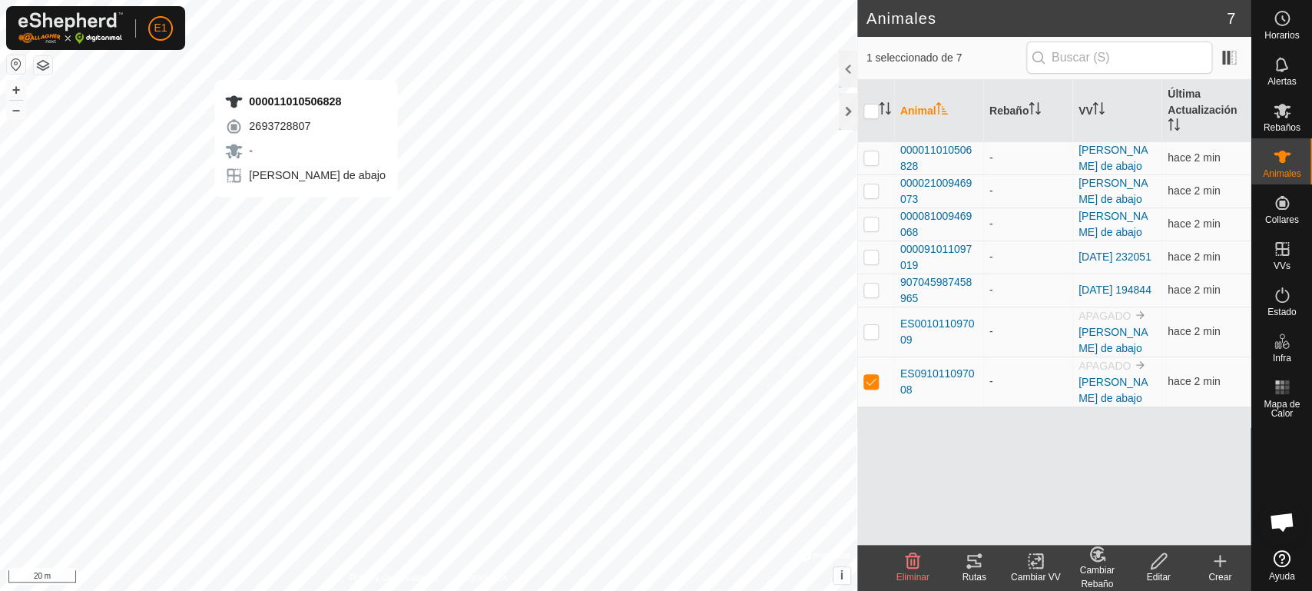
checkbox input "true"
checkbox input "false"
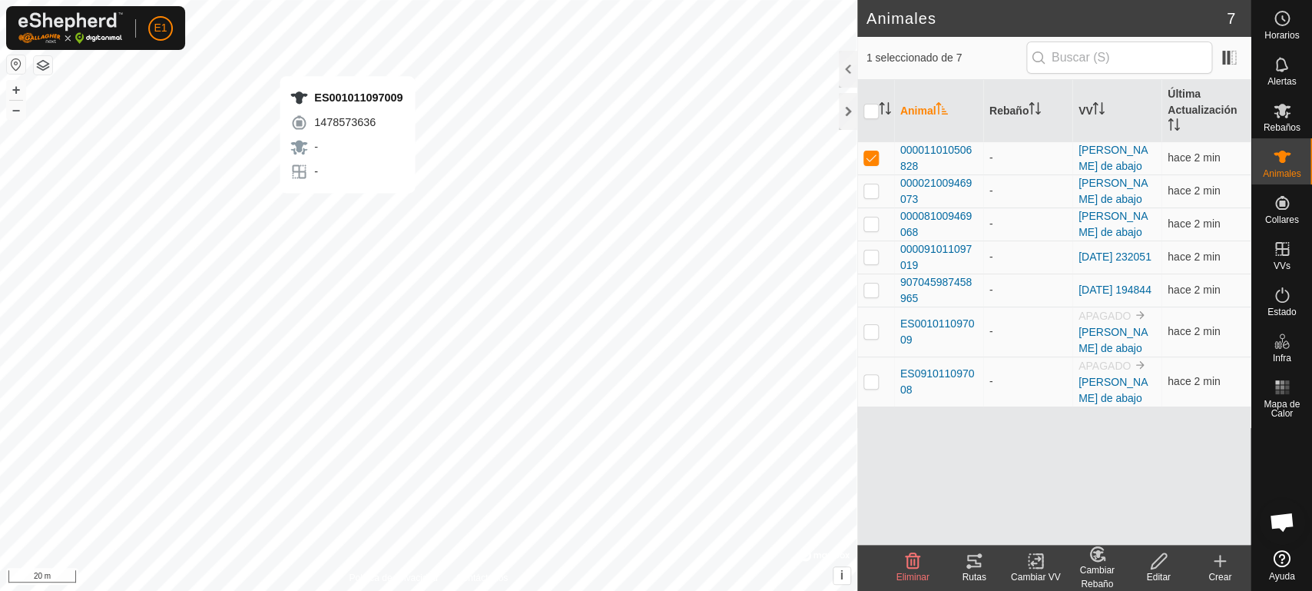
checkbox input "false"
checkbox input "true"
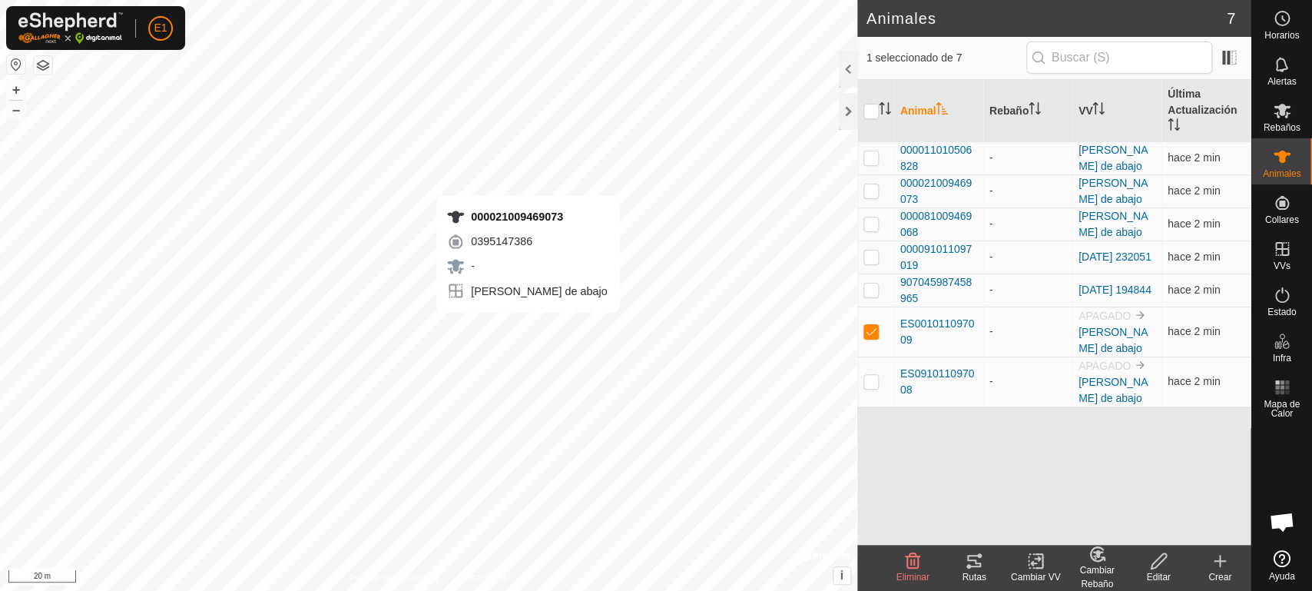
checkbox input "true"
checkbox input "false"
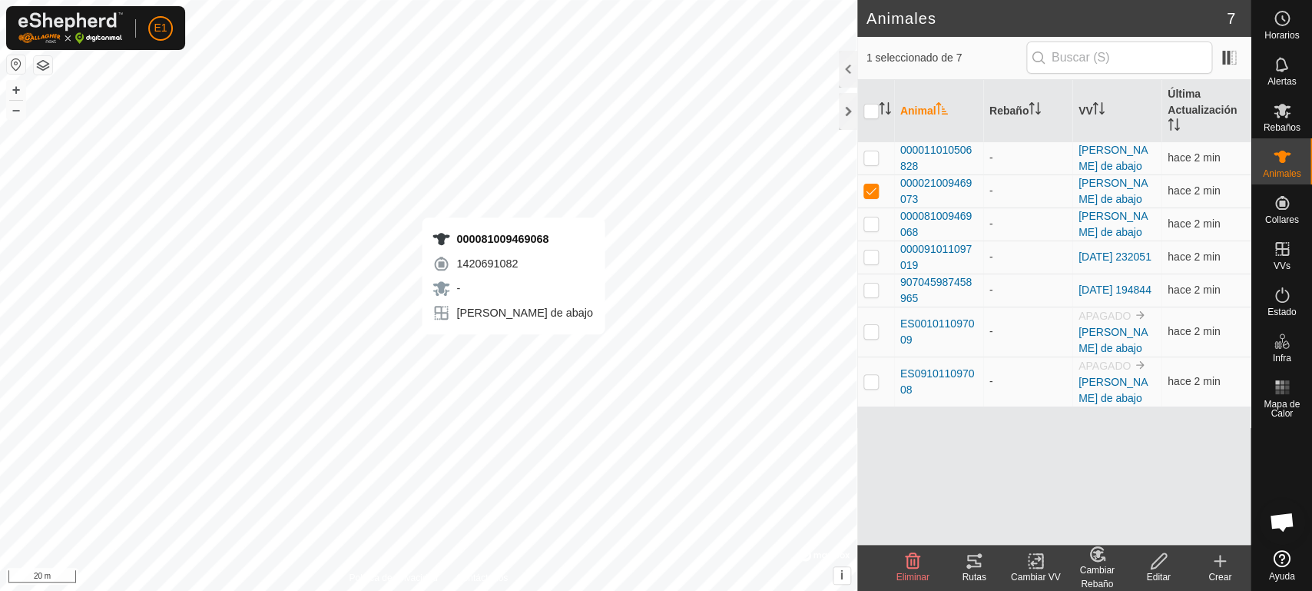
checkbox input "false"
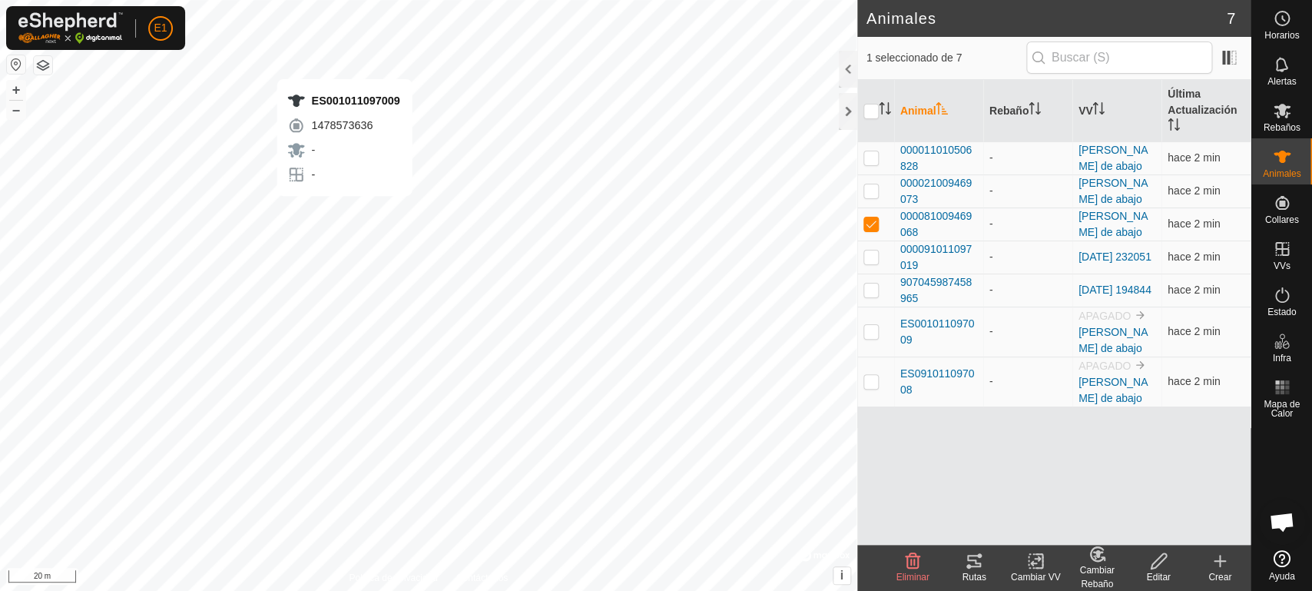
checkbox input "false"
checkbox input "true"
click at [975, 580] on div "Rutas" at bounding box center [974, 577] width 61 height 14
